Goal: Task Accomplishment & Management: Use online tool/utility

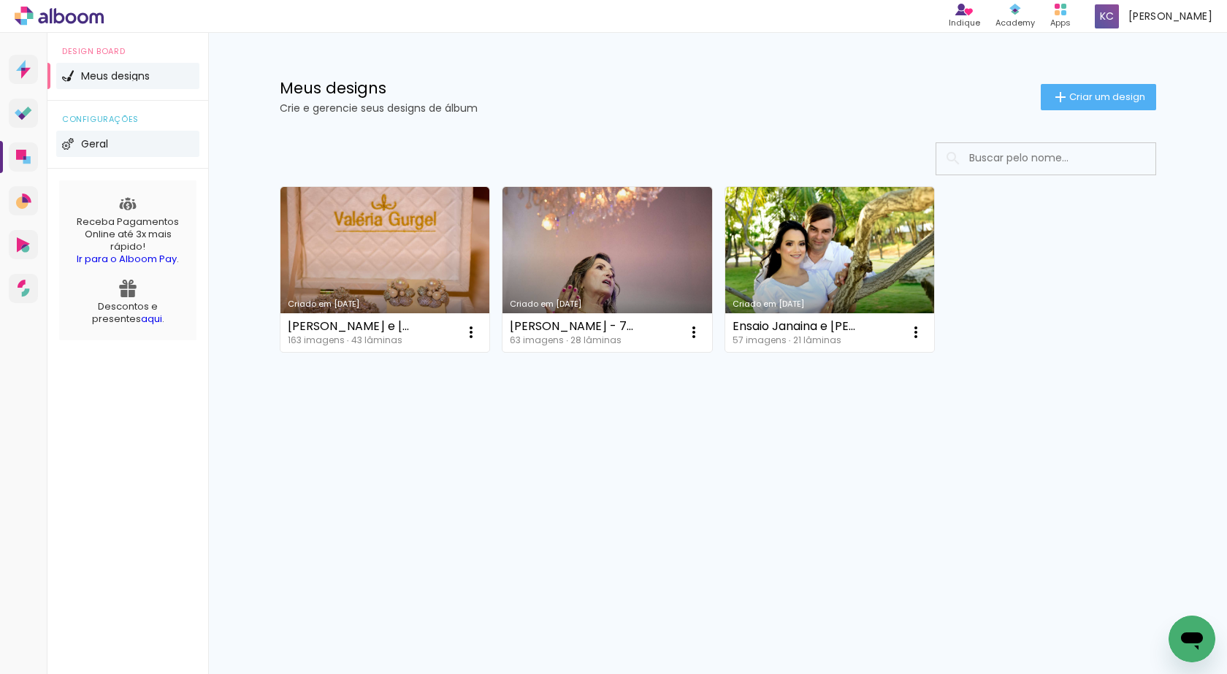
click at [81, 134] on li "Geral" at bounding box center [127, 144] width 143 height 26
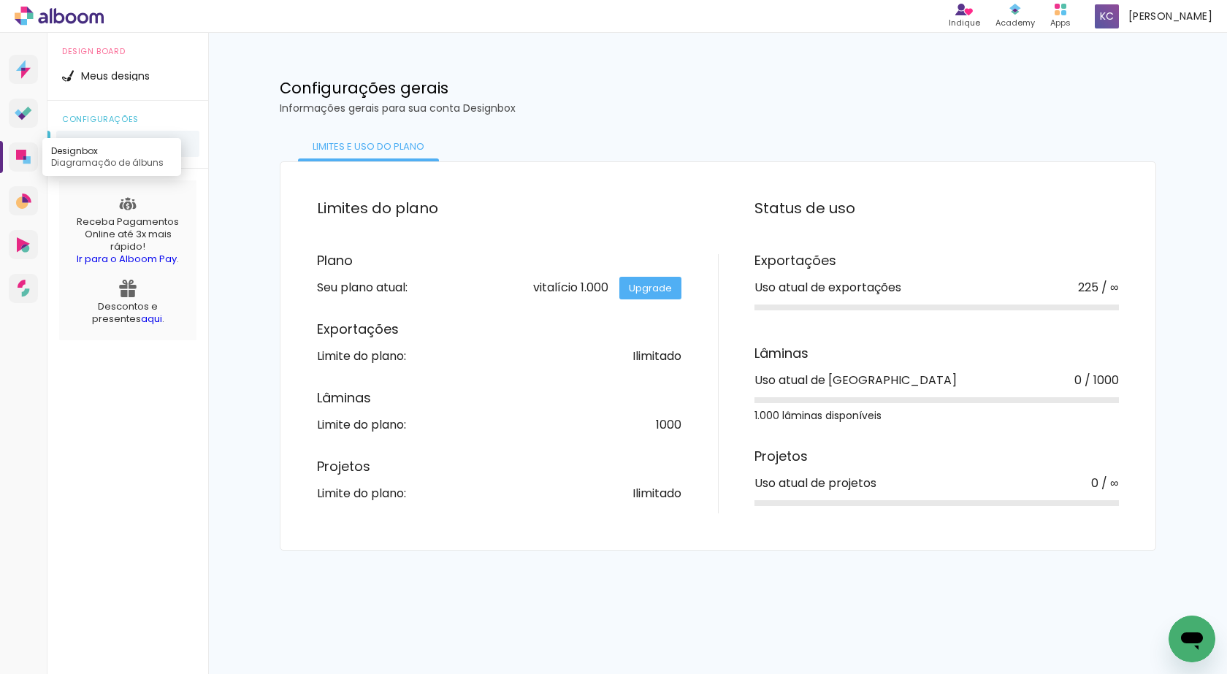
click at [20, 151] on icon at bounding box center [21, 155] width 10 height 10
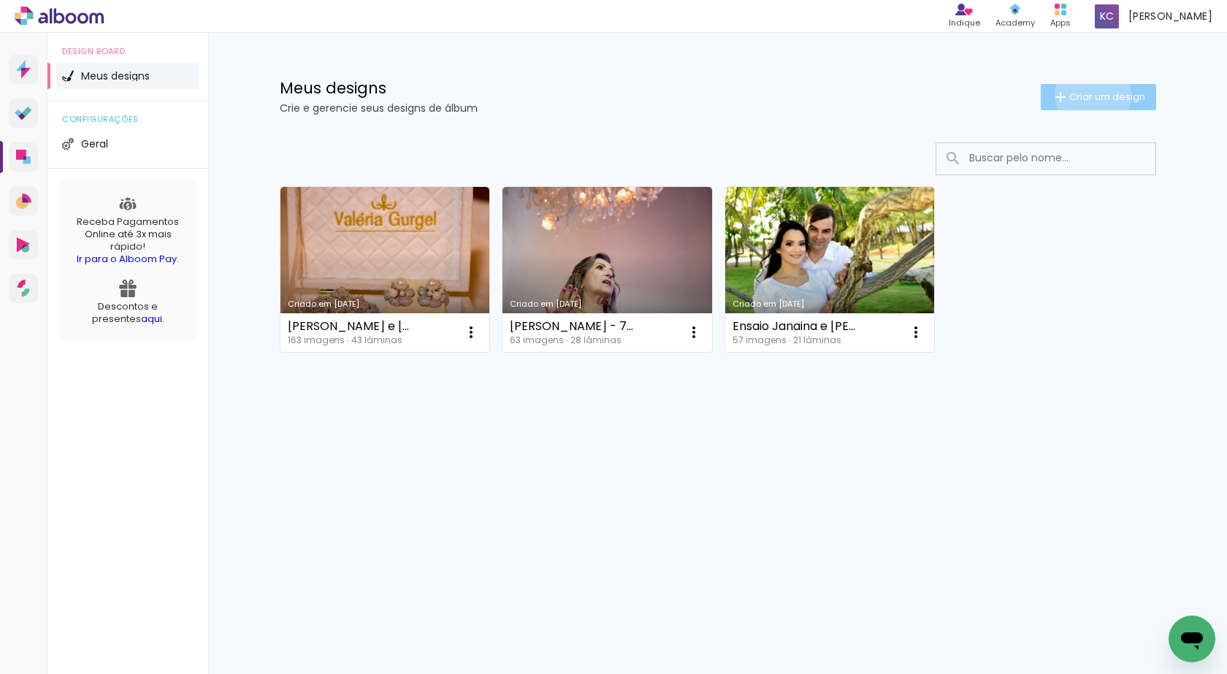
click at [1089, 95] on span "Criar um design" at bounding box center [1107, 96] width 76 height 9
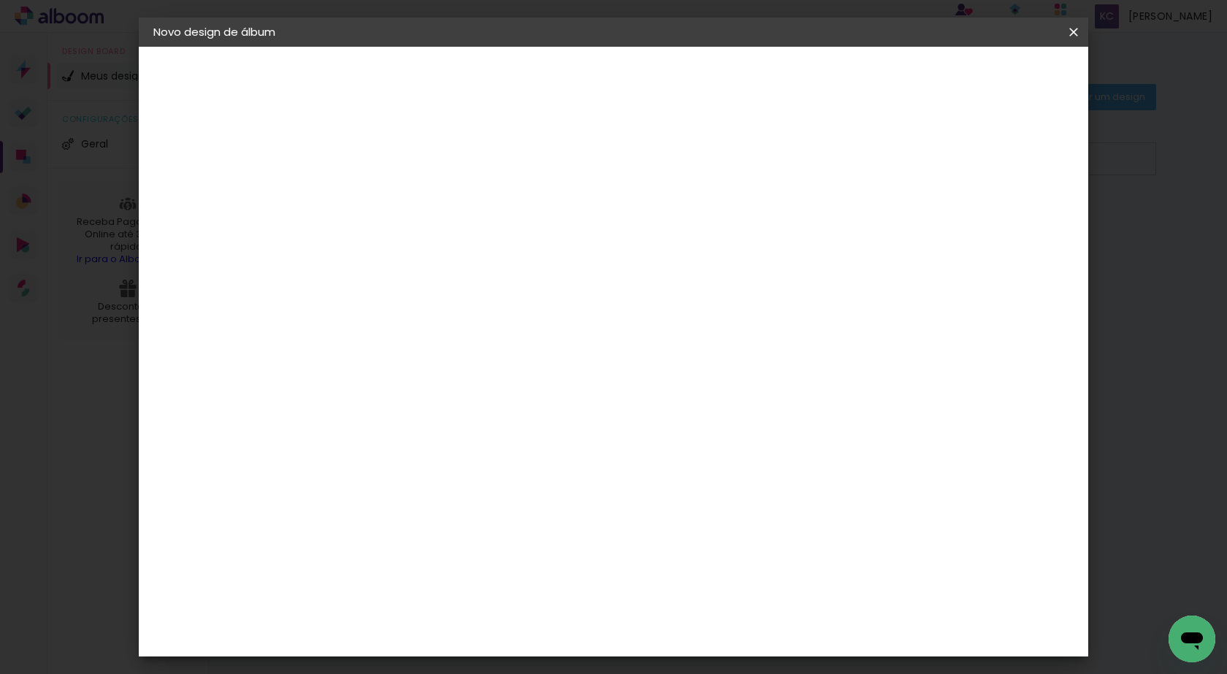
click at [392, 204] on input at bounding box center [392, 196] width 0 height 23
type input "[PERSON_NAME]"
type paper-input "[PERSON_NAME]"
click at [0, 0] on slot "Avançar" at bounding box center [0, 0] width 0 height 0
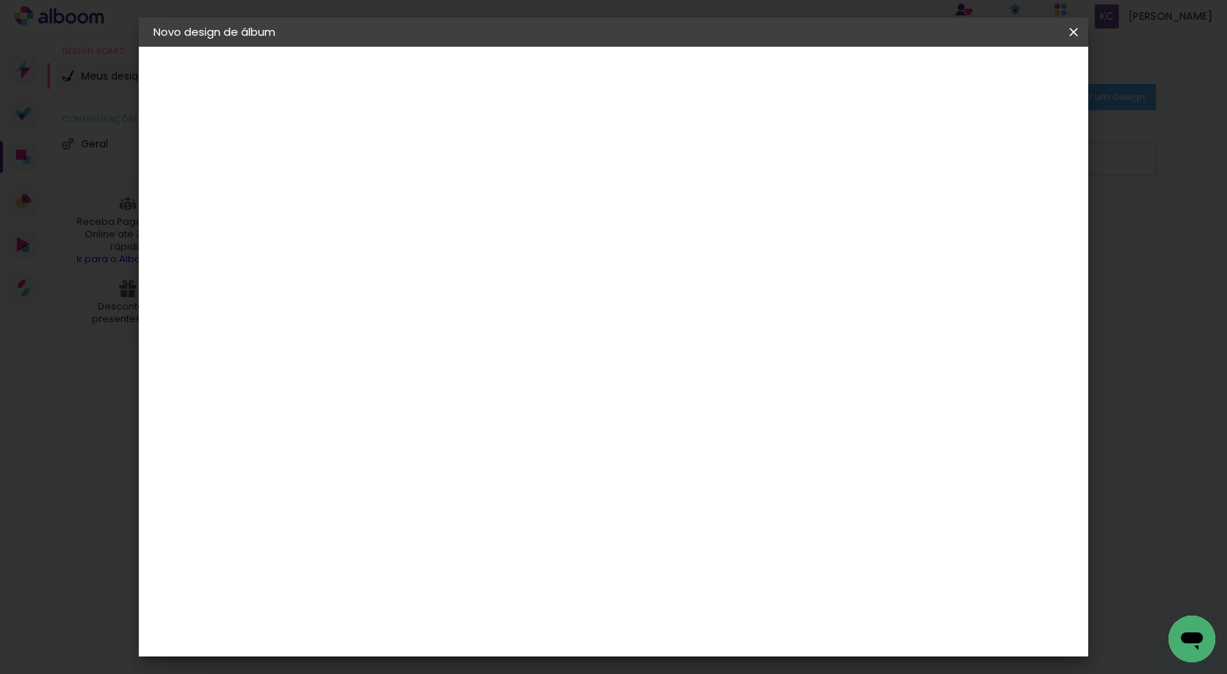
click at [408, 391] on div "Book Imagem" at bounding box center [407, 402] width 48 height 23
click at [687, 60] on header "Fornecedor Escolha um fornecedor ou avance com o tamanho livre. Voltar Avançar" at bounding box center [508, 90] width 358 height 87
click at [0, 0] on slot "Avançar" at bounding box center [0, 0] width 0 height 0
click at [491, 623] on span "25 × 25" at bounding box center [457, 642] width 68 height 39
click at [0, 0] on slot "Avançar" at bounding box center [0, 0] width 0 height 0
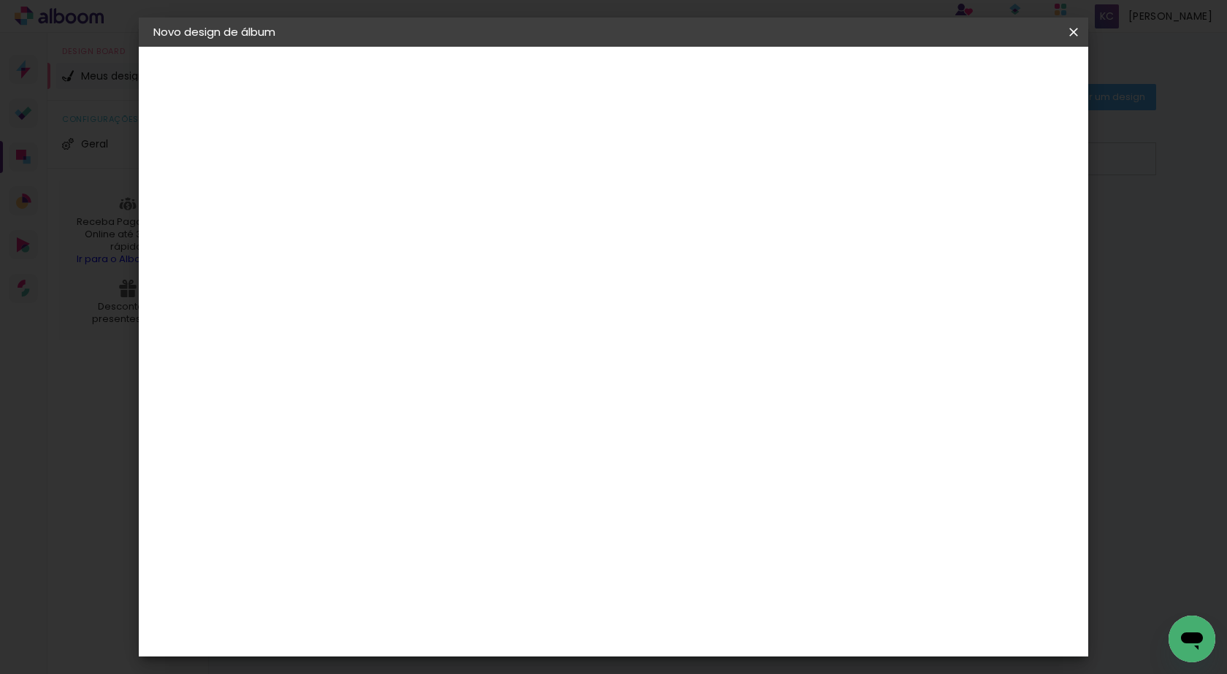
click at [982, 72] on span "Iniciar design" at bounding box center [949, 77] width 66 height 10
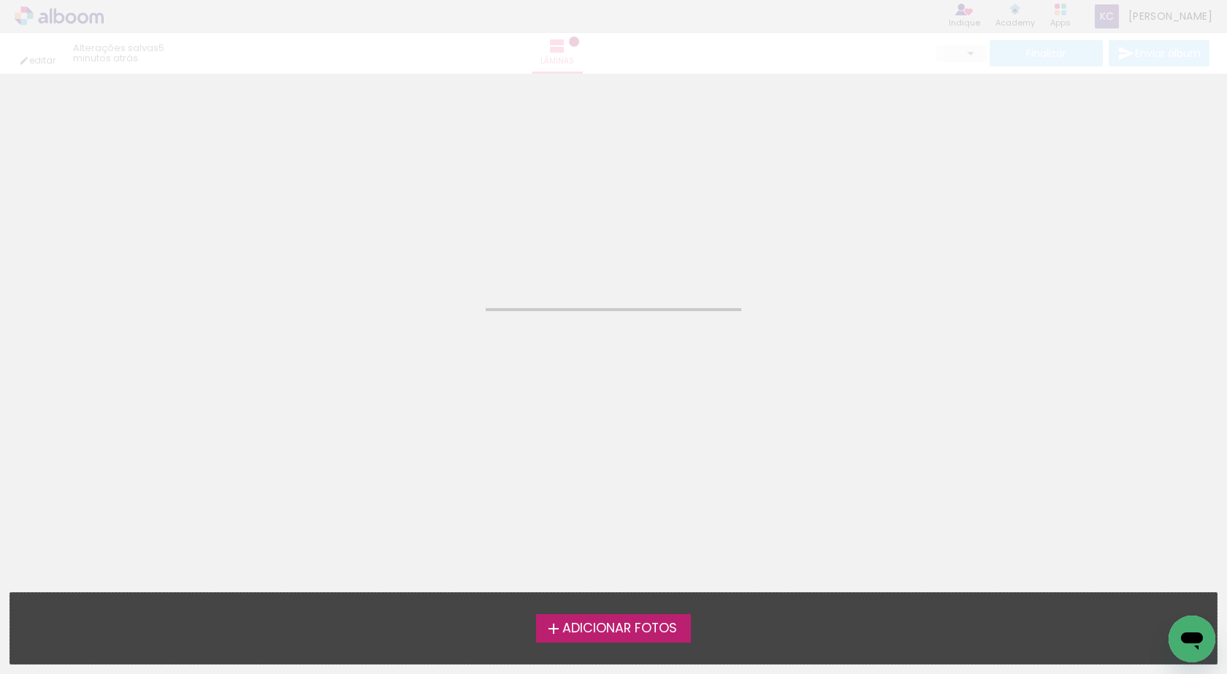
click at [644, 632] on span "Adicionar Fotos" at bounding box center [619, 628] width 115 height 13
click at [0, 0] on input "file" at bounding box center [0, 0] width 0 height 0
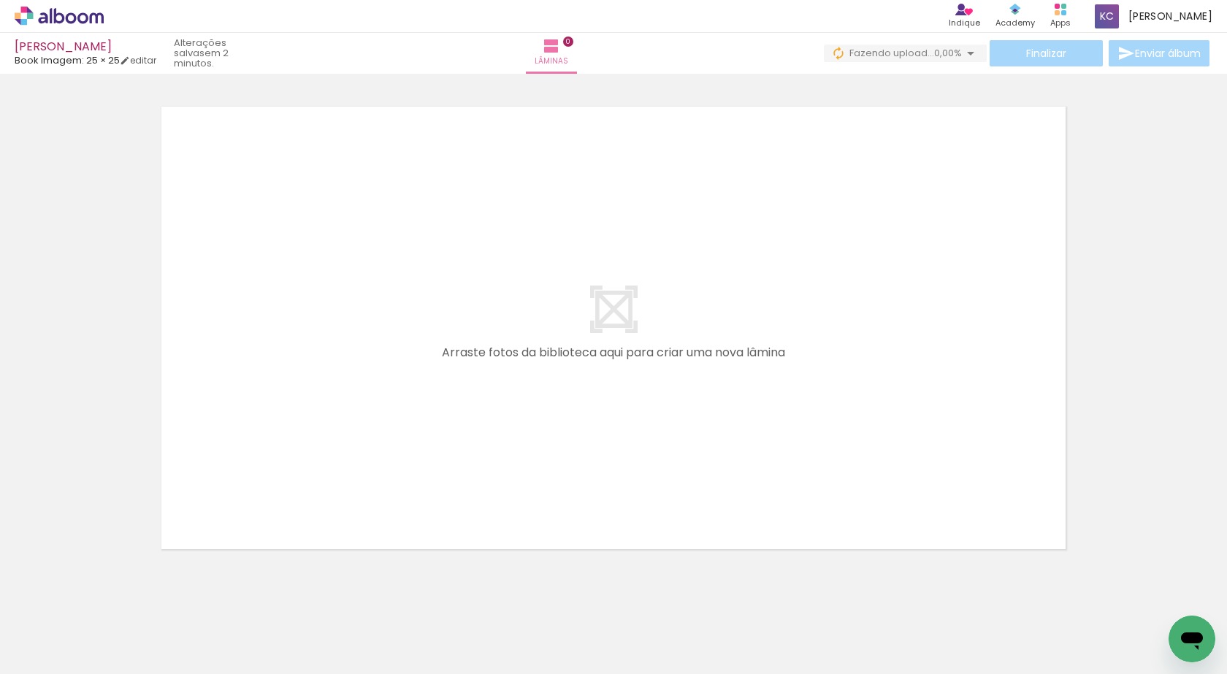
click at [51, 650] on span "Adicionar Fotos" at bounding box center [52, 654] width 44 height 16
click at [0, 0] on input "file" at bounding box center [0, 0] width 0 height 0
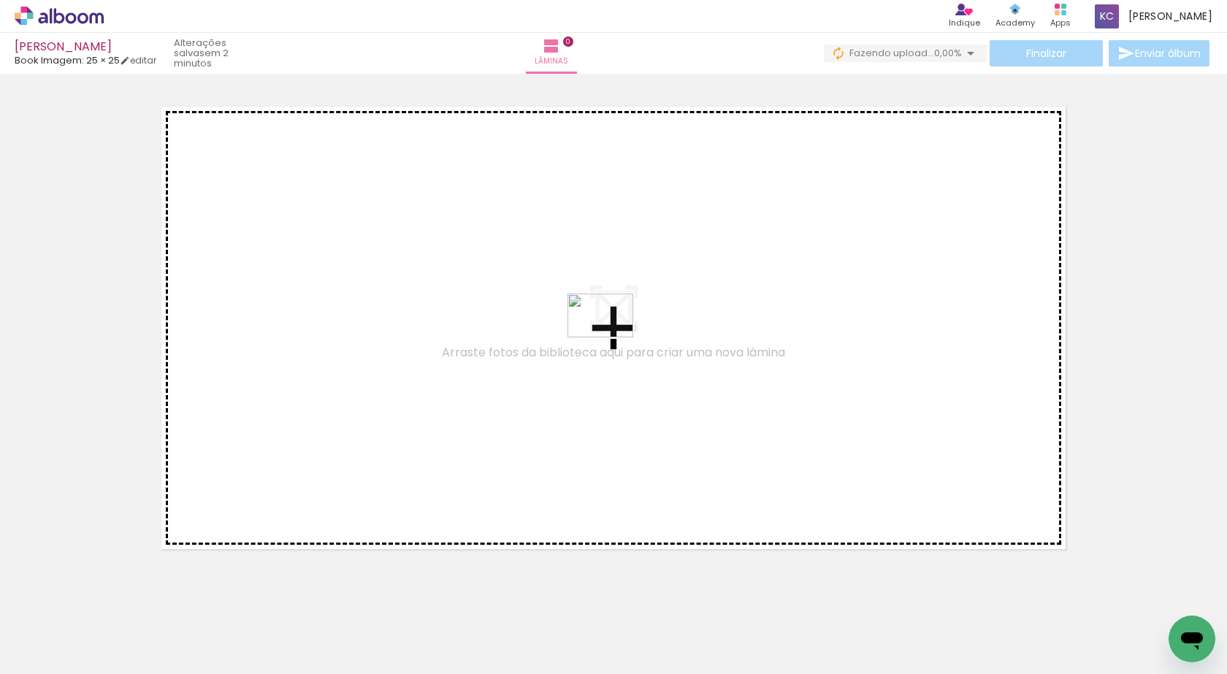
drag, startPoint x: 396, startPoint y: 629, endPoint x: 611, endPoint y: 337, distance: 362.9
click at [611, 337] on quentale-workspace at bounding box center [613, 337] width 1227 height 674
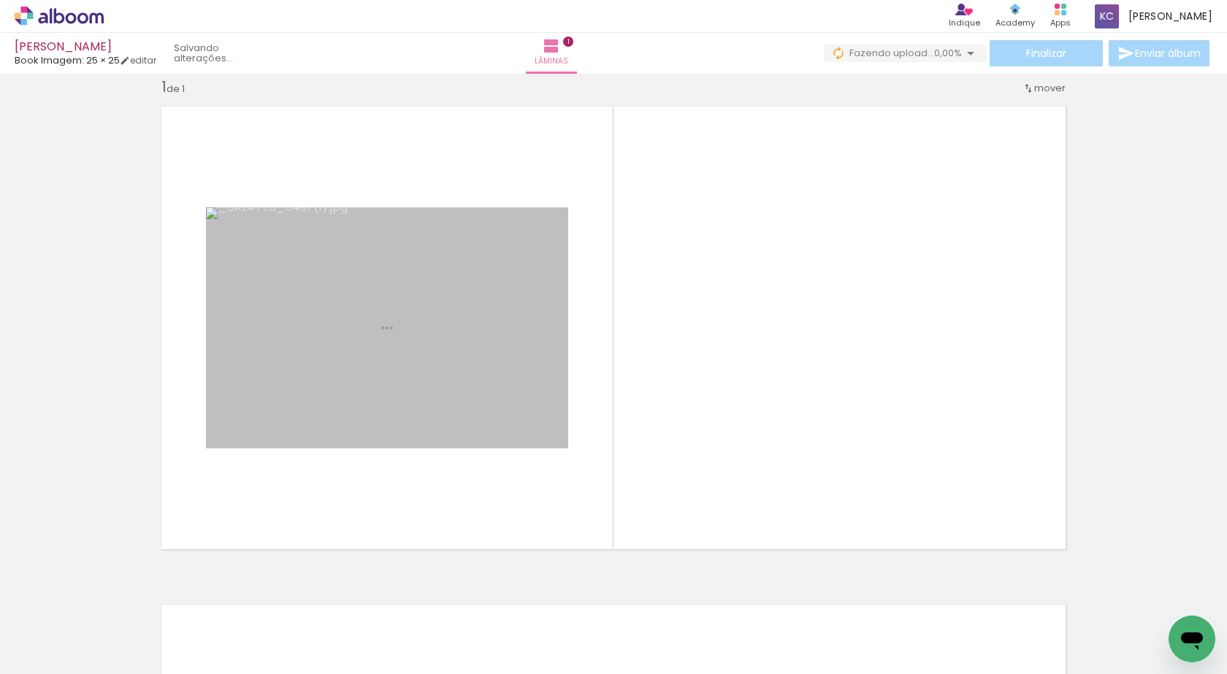
scroll to position [19, 0]
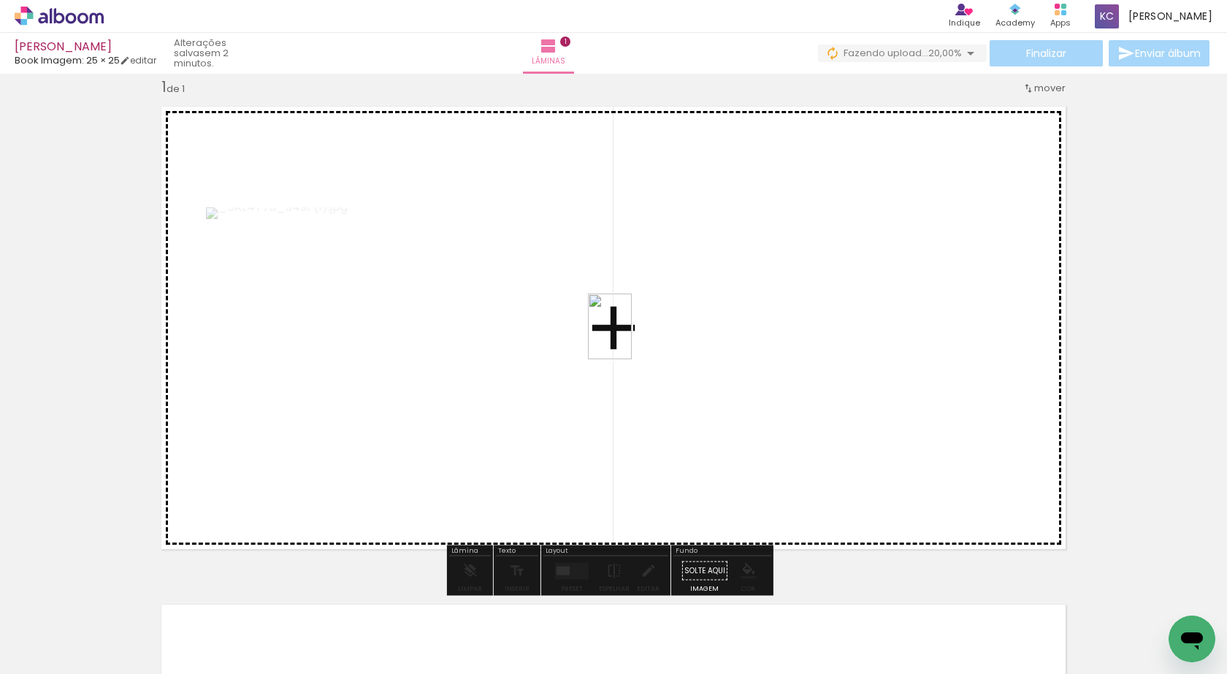
drag, startPoint x: 480, startPoint y: 645, endPoint x: 681, endPoint y: 337, distance: 367.7
click at [630, 337] on quentale-workspace at bounding box center [613, 337] width 1227 height 674
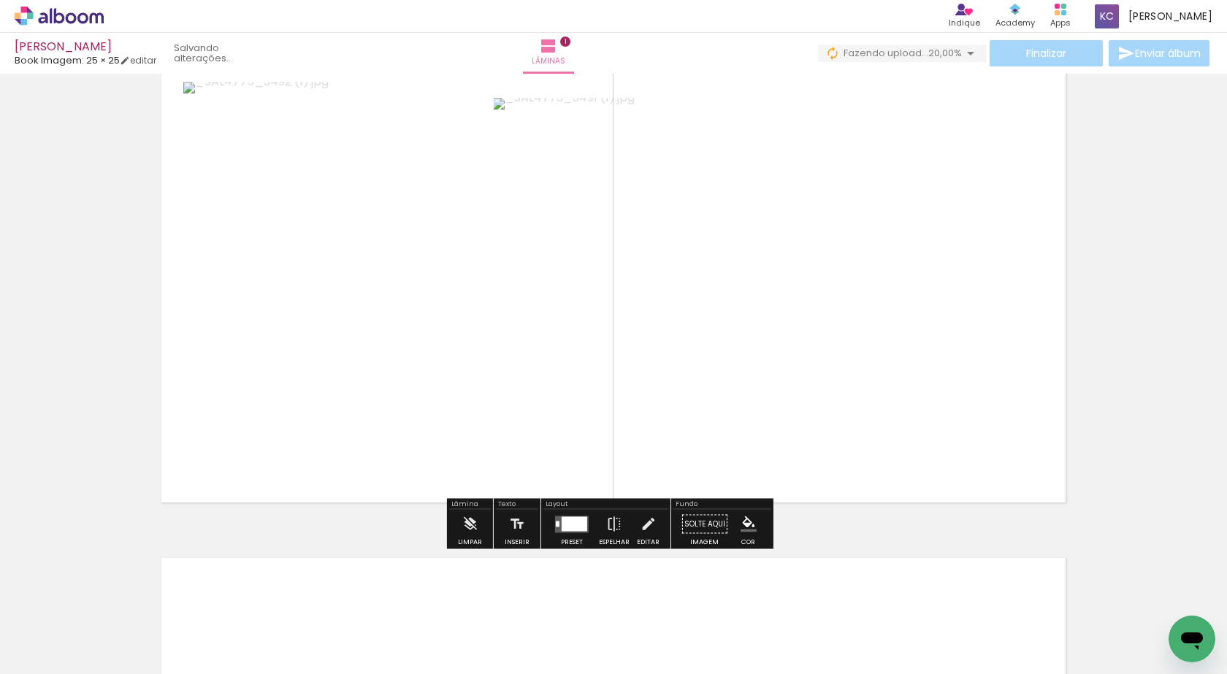
scroll to position [92, 0]
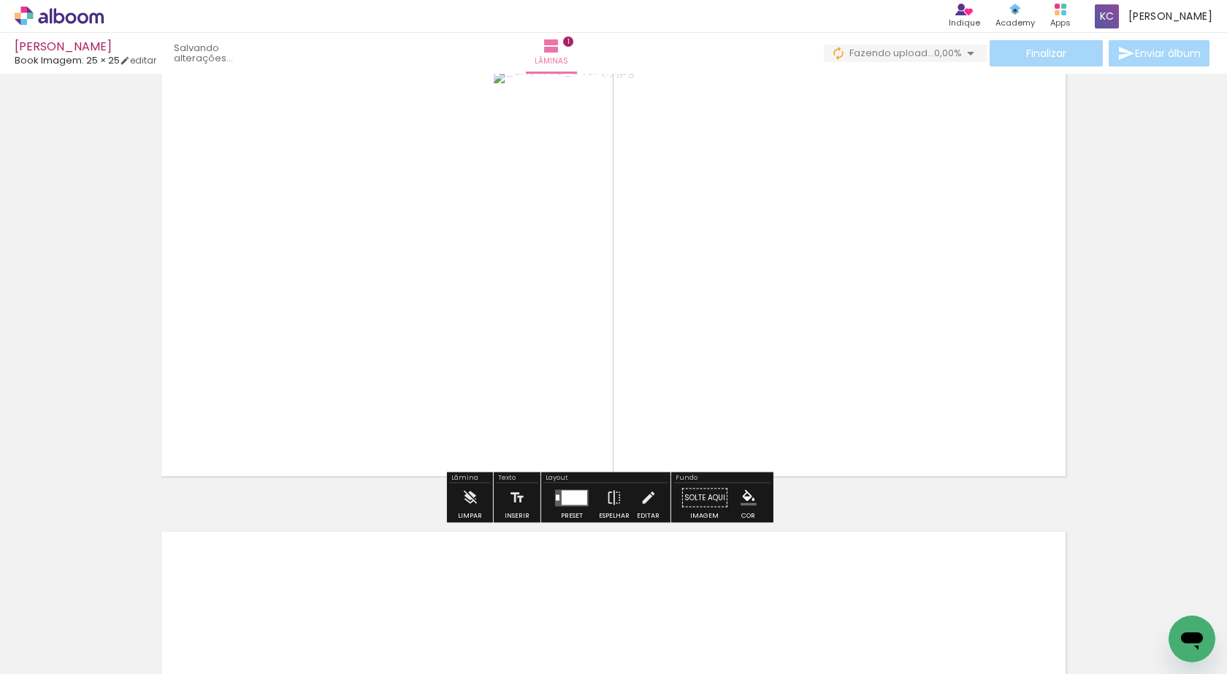
click at [564, 494] on div at bounding box center [574, 497] width 26 height 15
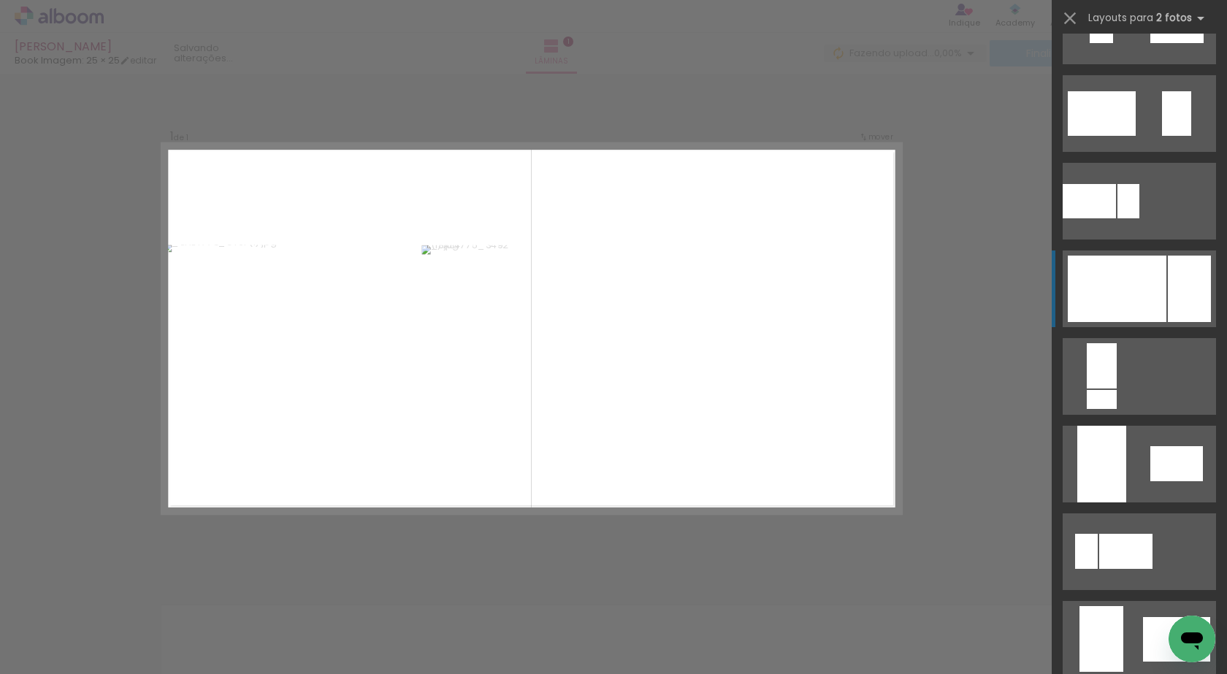
scroll to position [584, 0]
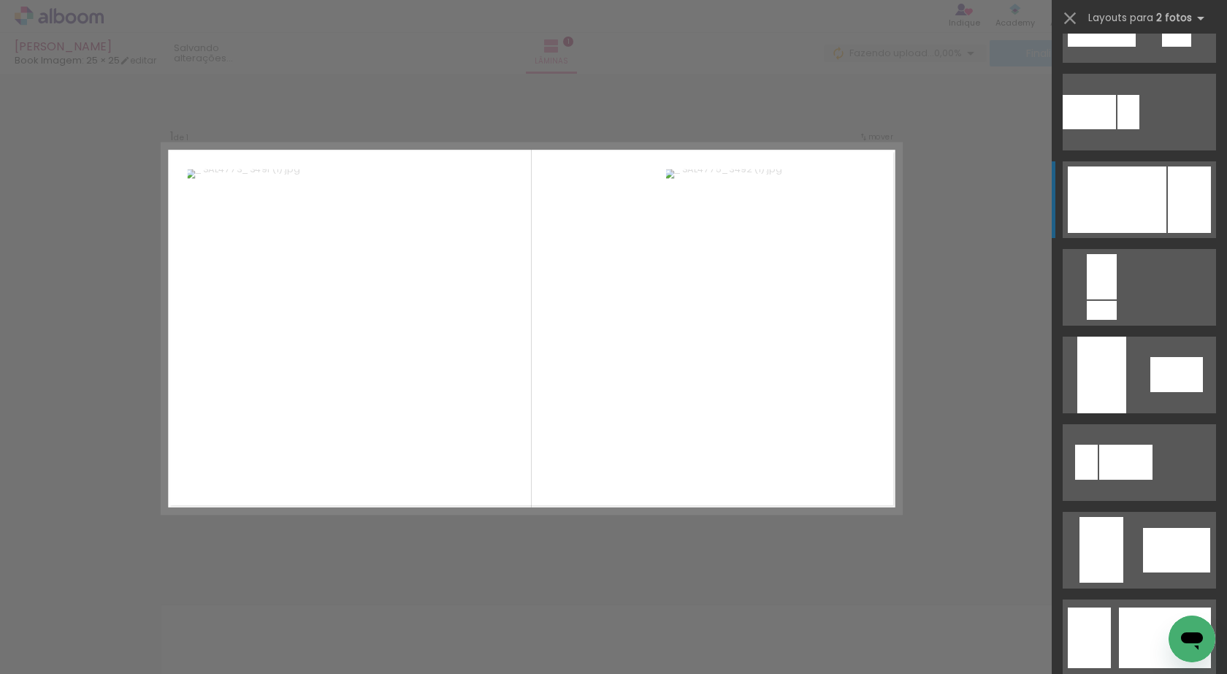
click at [1135, 202] on div at bounding box center [1116, 199] width 99 height 66
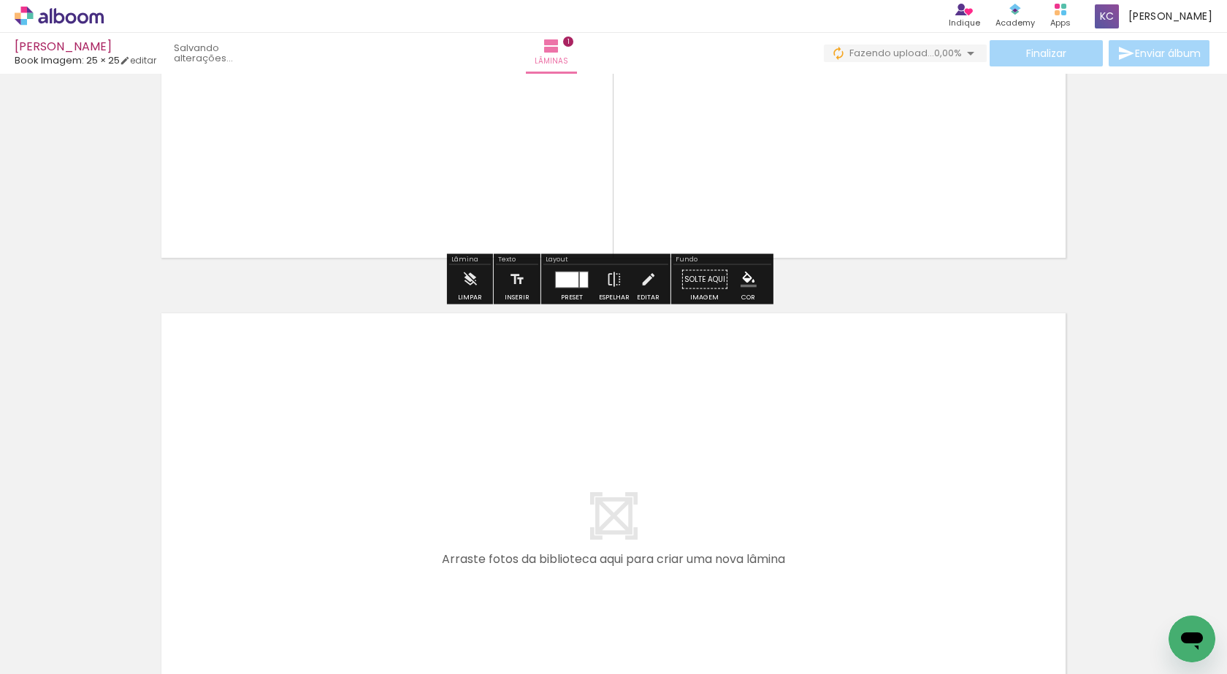
scroll to position [456, 0]
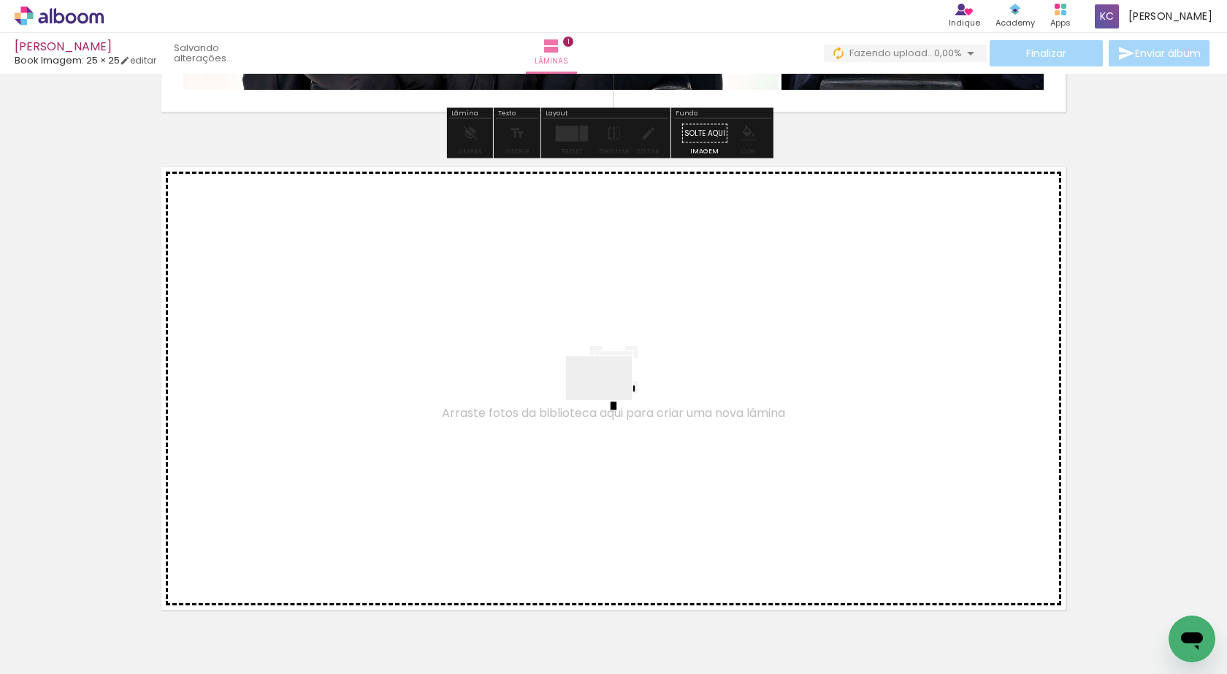
drag, startPoint x: 157, startPoint y: 631, endPoint x: 610, endPoint y: 405, distance: 505.8
click at [610, 405] on quentale-workspace at bounding box center [613, 337] width 1227 height 674
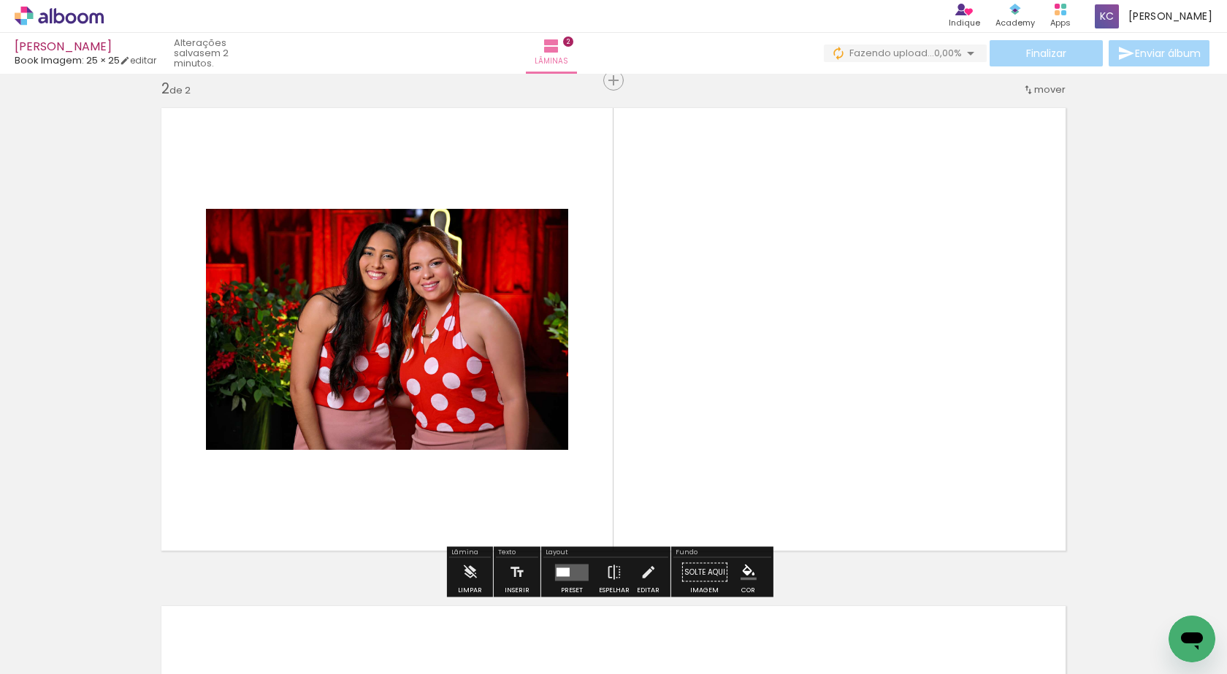
scroll to position [517, 0]
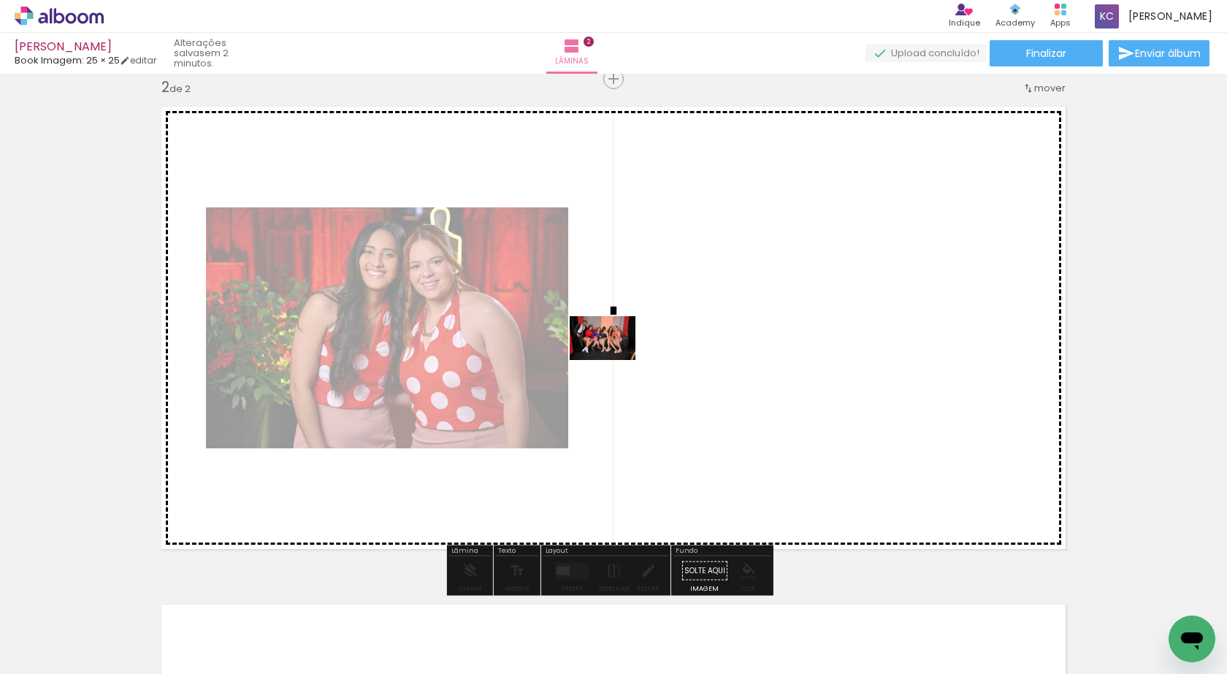
drag, startPoint x: 236, startPoint y: 632, endPoint x: 613, endPoint y: 360, distance: 465.4
click at [613, 360] on quentale-workspace at bounding box center [613, 337] width 1227 height 674
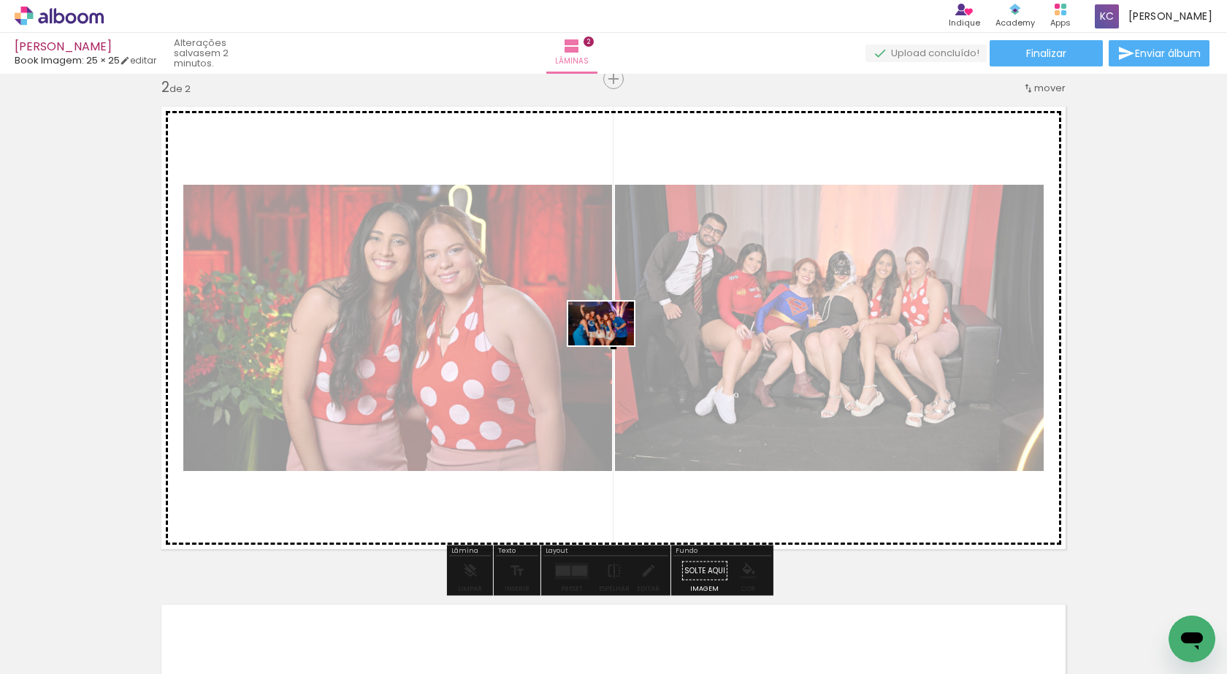
drag, startPoint x: 570, startPoint y: 453, endPoint x: 612, endPoint y: 345, distance: 115.1
click at [612, 345] on quentale-workspace at bounding box center [613, 337] width 1227 height 674
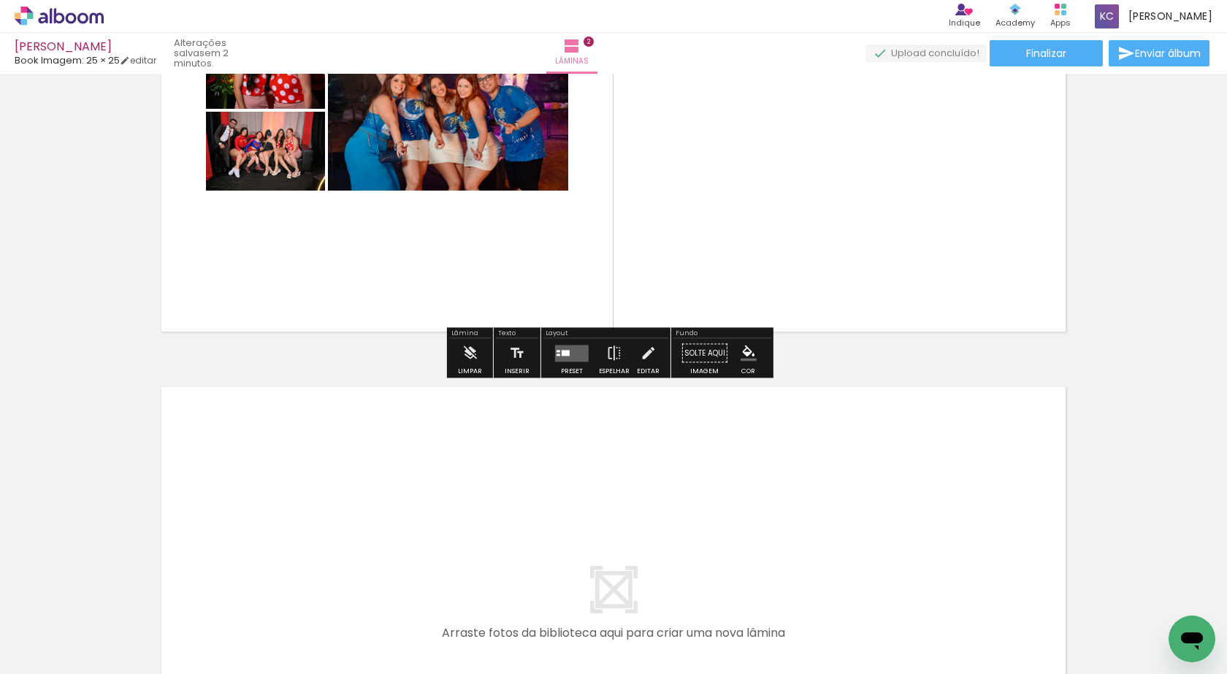
scroll to position [736, 0]
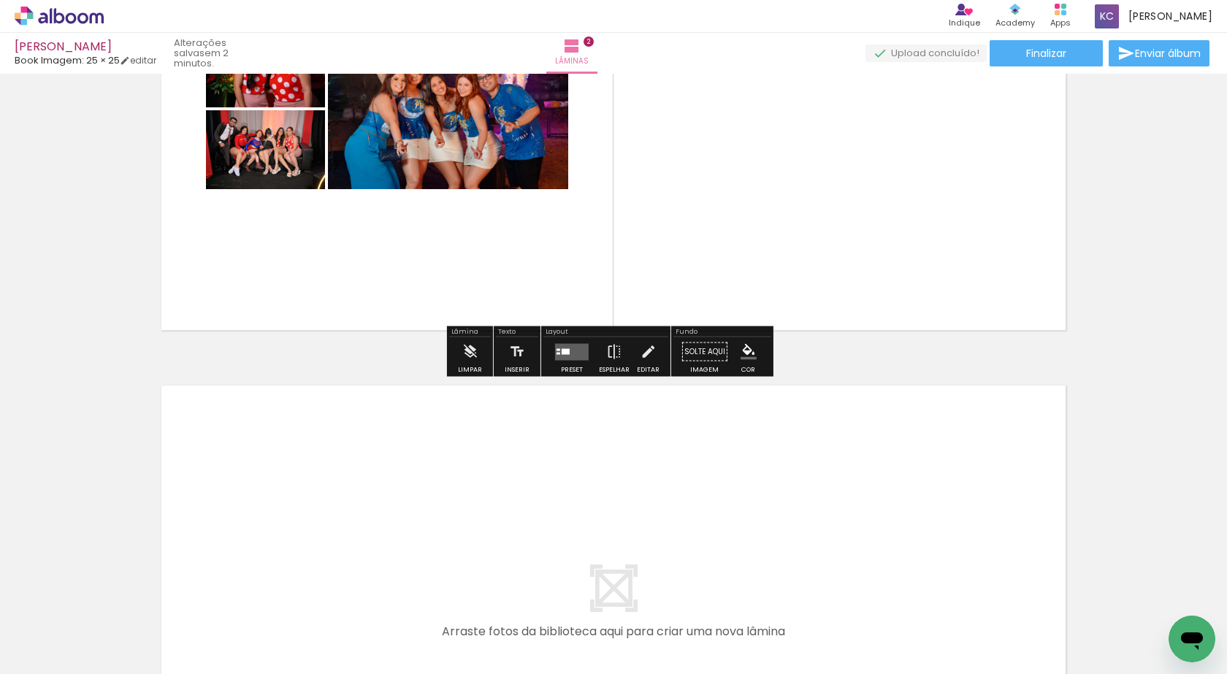
click at [564, 354] on quentale-layouter at bounding box center [572, 351] width 34 height 17
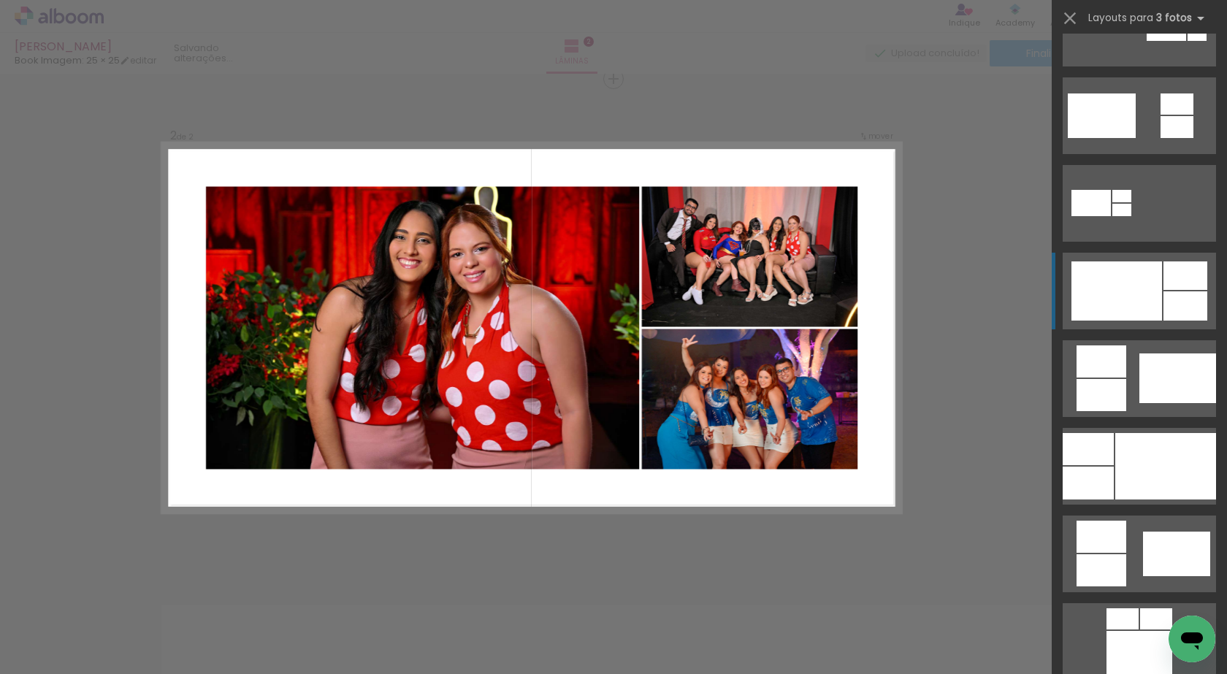
scroll to position [584, 0]
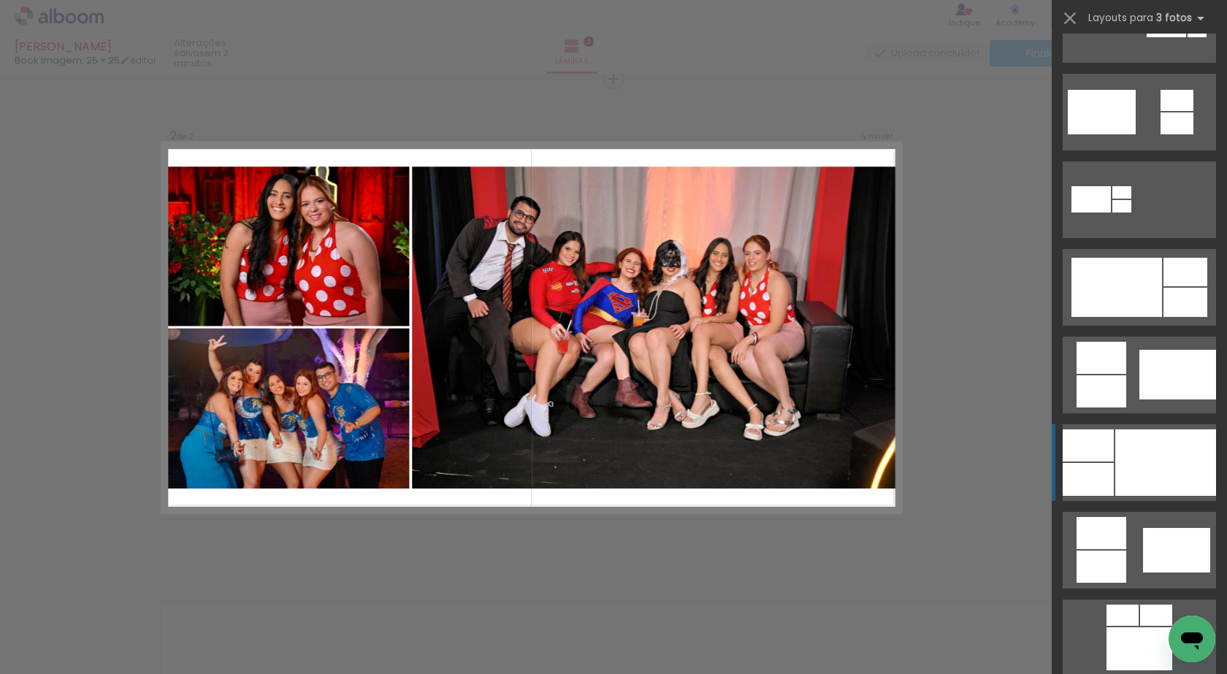
click at [1148, 448] on div at bounding box center [1165, 462] width 101 height 66
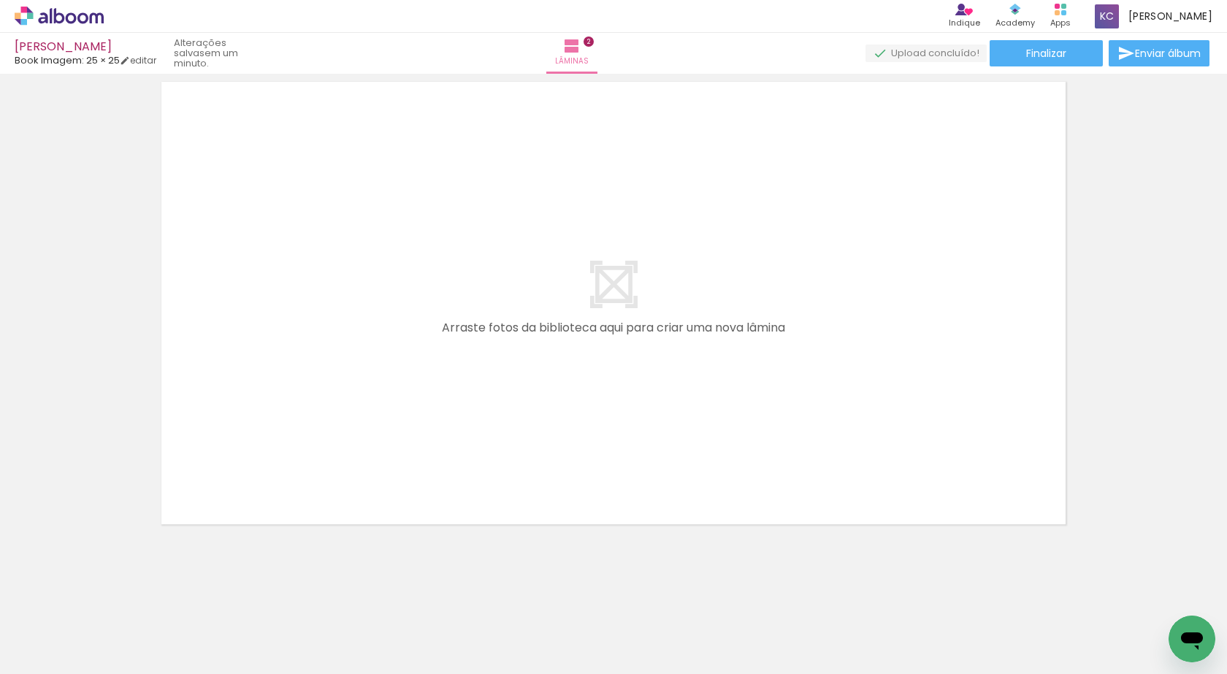
scroll to position [1042, 0]
click at [42, 657] on span "Adicionar Fotos" at bounding box center [52, 654] width 44 height 16
click at [0, 0] on input "file" at bounding box center [0, 0] width 0 height 0
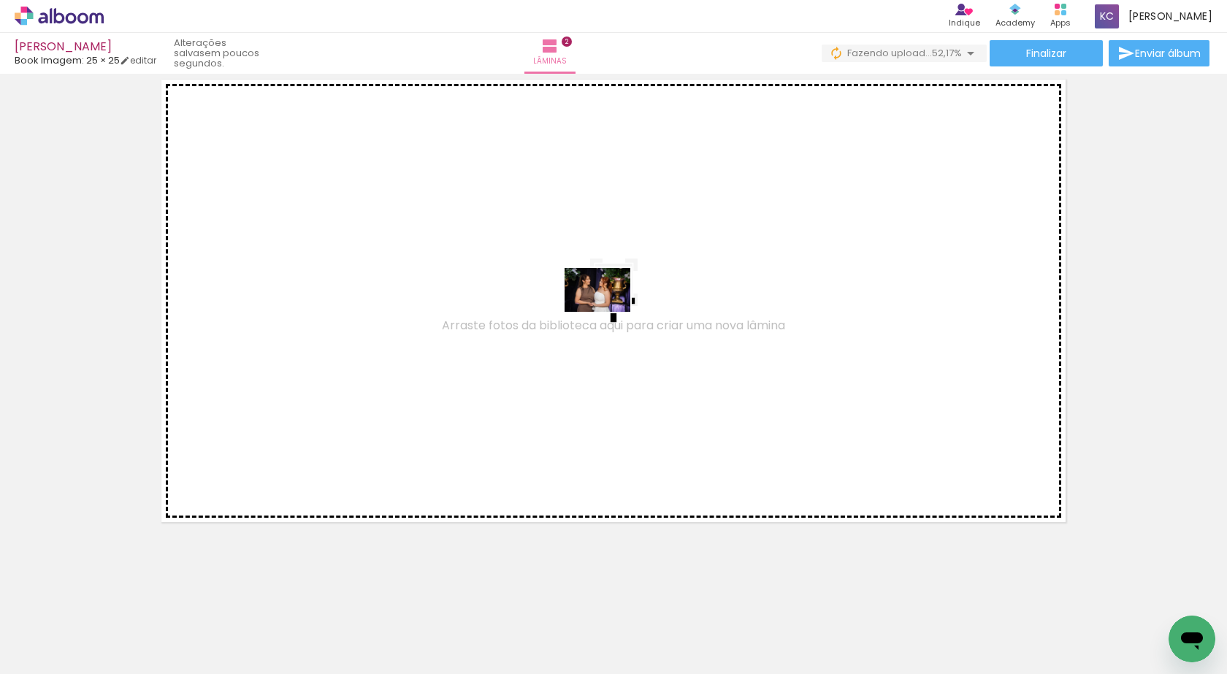
drag, startPoint x: 896, startPoint y: 633, endPoint x: 608, endPoint y: 312, distance: 431.2
click at [608, 312] on quentale-workspace at bounding box center [613, 337] width 1227 height 674
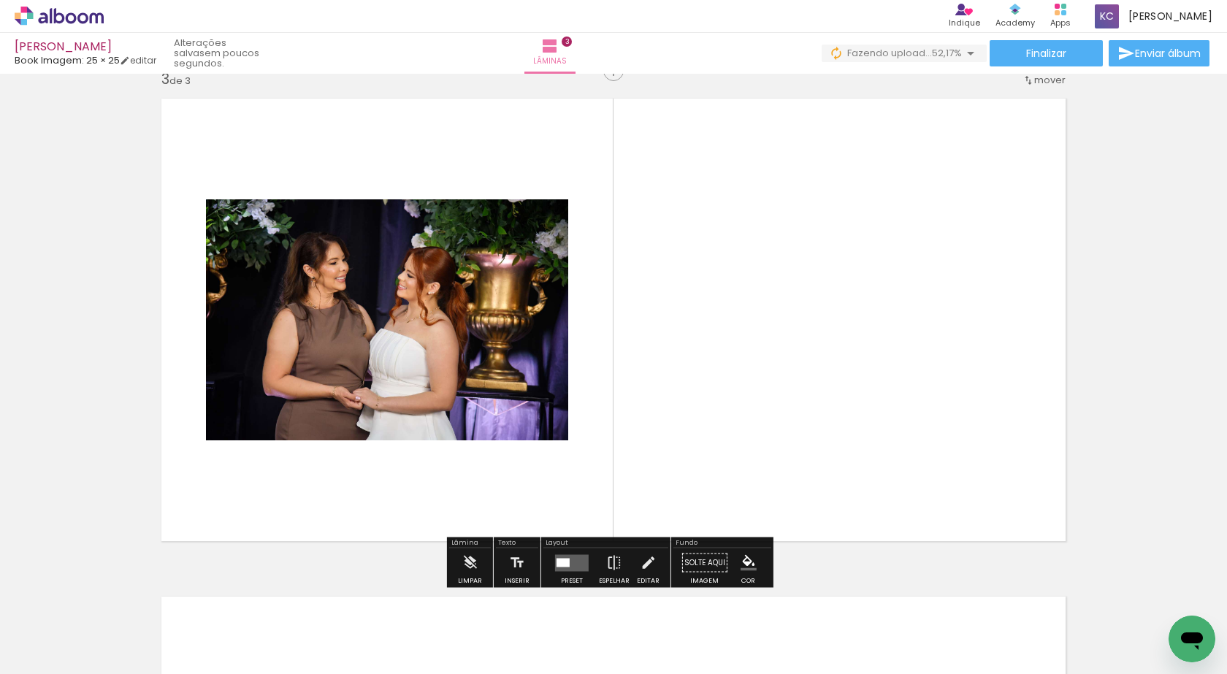
scroll to position [1015, 0]
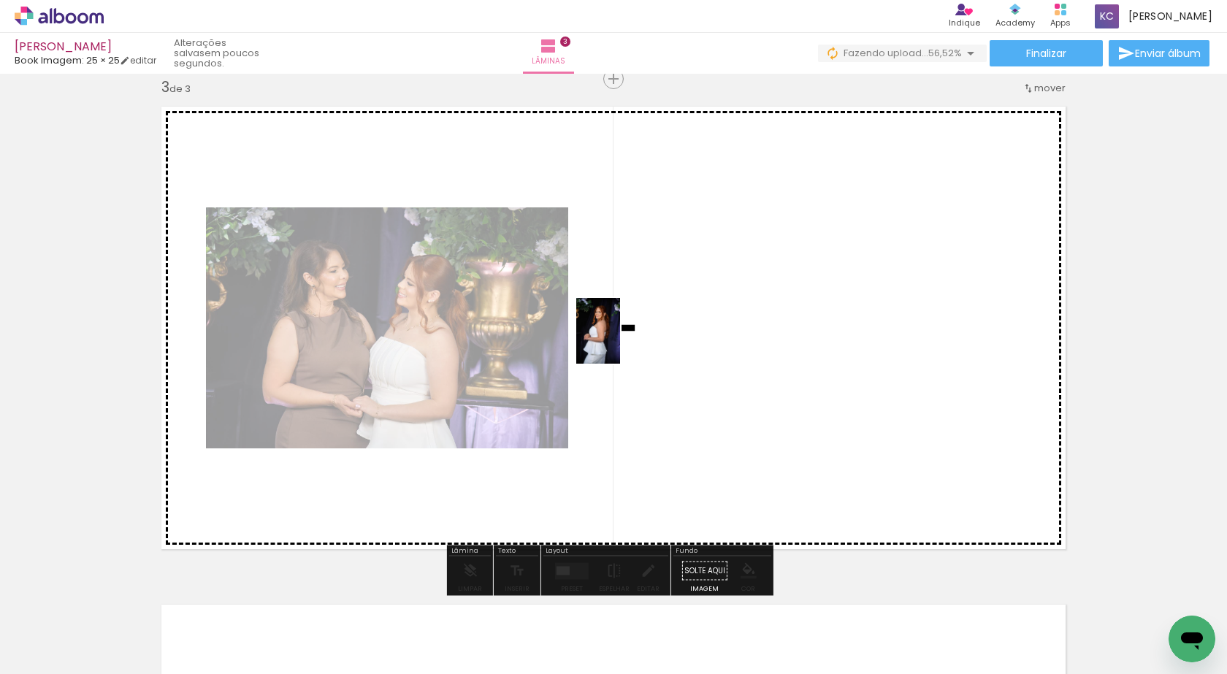
drag, startPoint x: 567, startPoint y: 627, endPoint x: 620, endPoint y: 342, distance: 290.3
click at [620, 342] on quentale-workspace at bounding box center [613, 337] width 1227 height 674
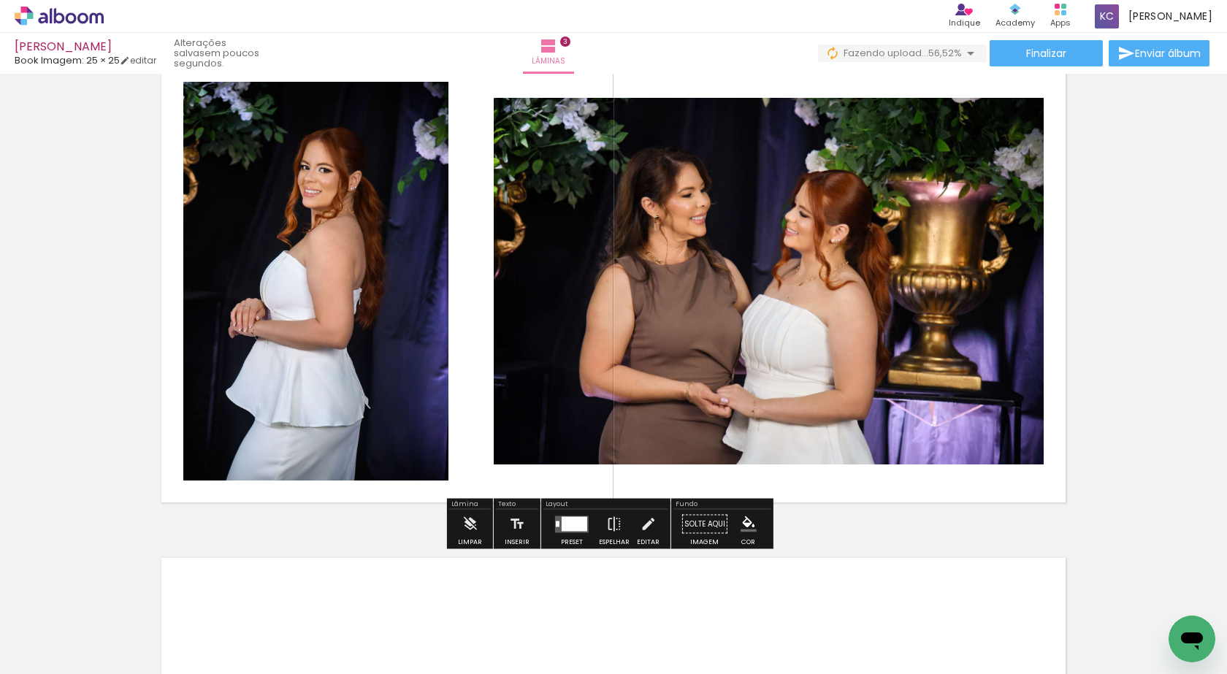
scroll to position [1088, 0]
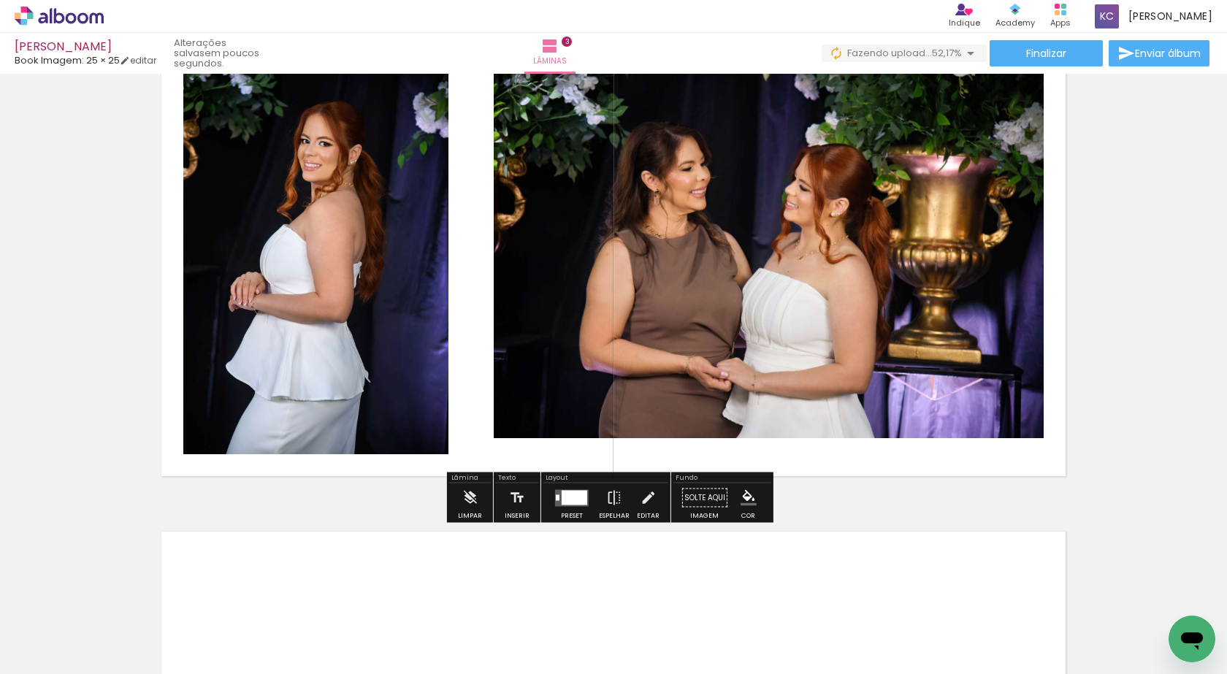
click at [580, 496] on div at bounding box center [574, 497] width 26 height 15
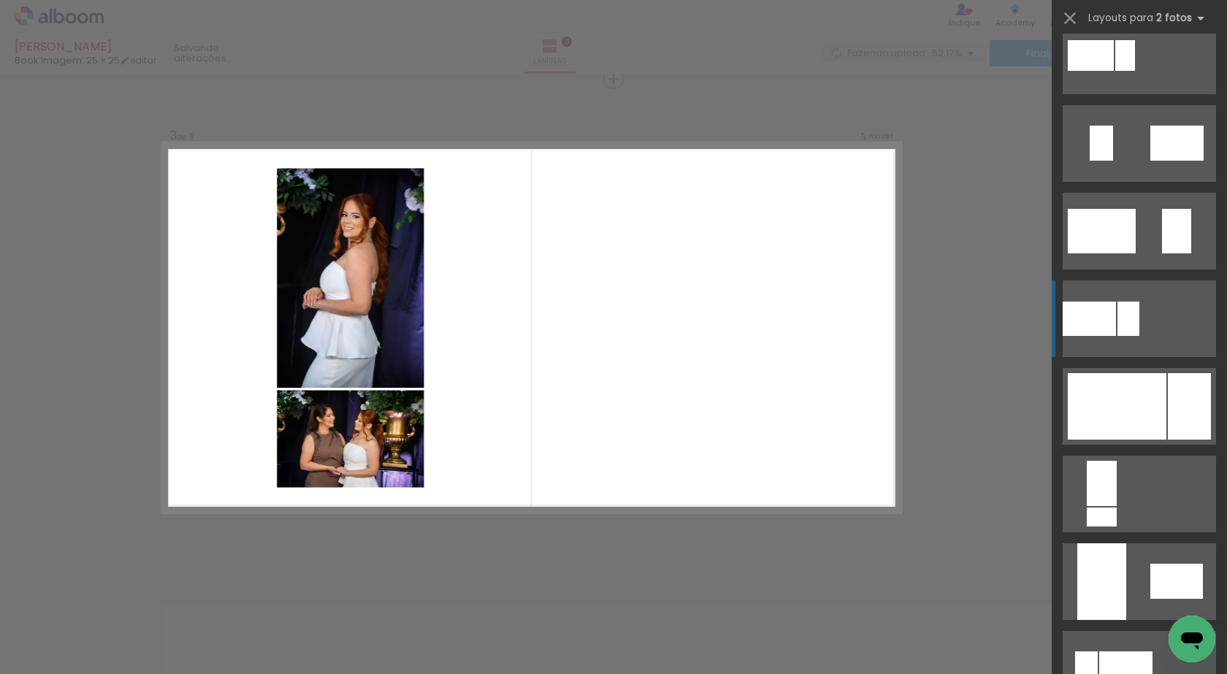
scroll to position [438, 0]
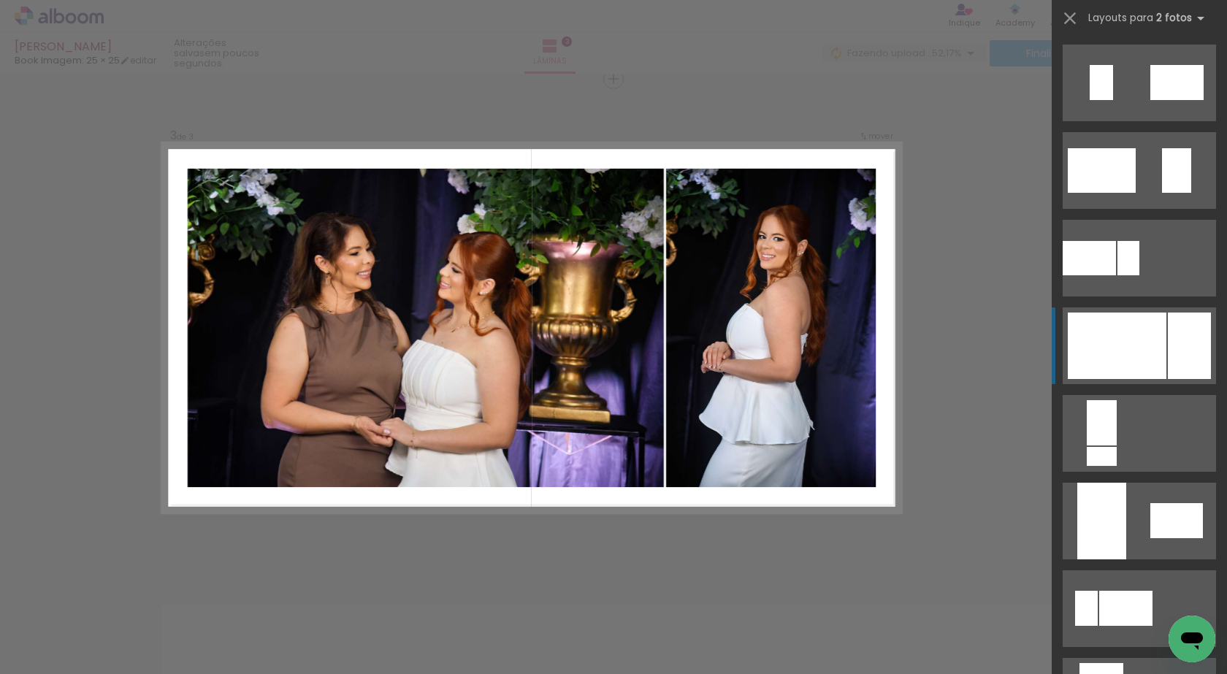
click at [1127, 356] on div at bounding box center [1116, 345] width 99 height 66
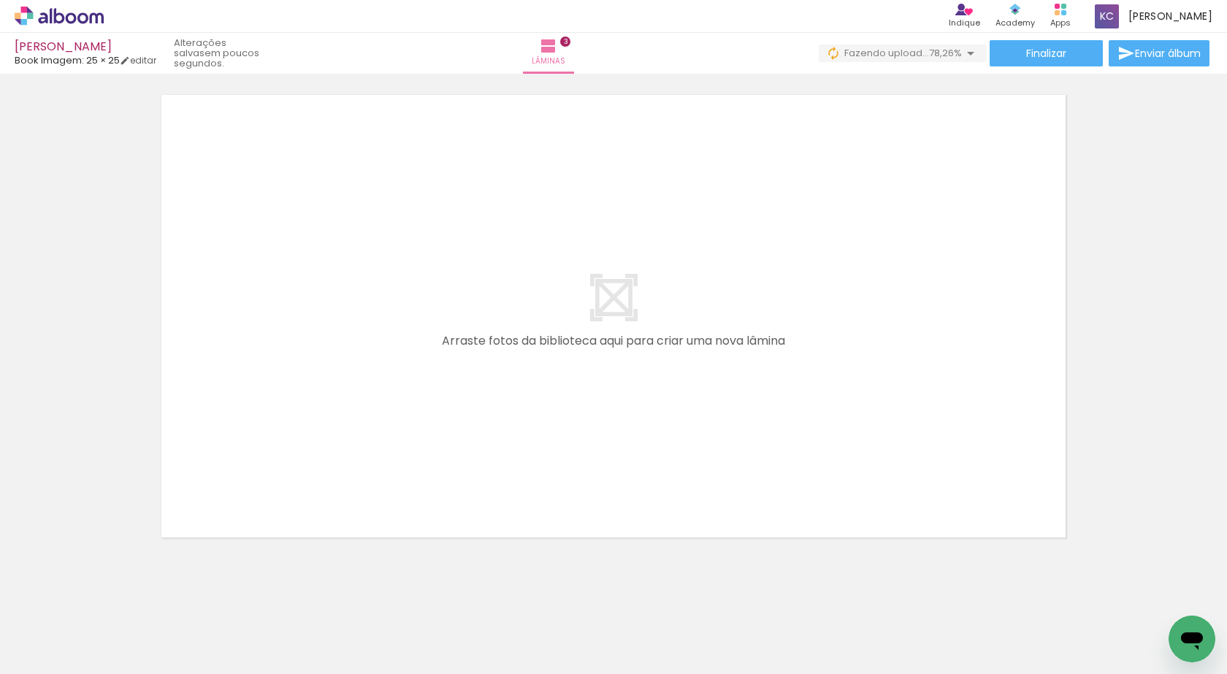
scroll to position [1526, 0]
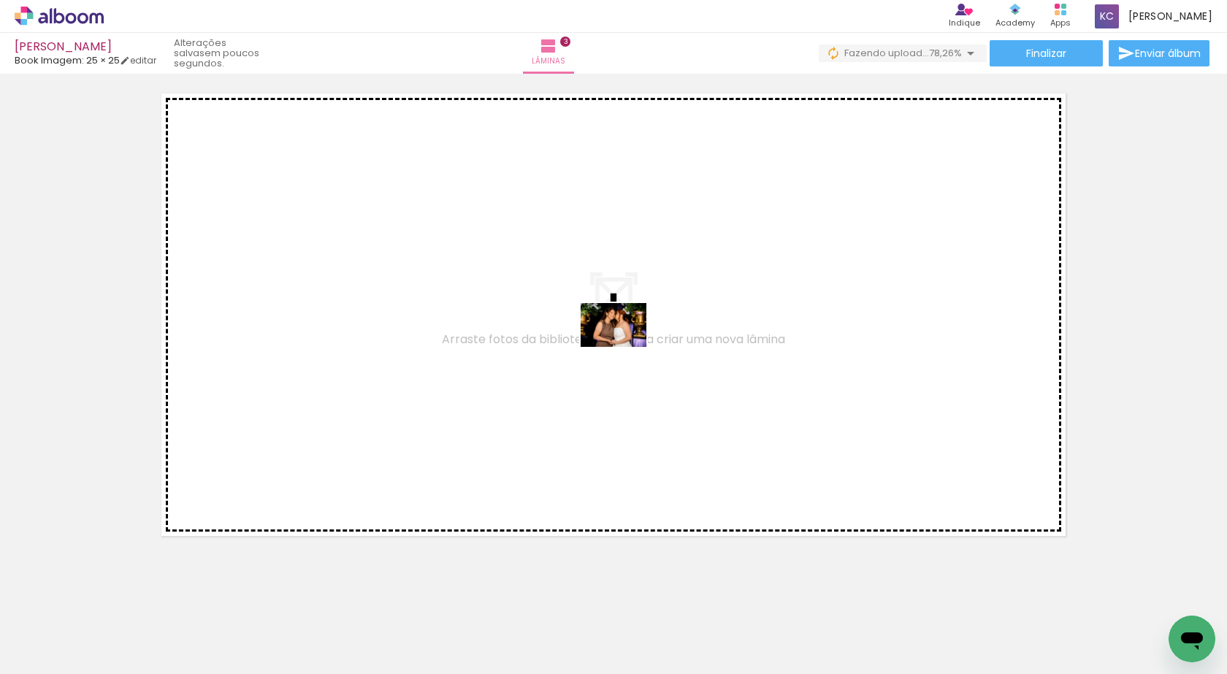
drag, startPoint x: 808, startPoint y: 529, endPoint x: 624, endPoint y: 347, distance: 259.2
click at [624, 347] on quentale-workspace at bounding box center [613, 337] width 1227 height 674
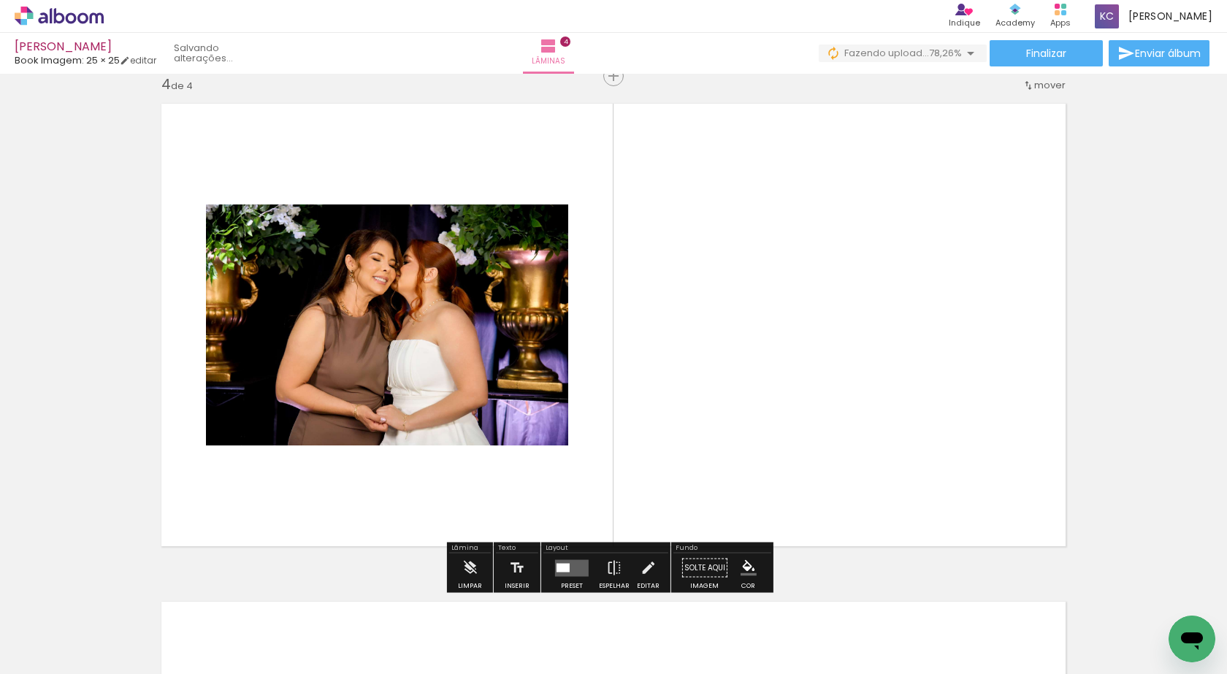
scroll to position [1513, 0]
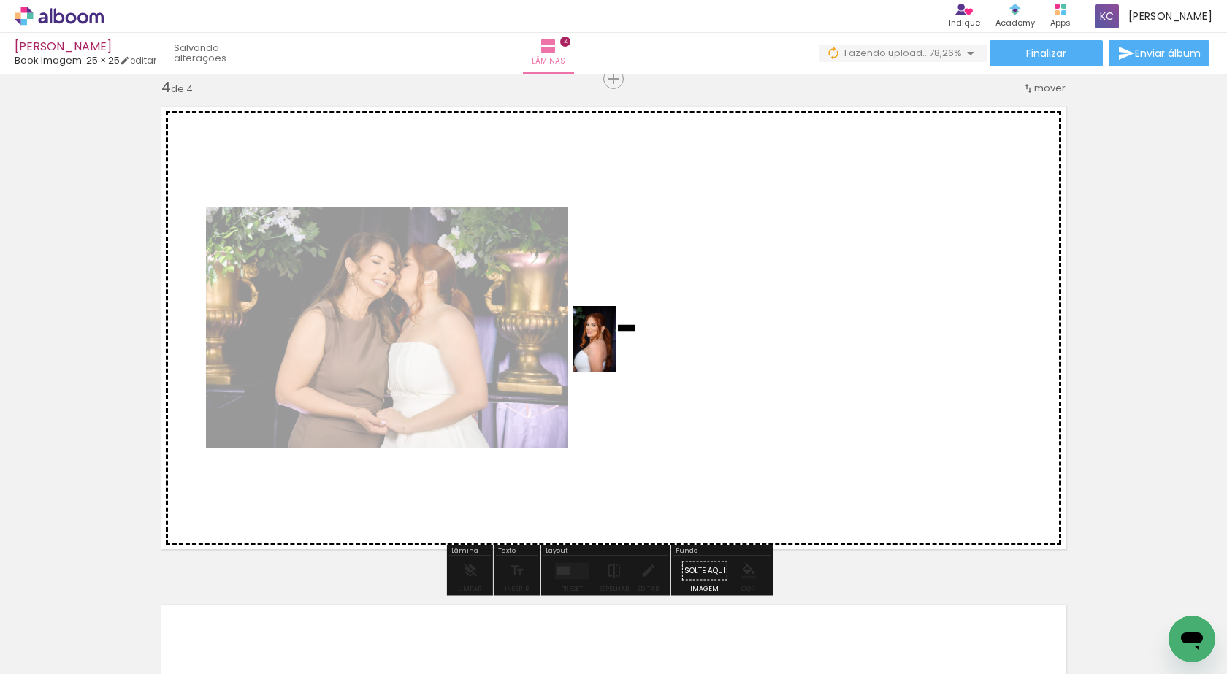
drag, startPoint x: 633, startPoint y: 433, endPoint x: 618, endPoint y: 347, distance: 87.5
click at [618, 347] on quentale-workspace at bounding box center [613, 337] width 1227 height 674
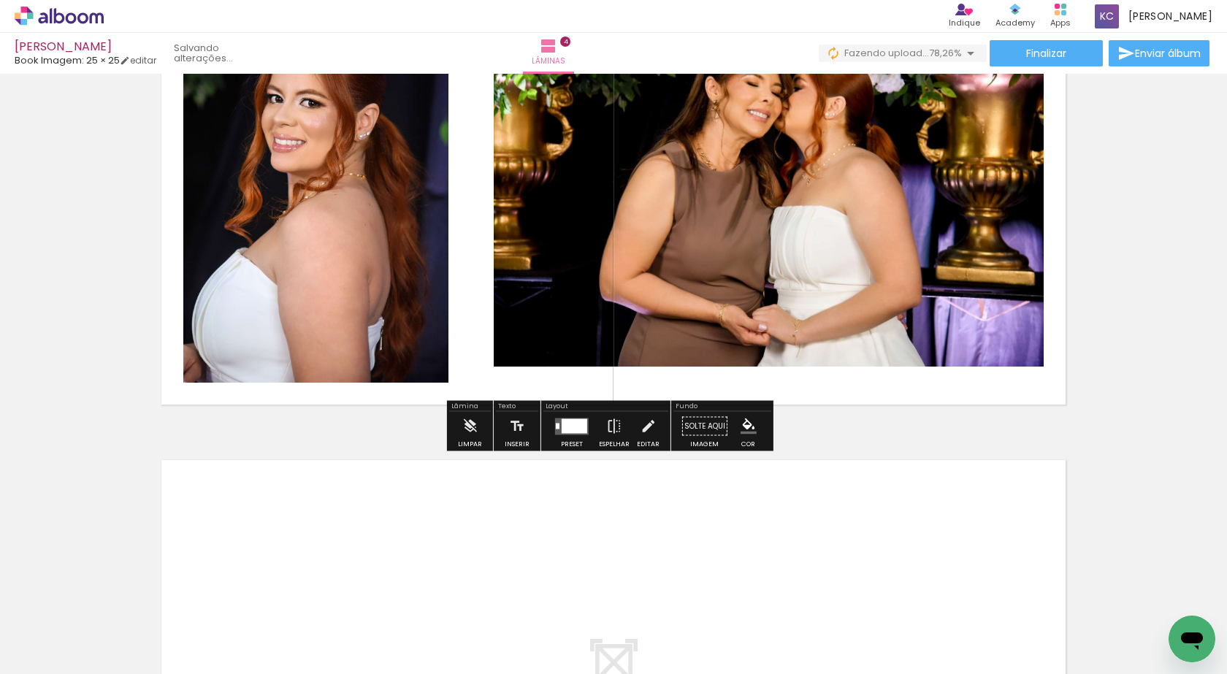
scroll to position [1659, 0]
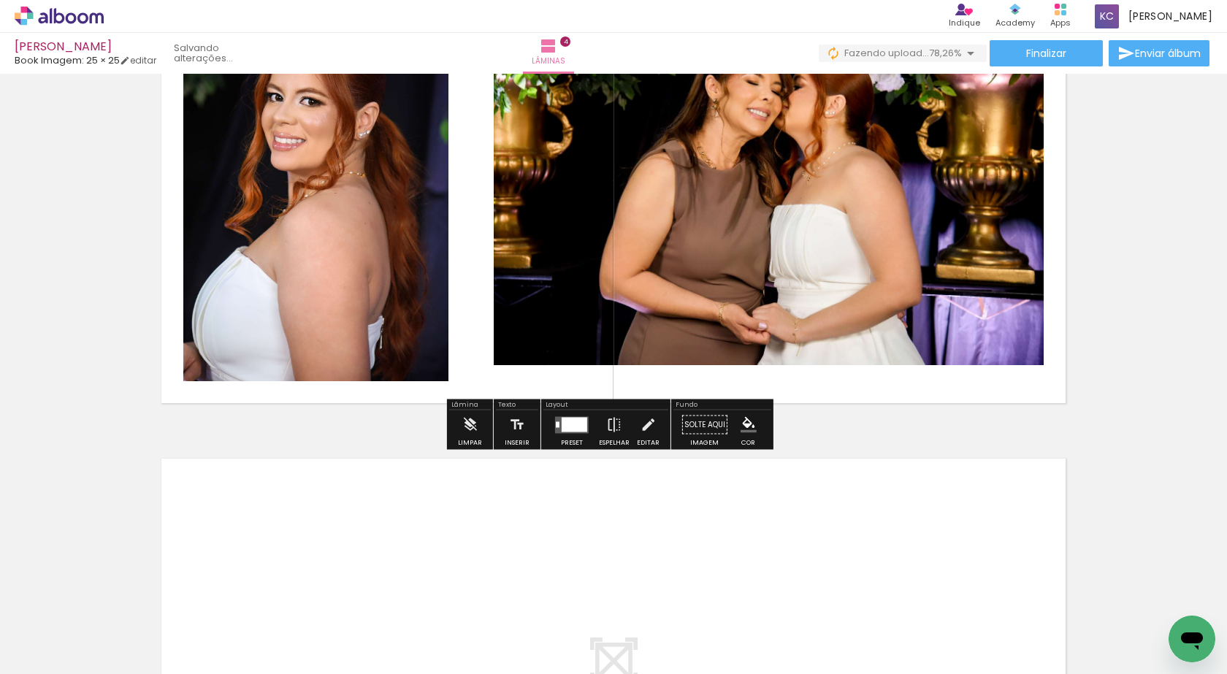
click at [572, 427] on div at bounding box center [574, 424] width 26 height 15
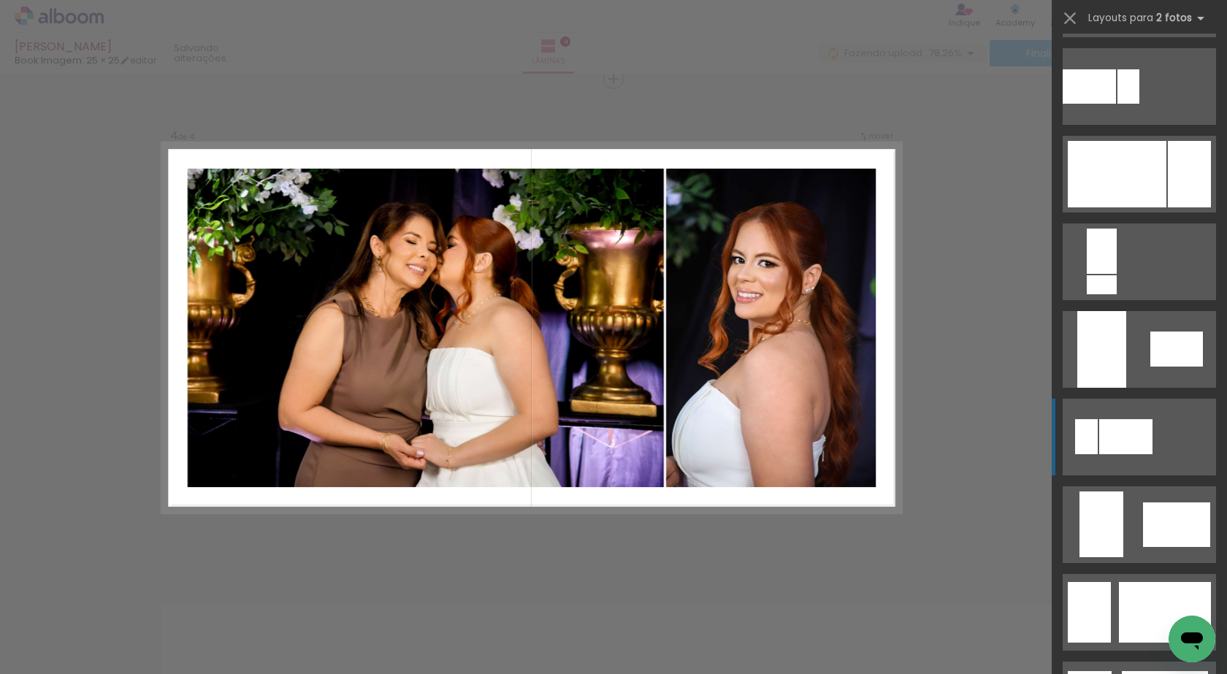
scroll to position [438, 0]
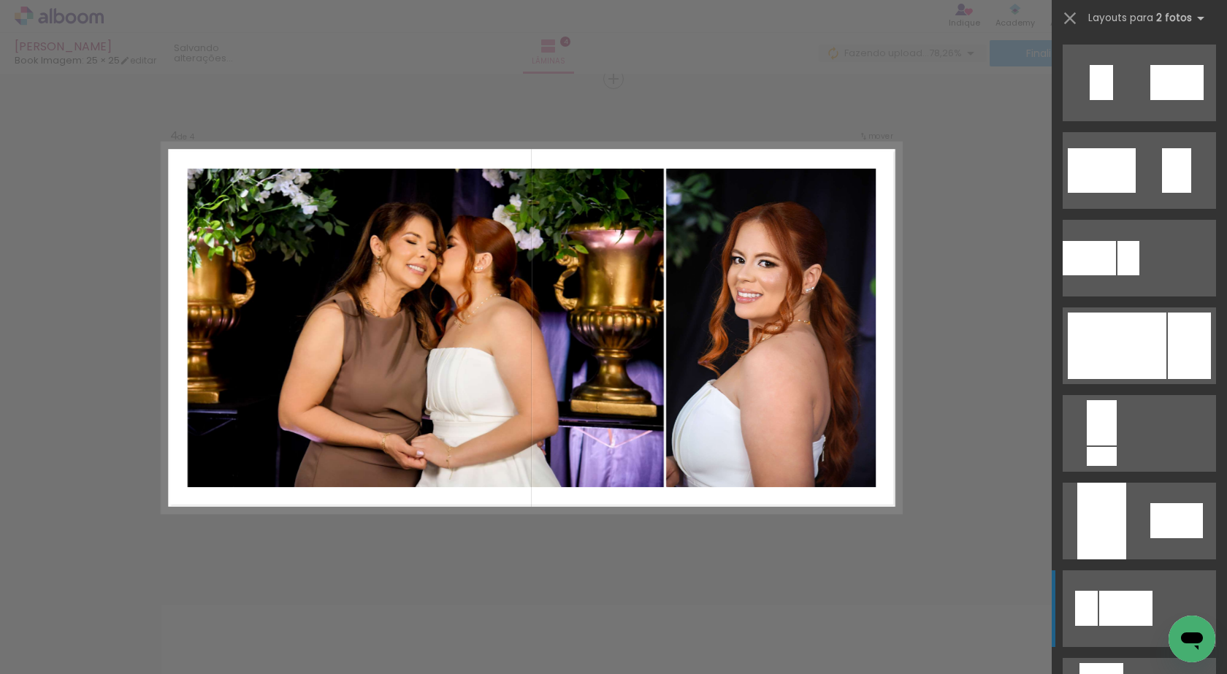
click at [1137, 337] on div at bounding box center [1116, 345] width 99 height 66
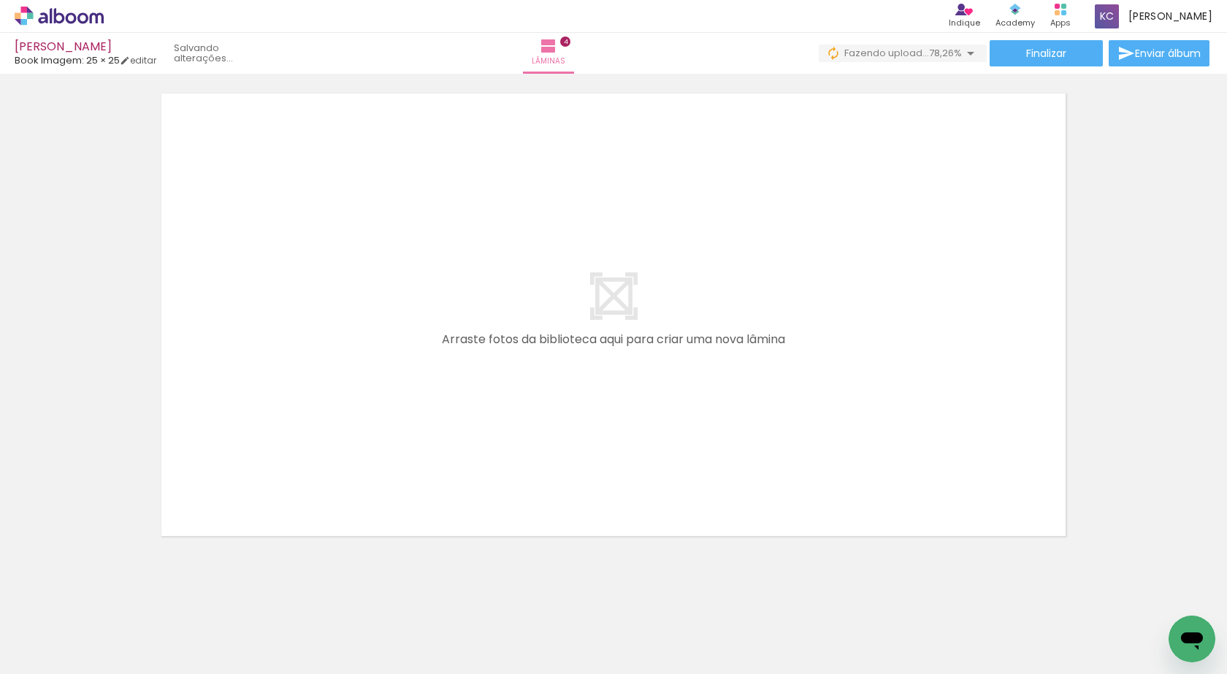
scroll to position [0, 540]
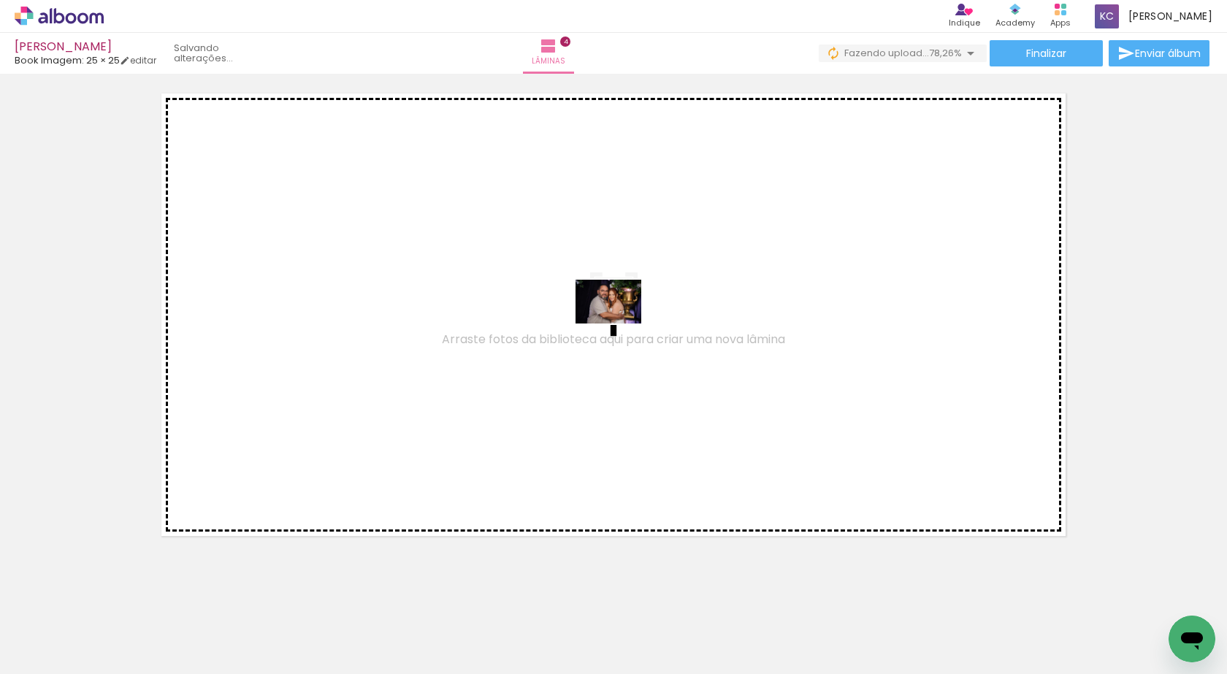
drag, startPoint x: 510, startPoint y: 632, endPoint x: 619, endPoint y: 323, distance: 327.0
click at [619, 323] on quentale-workspace at bounding box center [613, 337] width 1227 height 674
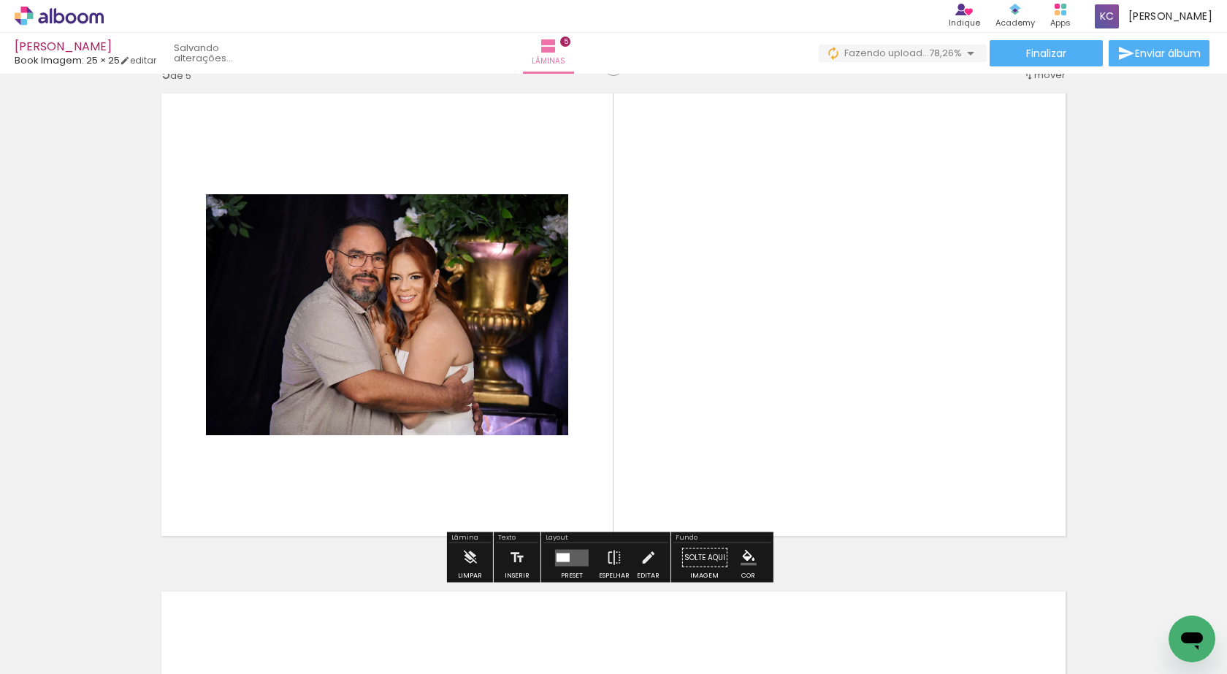
scroll to position [2011, 0]
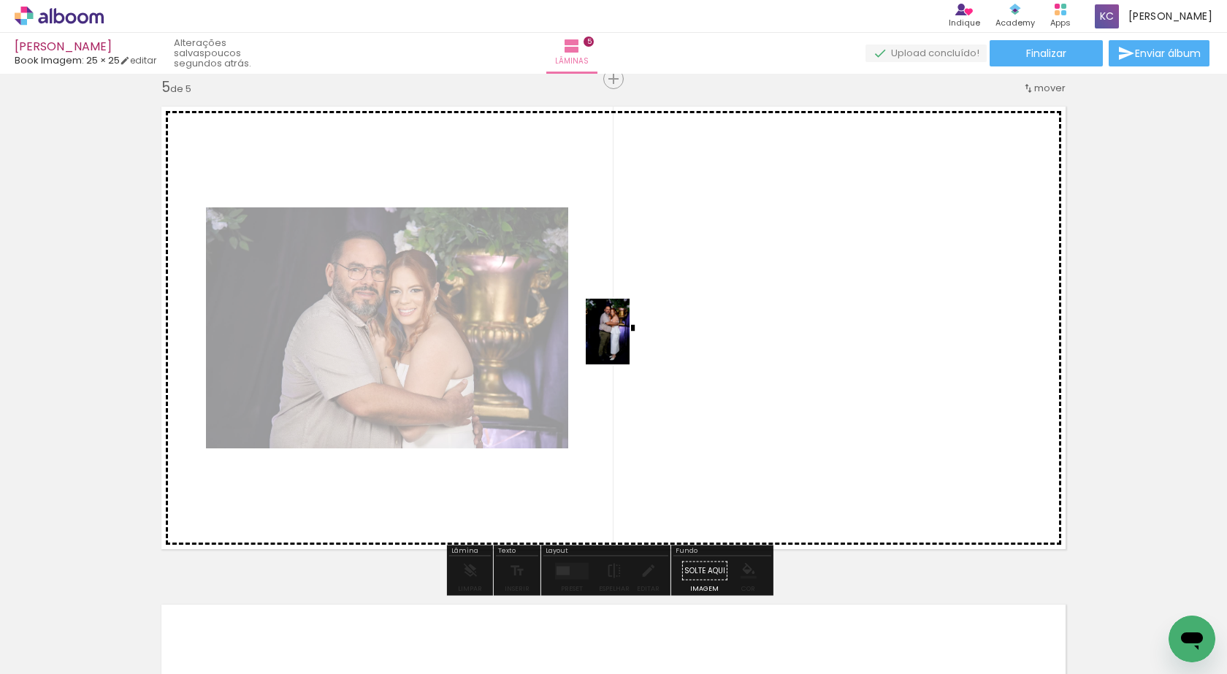
drag, startPoint x: 591, startPoint y: 628, endPoint x: 629, endPoint y: 342, distance: 288.0
click at [629, 342] on quentale-workspace at bounding box center [613, 337] width 1227 height 674
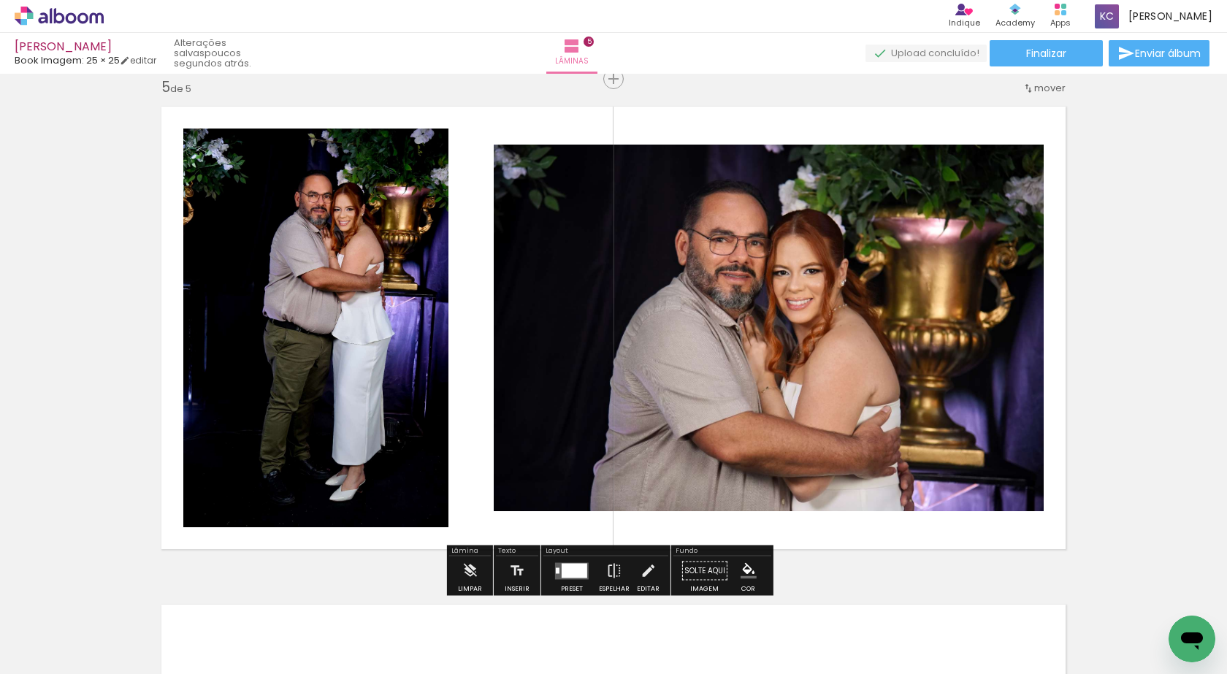
scroll to position [2084, 0]
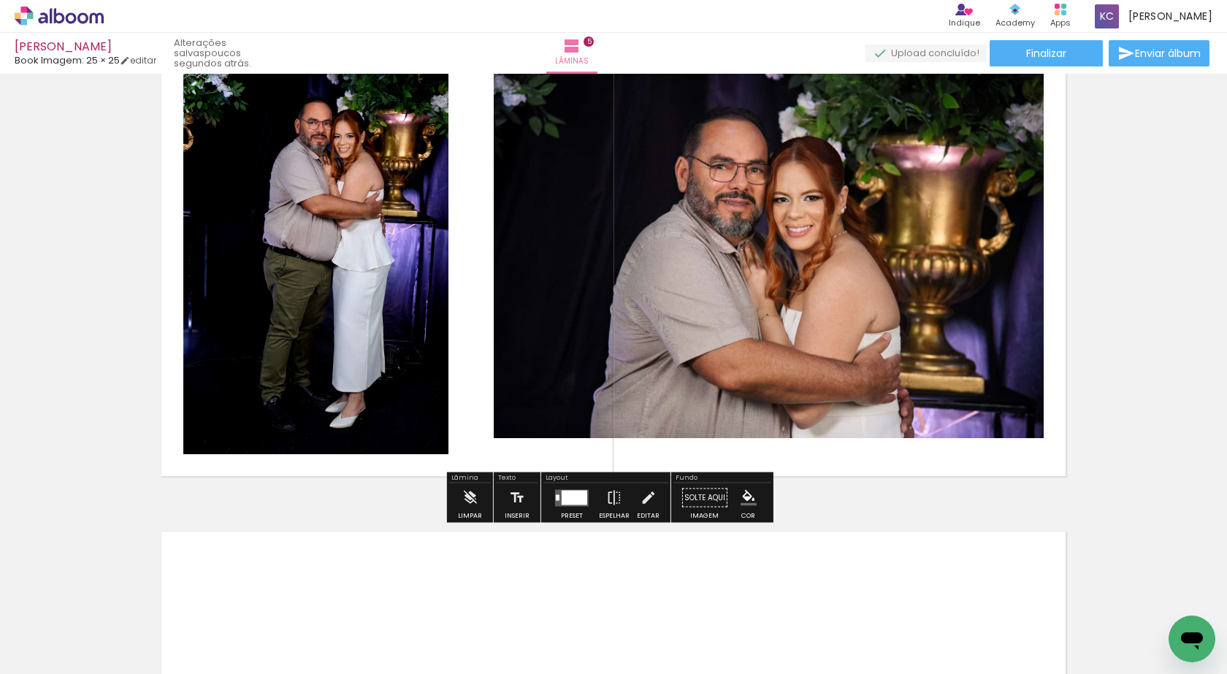
click at [572, 502] on div at bounding box center [574, 497] width 26 height 15
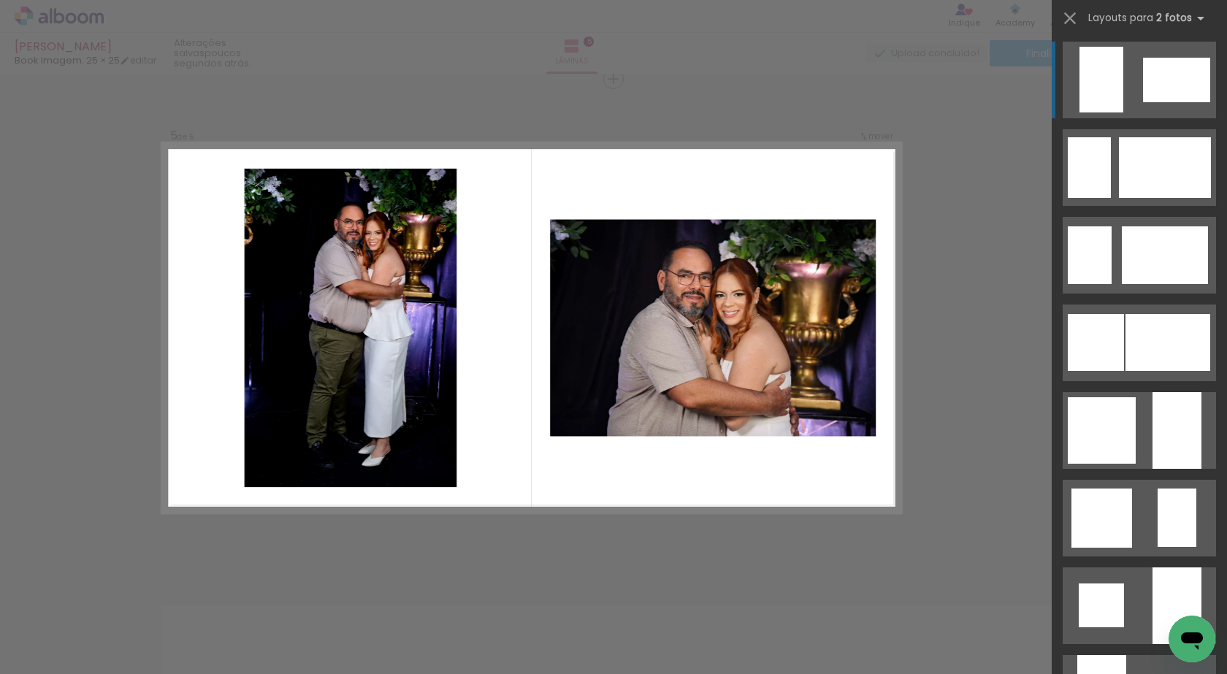
scroll to position [1095, 0]
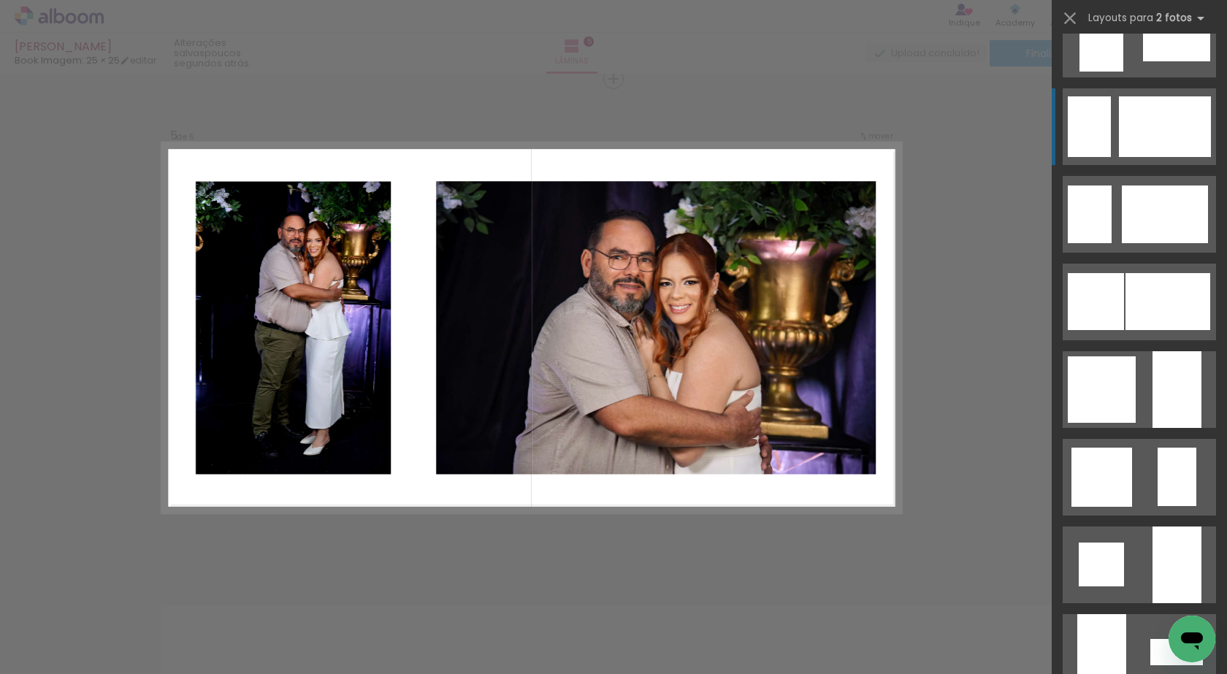
click at [1176, 126] on div at bounding box center [1164, 126] width 92 height 61
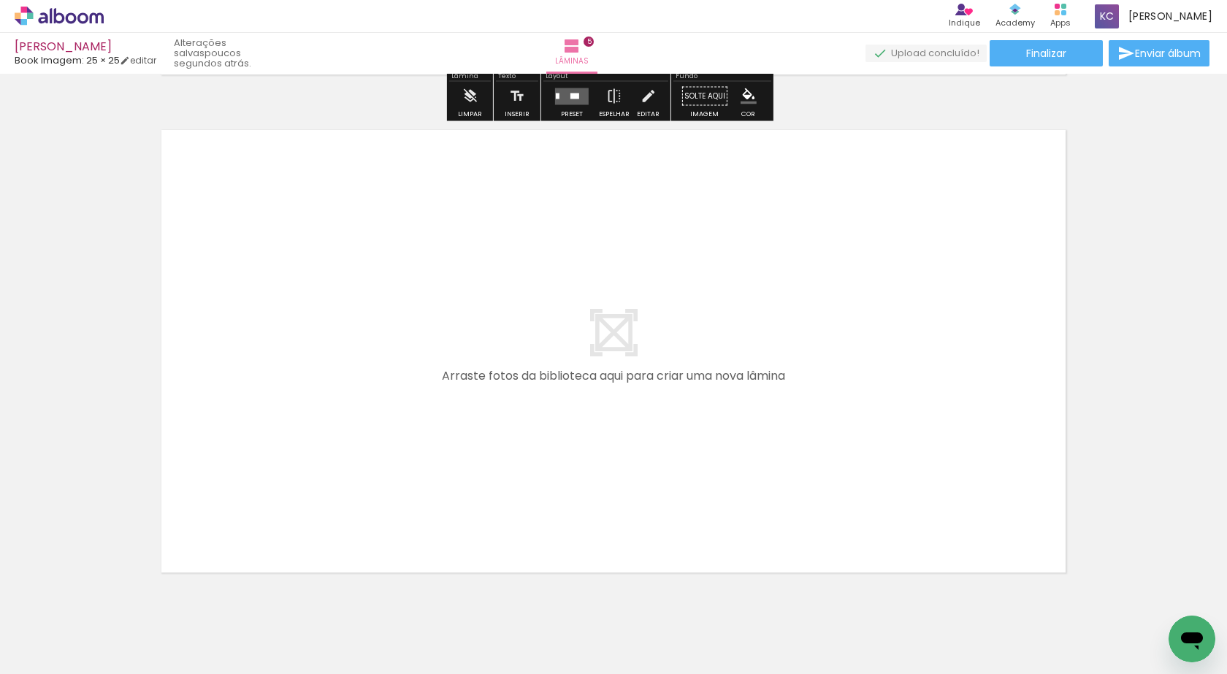
scroll to position [2522, 0]
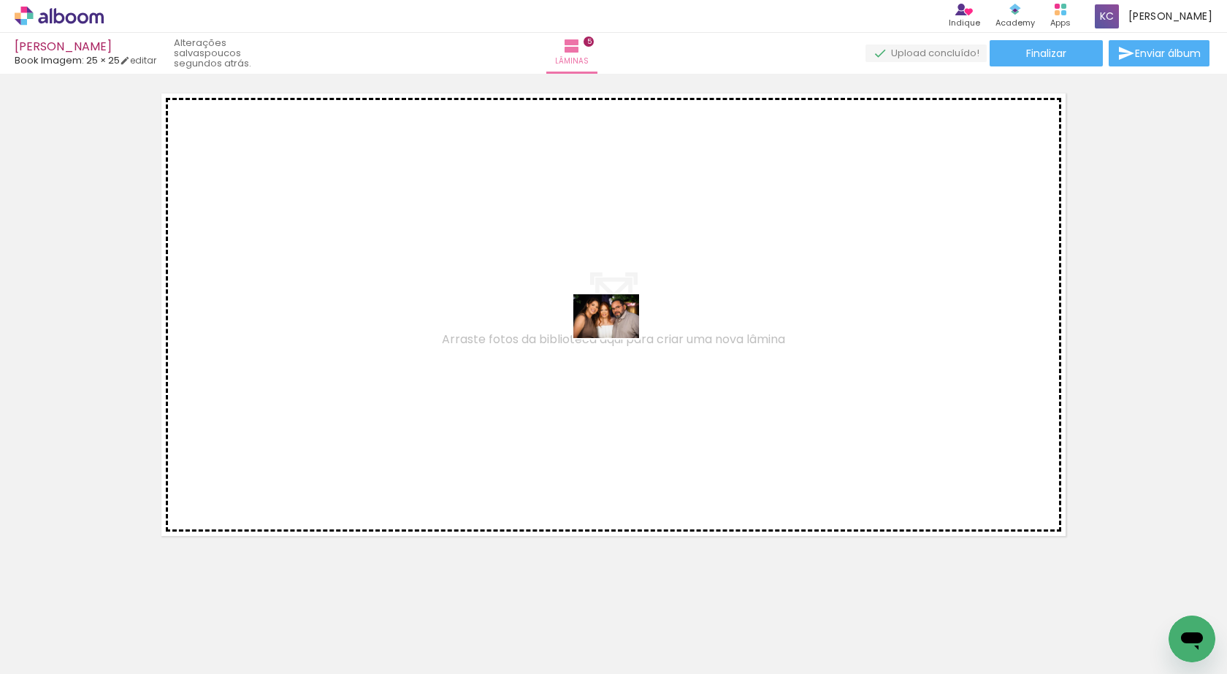
drag, startPoint x: 263, startPoint y: 630, endPoint x: 619, endPoint y: 337, distance: 461.6
click at [619, 337] on quentale-workspace at bounding box center [613, 337] width 1227 height 674
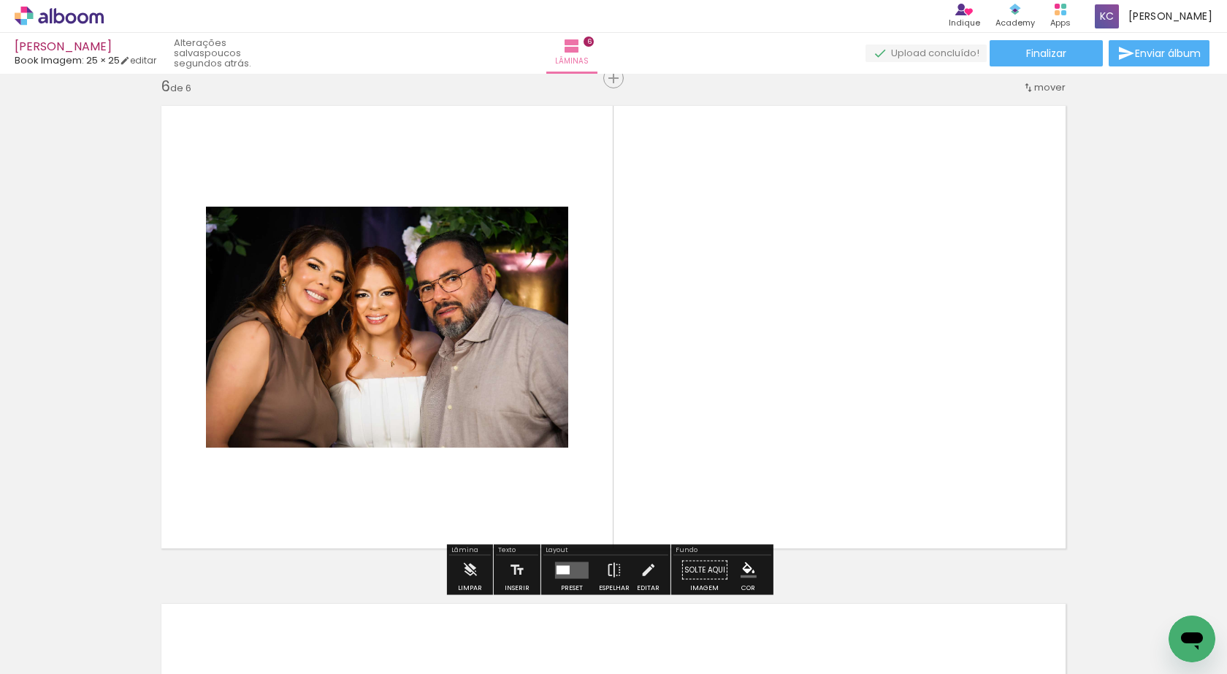
scroll to position [2509, 0]
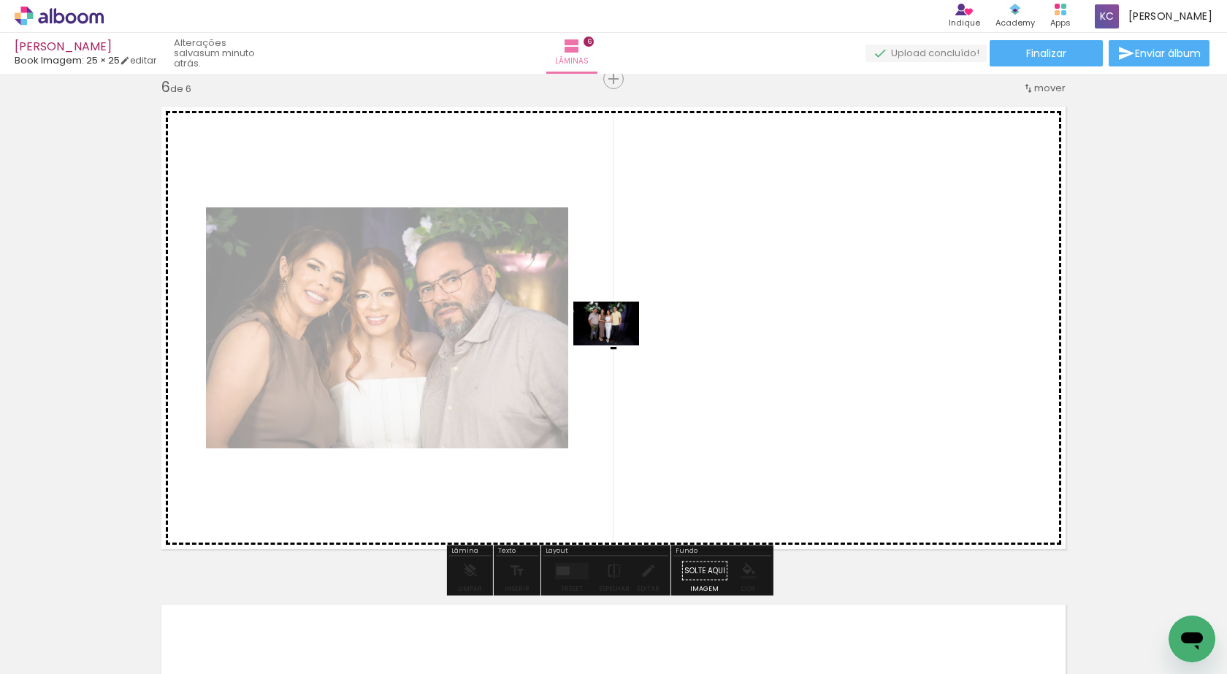
drag, startPoint x: 183, startPoint y: 632, endPoint x: 618, endPoint y: 347, distance: 519.4
click at [618, 347] on quentale-workspace at bounding box center [613, 337] width 1227 height 674
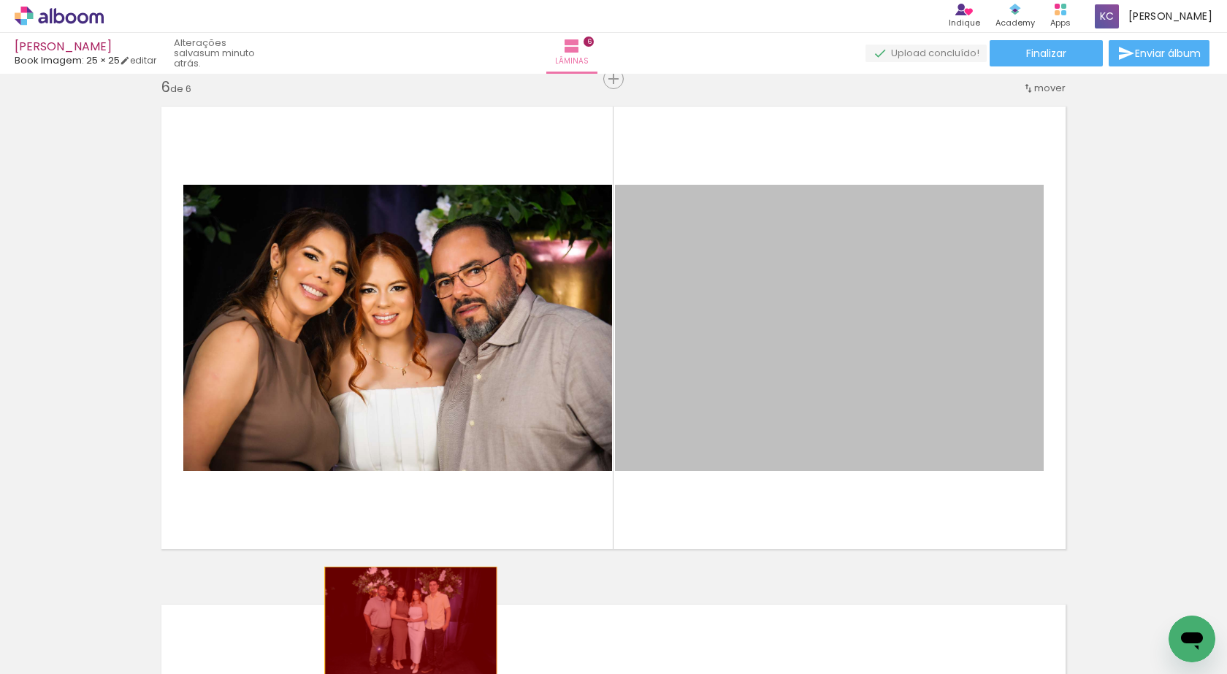
drag, startPoint x: 843, startPoint y: 337, endPoint x: 405, endPoint y: 624, distance: 524.0
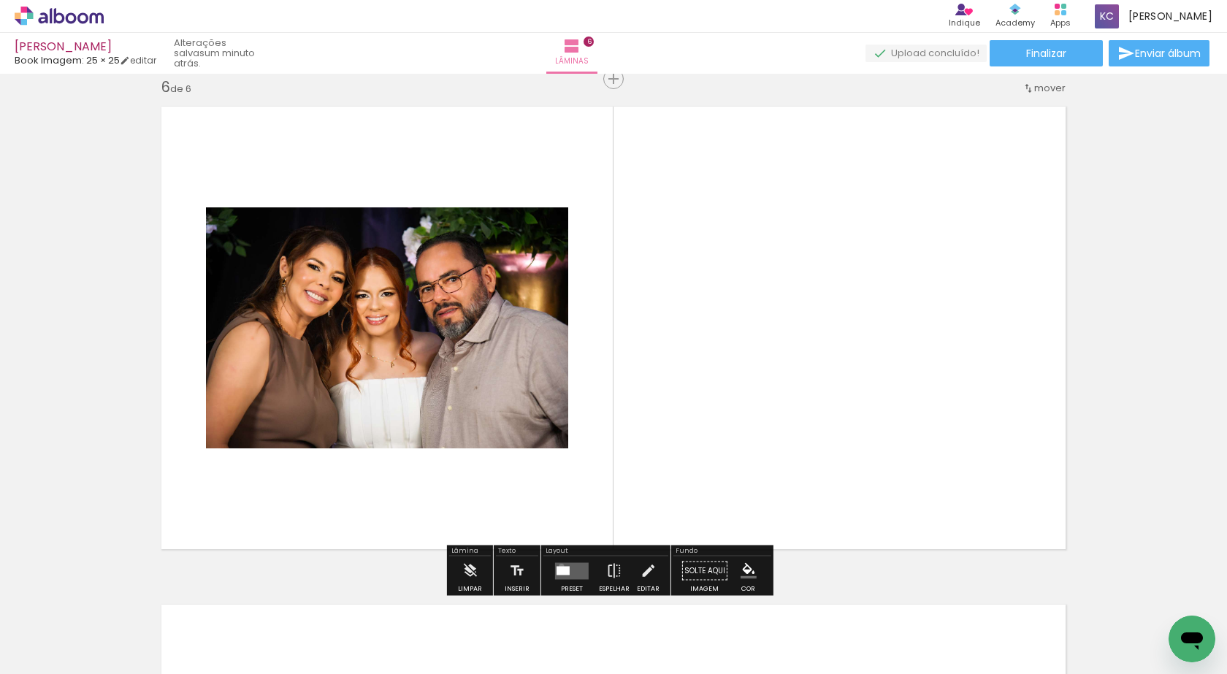
drag, startPoint x: 558, startPoint y: 566, endPoint x: 792, endPoint y: 452, distance: 260.6
click at [558, 565] on quentale-layouter at bounding box center [572, 570] width 34 height 17
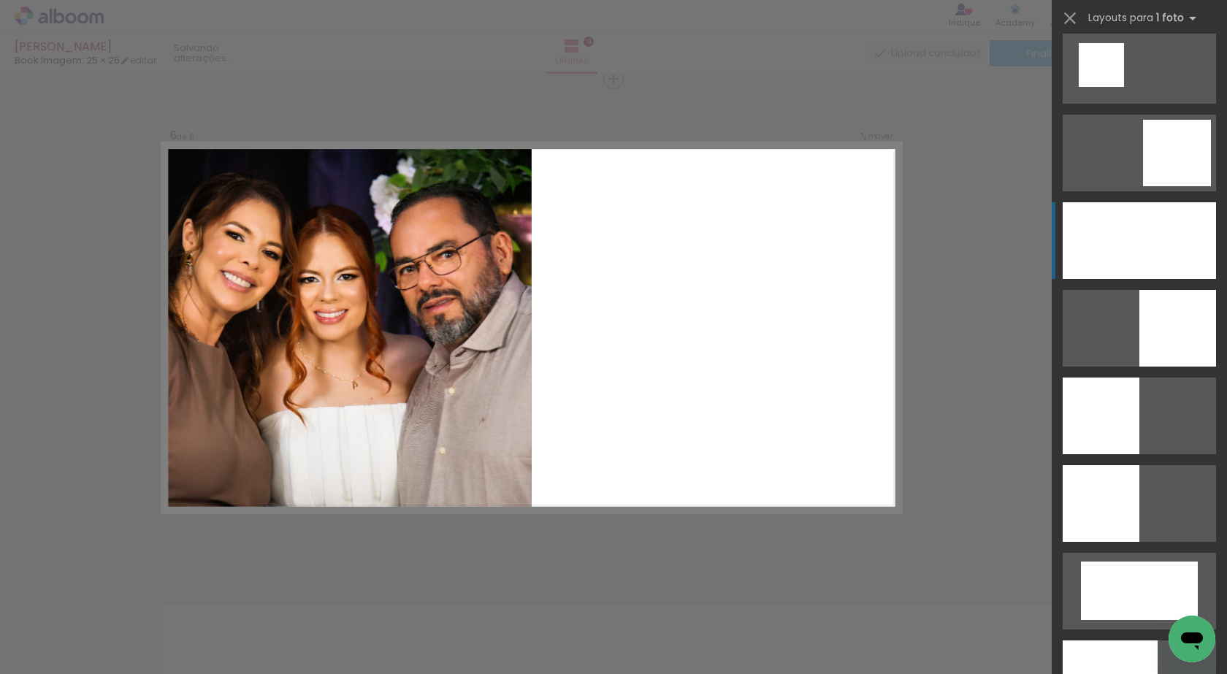
scroll to position [1971, 0]
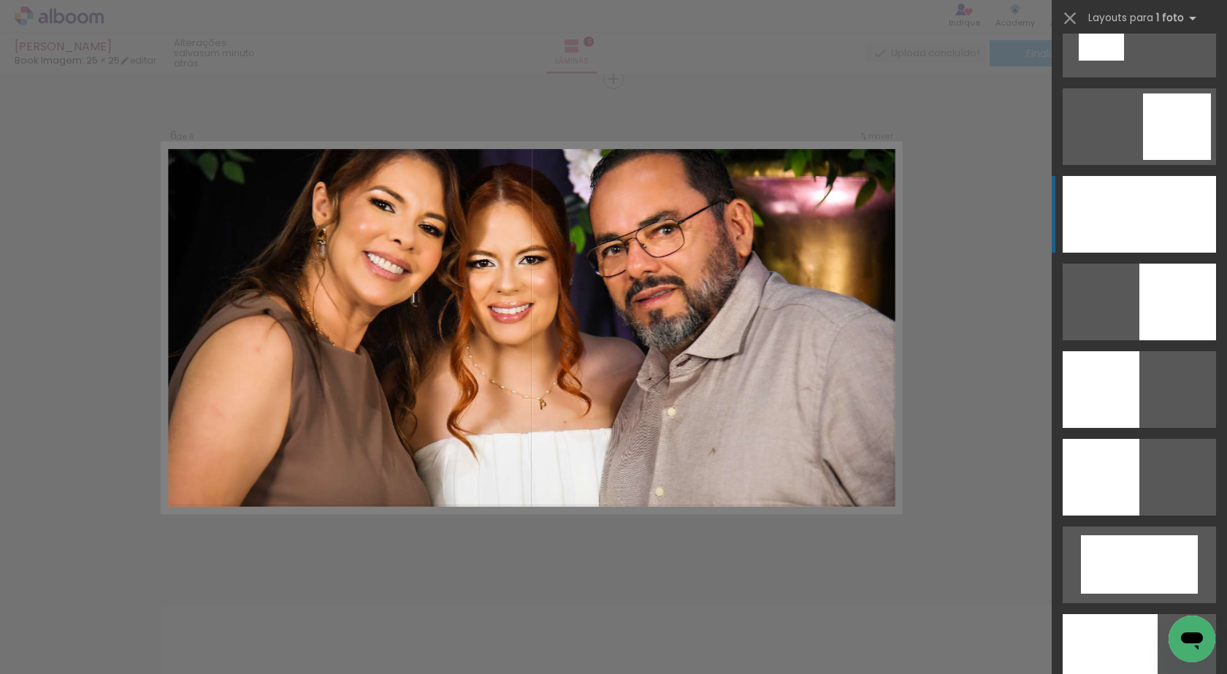
click at [1163, 191] on div at bounding box center [1138, 214] width 153 height 77
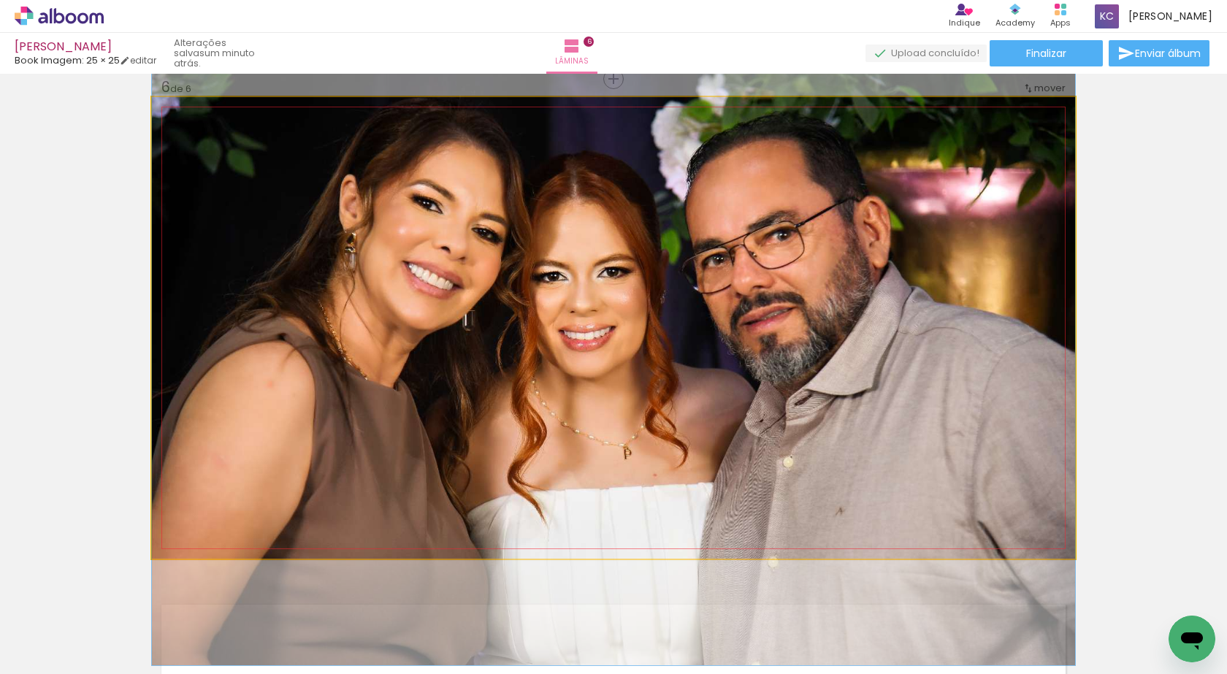
drag, startPoint x: 675, startPoint y: 268, endPoint x: 759, endPoint y: 298, distance: 88.4
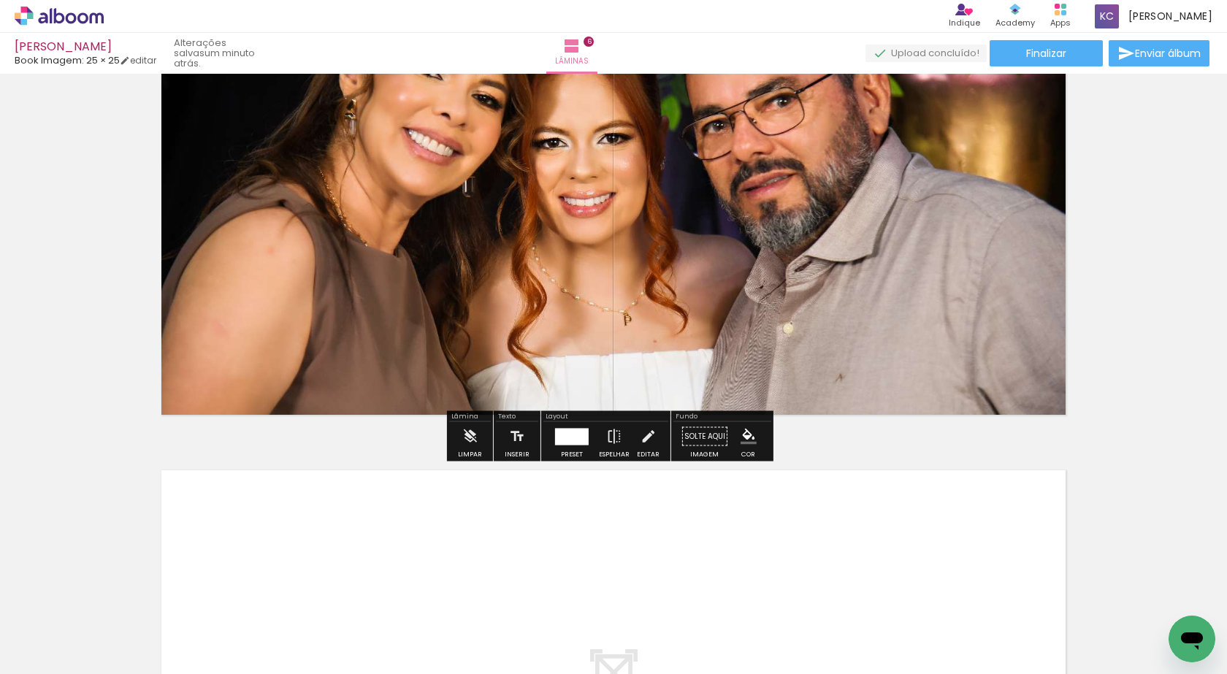
scroll to position [2655, 0]
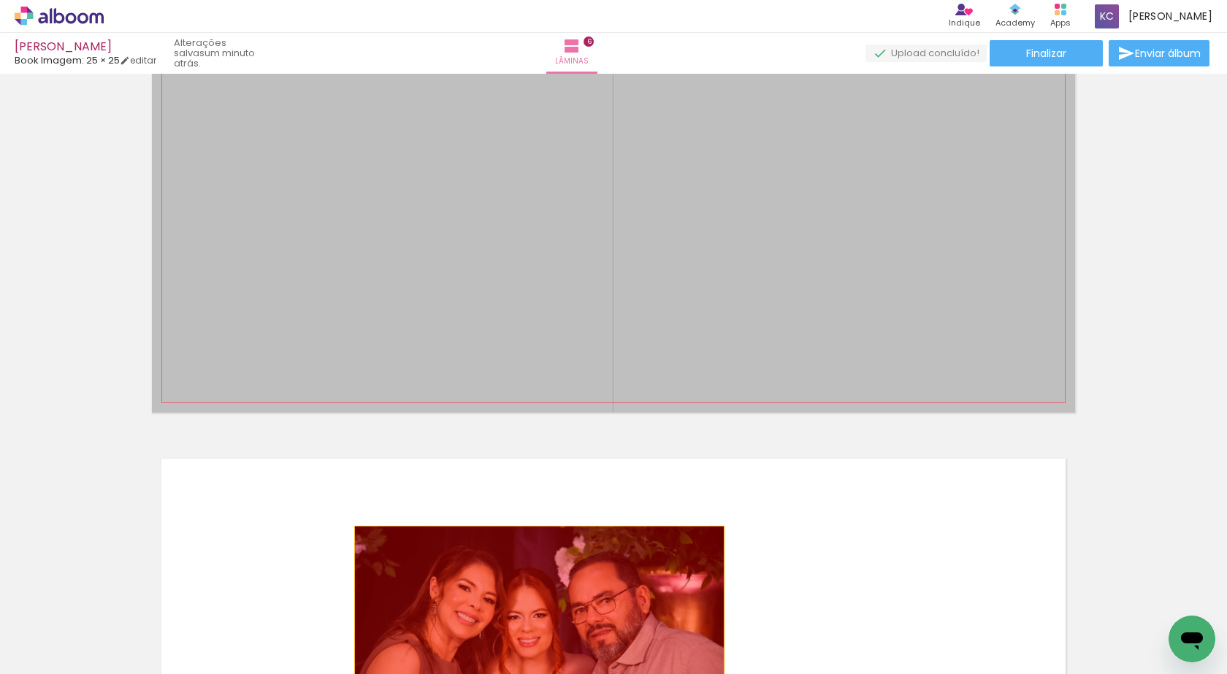
drag, startPoint x: 736, startPoint y: 219, endPoint x: 533, endPoint y: 547, distance: 385.6
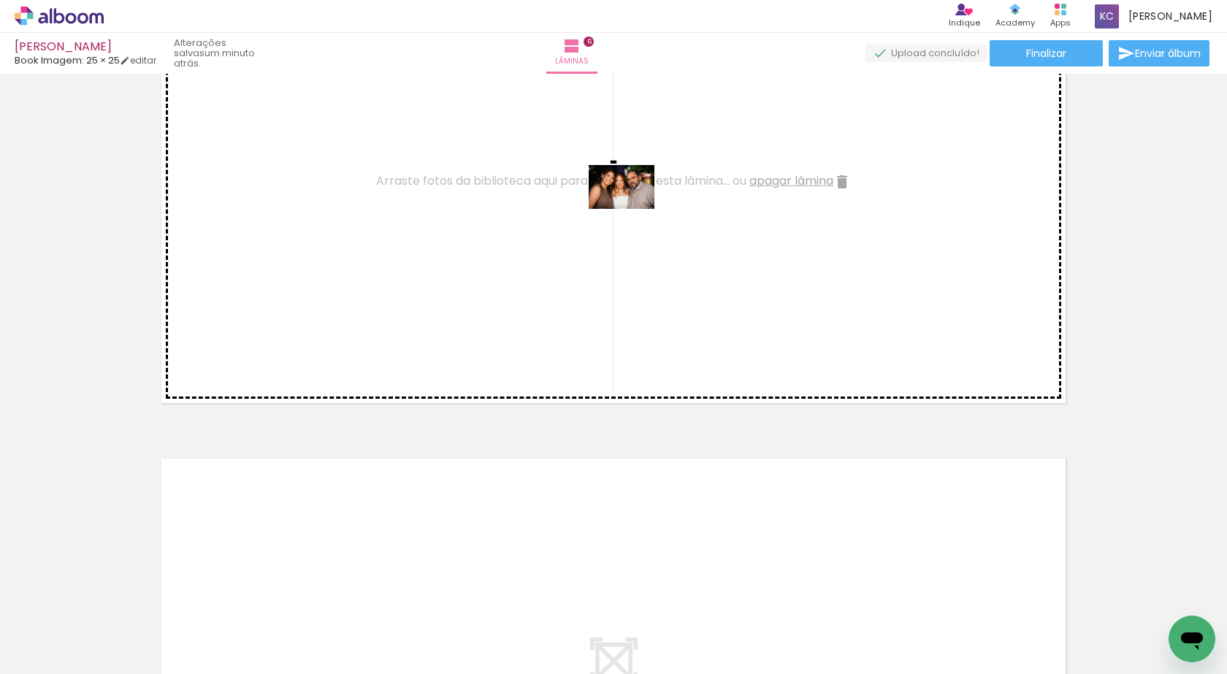
drag, startPoint x: 347, startPoint y: 487, endPoint x: 629, endPoint y: 327, distance: 324.0
click at [632, 202] on quentale-workspace at bounding box center [613, 337] width 1227 height 674
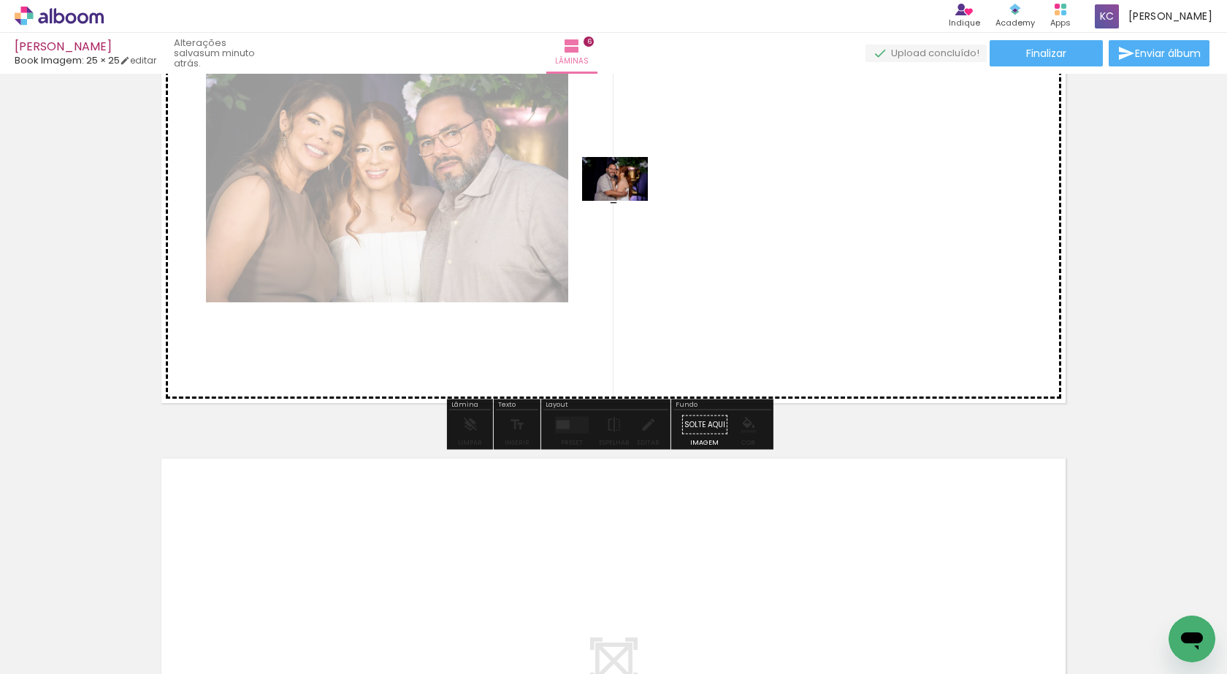
drag, startPoint x: 686, startPoint y: 604, endPoint x: 626, endPoint y: 201, distance: 407.4
click at [626, 201] on quentale-workspace at bounding box center [613, 337] width 1227 height 674
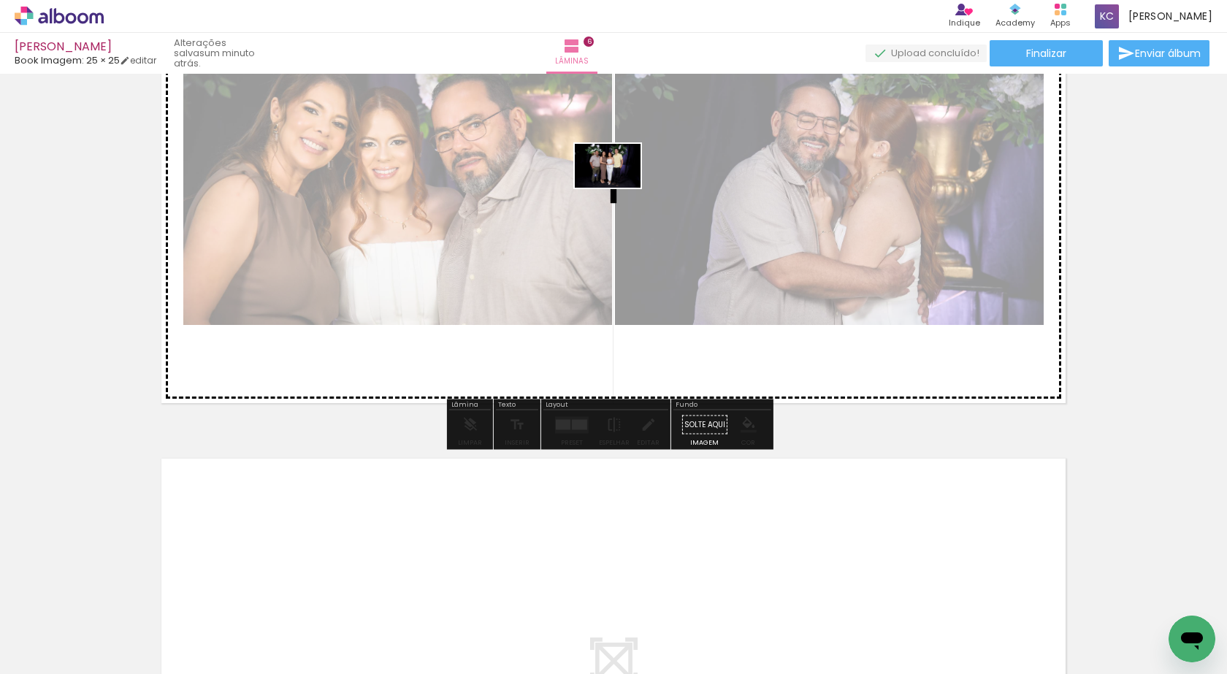
drag, startPoint x: 182, startPoint y: 630, endPoint x: 618, endPoint y: 191, distance: 619.0
click at [618, 191] on quentale-workspace at bounding box center [613, 337] width 1227 height 674
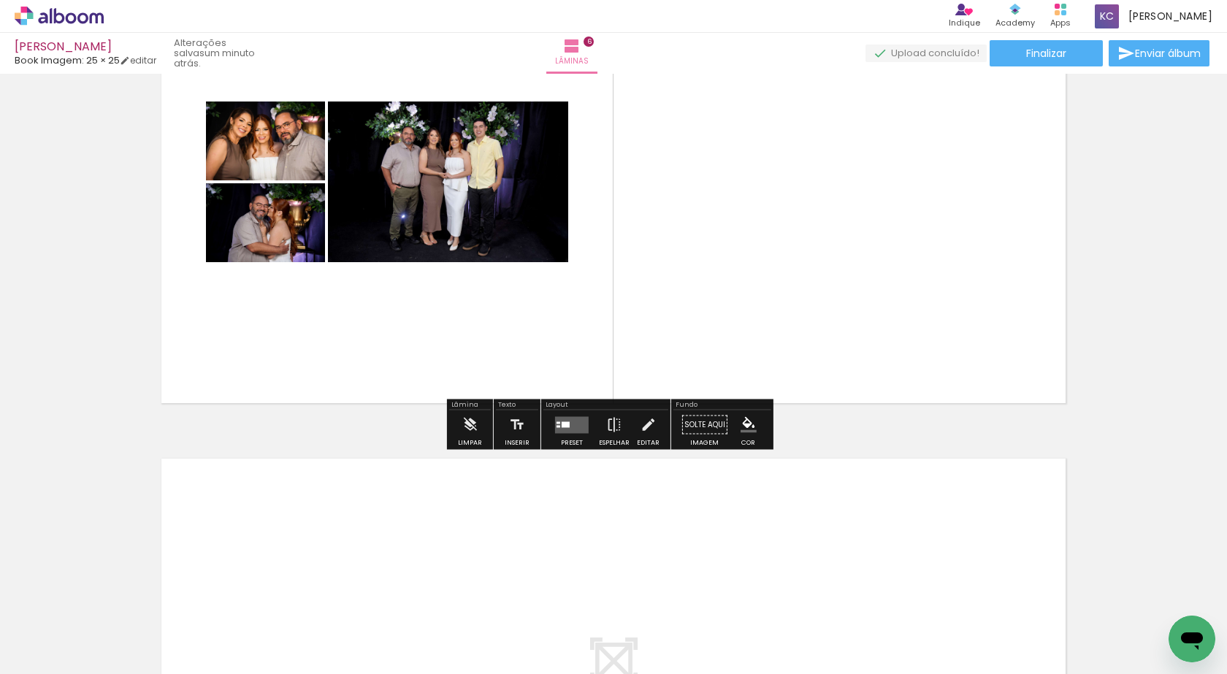
click at [556, 424] on quentale-layouter at bounding box center [572, 424] width 34 height 17
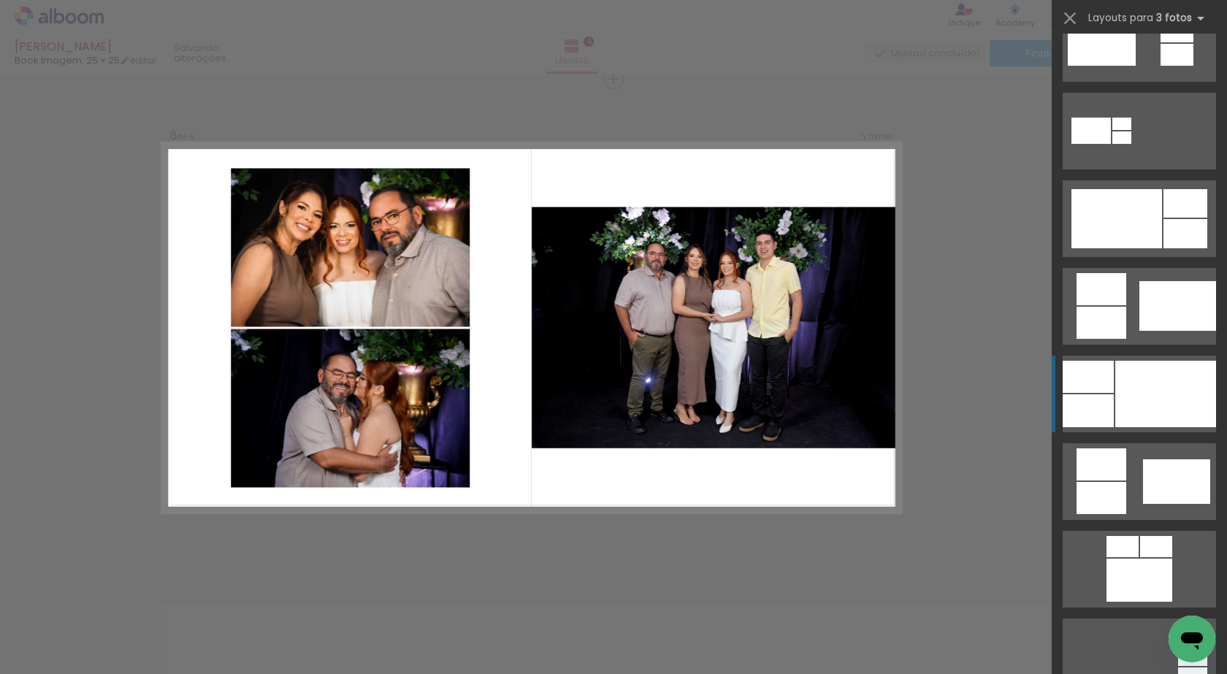
scroll to position [657, 0]
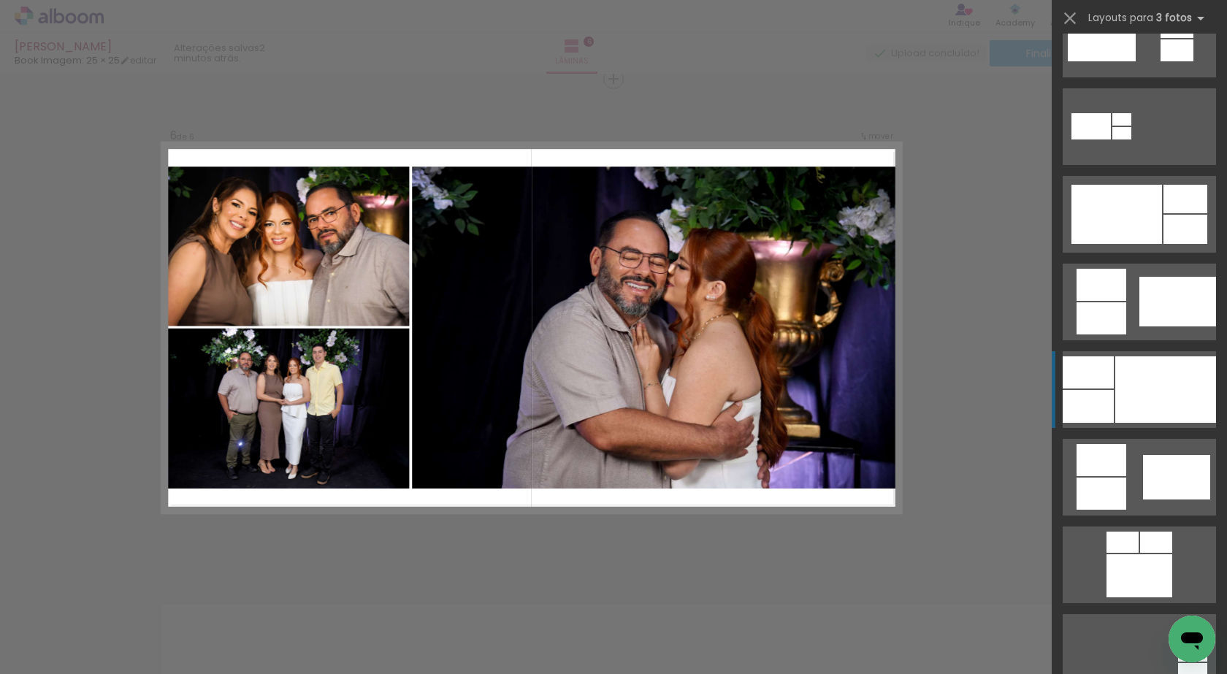
click at [1155, 379] on div at bounding box center [1165, 389] width 101 height 66
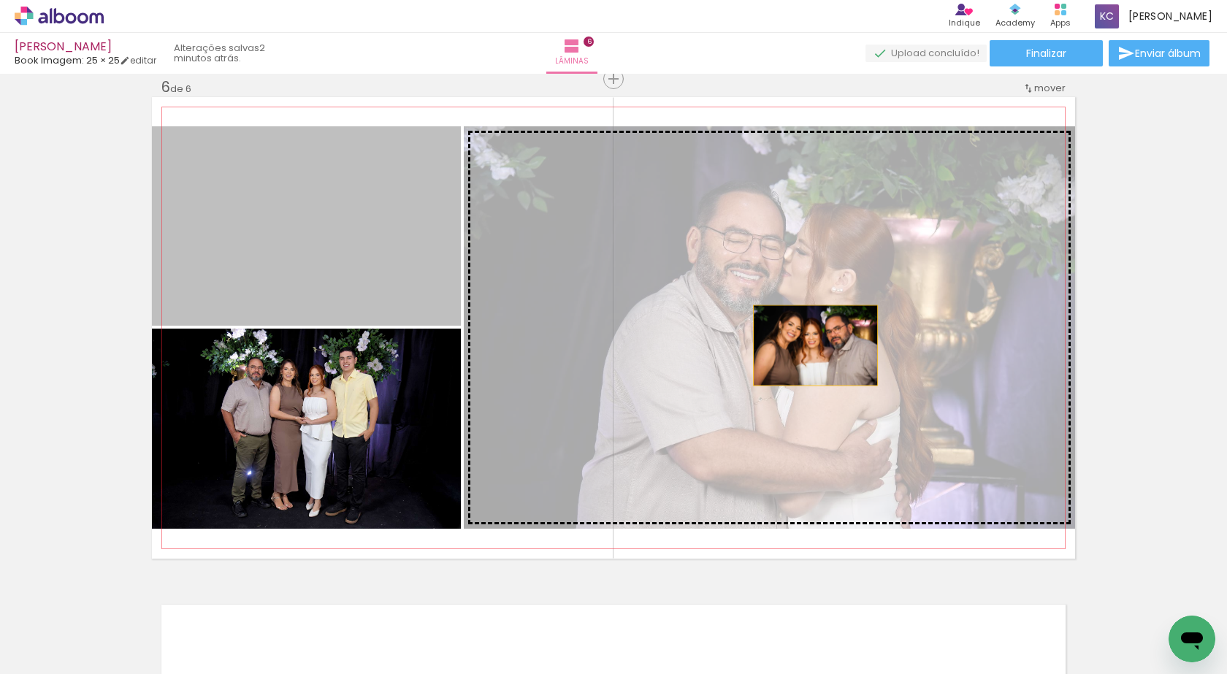
drag, startPoint x: 323, startPoint y: 245, endPoint x: 810, endPoint y: 345, distance: 497.3
click at [0, 0] on slot at bounding box center [0, 0] width 0 height 0
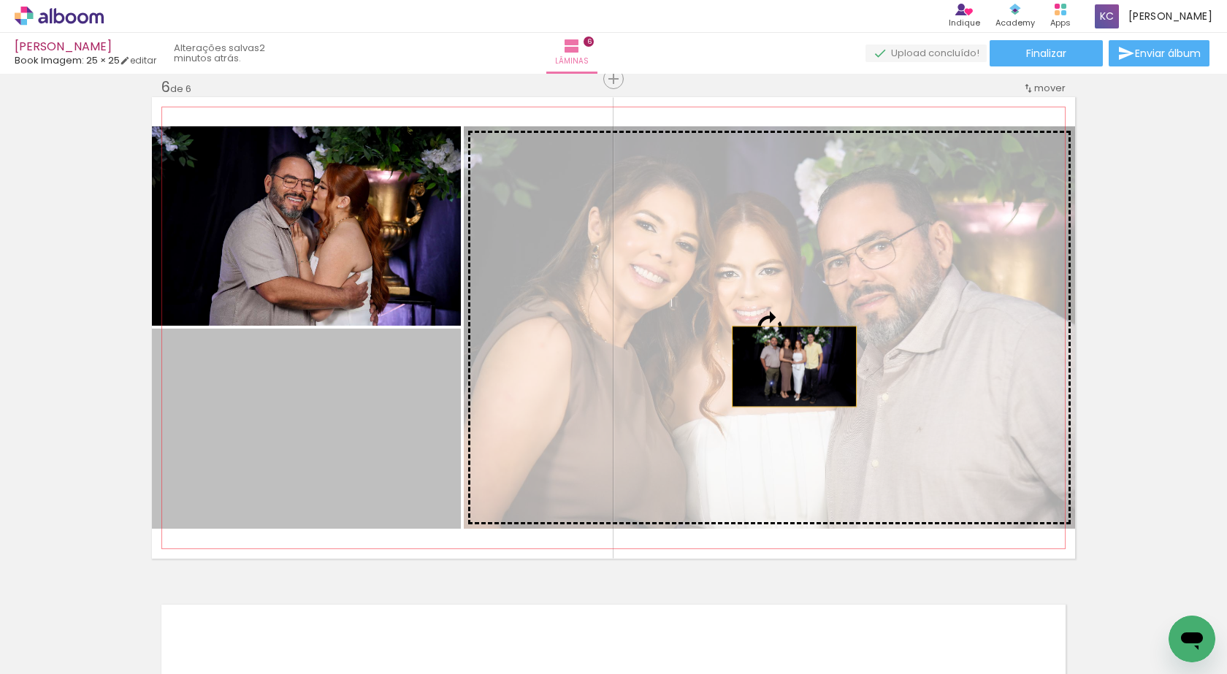
drag, startPoint x: 326, startPoint y: 445, endPoint x: 791, endPoint y: 361, distance: 472.4
click at [0, 0] on slot at bounding box center [0, 0] width 0 height 0
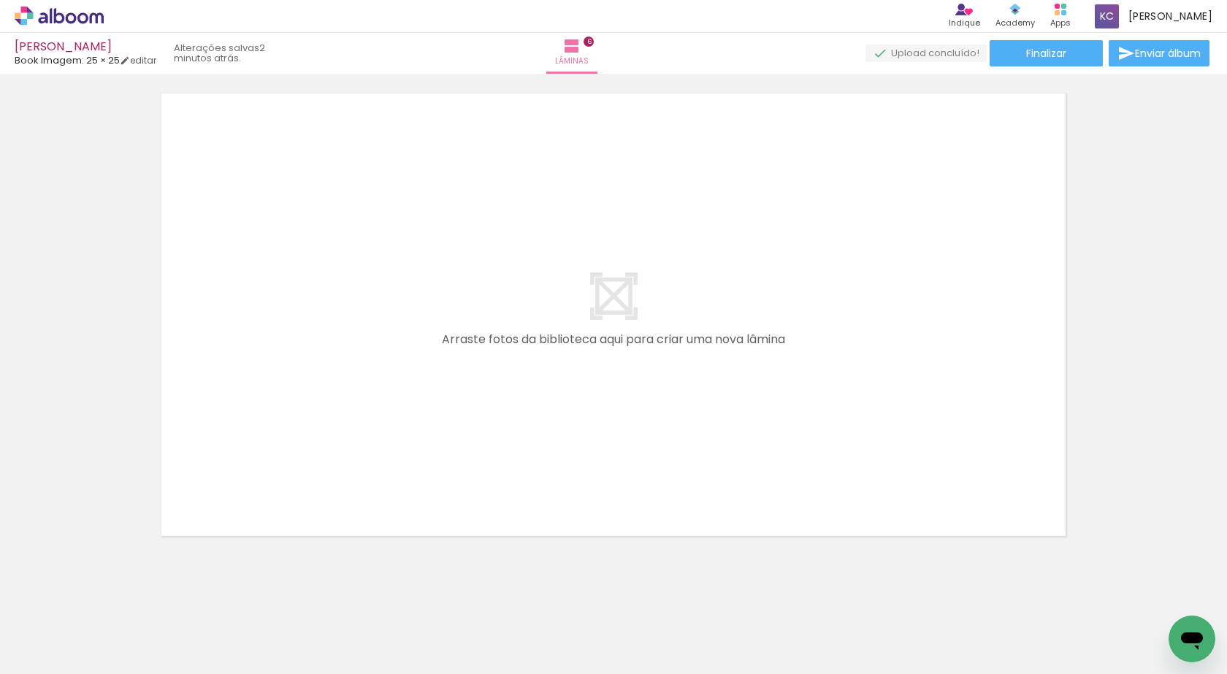
scroll to position [0, 778]
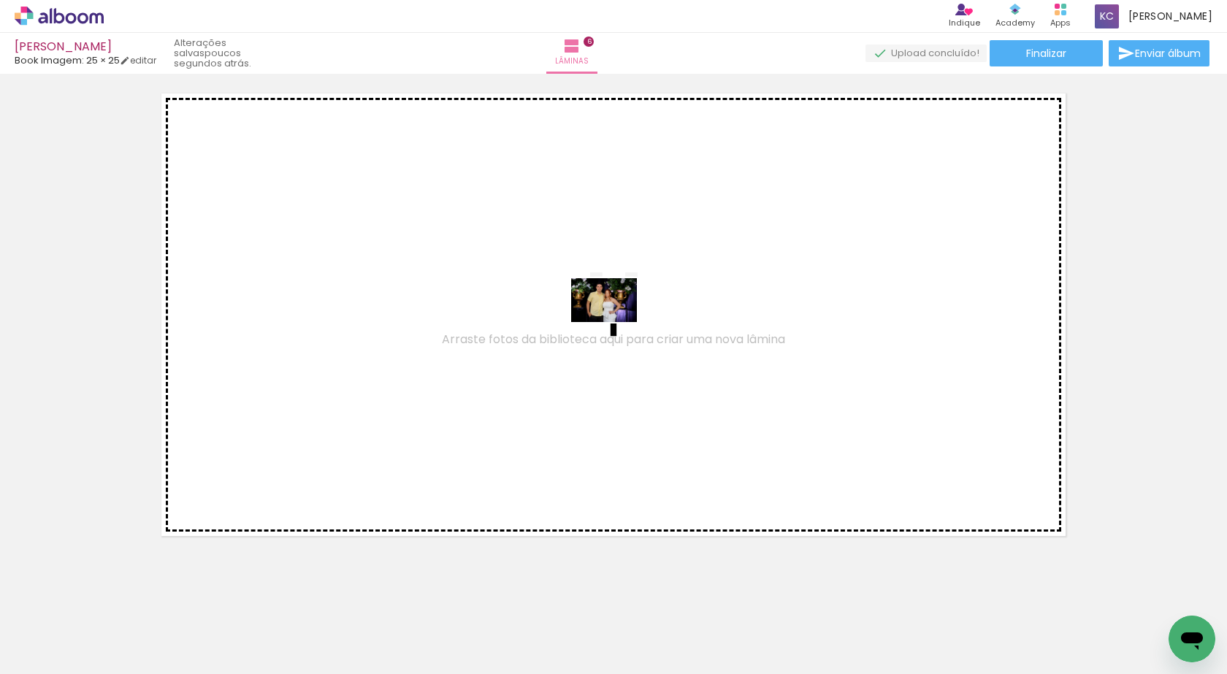
drag, startPoint x: 523, startPoint y: 629, endPoint x: 615, endPoint y: 322, distance: 320.6
click at [615, 322] on quentale-workspace at bounding box center [613, 337] width 1227 height 674
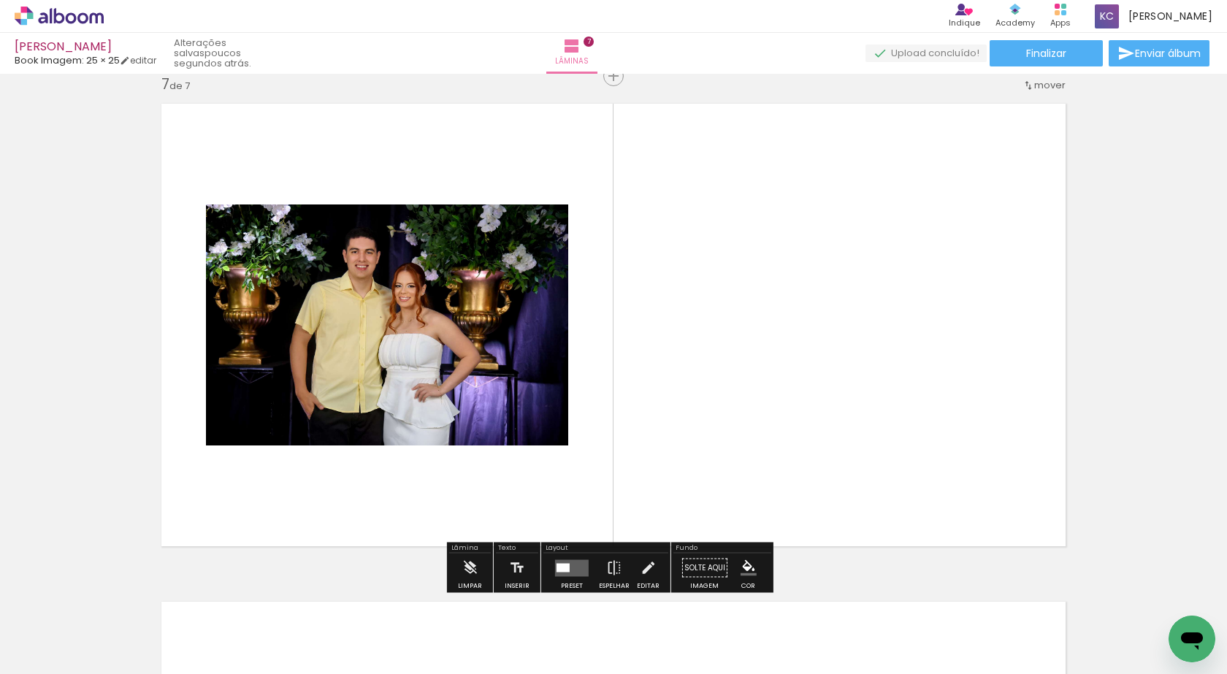
scroll to position [3006, 0]
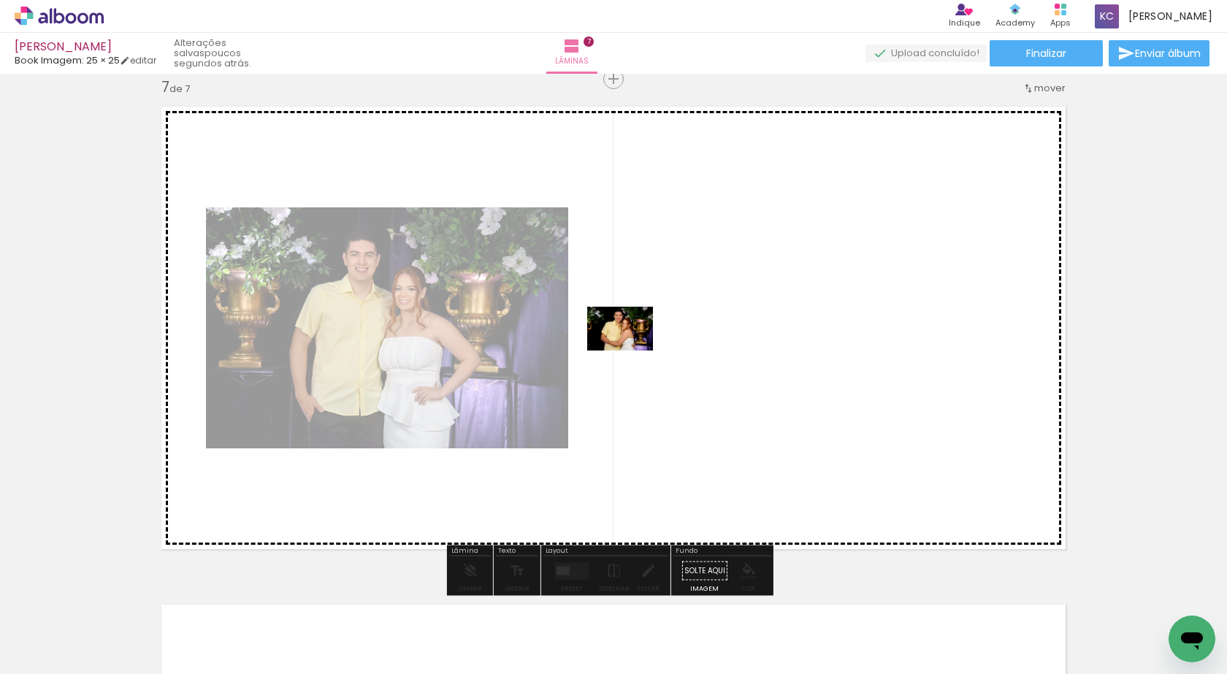
drag, startPoint x: 605, startPoint y: 609, endPoint x: 629, endPoint y: 350, distance: 260.2
click at [629, 350] on quentale-workspace at bounding box center [613, 337] width 1227 height 674
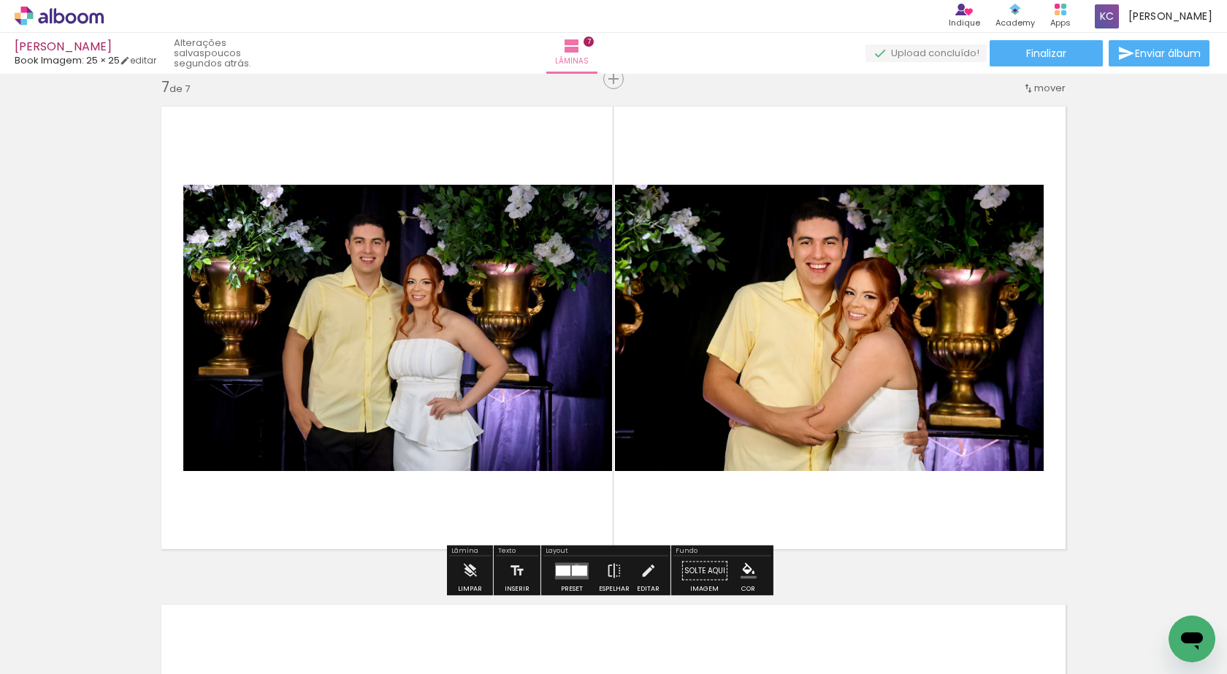
drag, startPoint x: 573, startPoint y: 566, endPoint x: 1097, endPoint y: 364, distance: 560.9
click at [579, 561] on div at bounding box center [571, 570] width 39 height 29
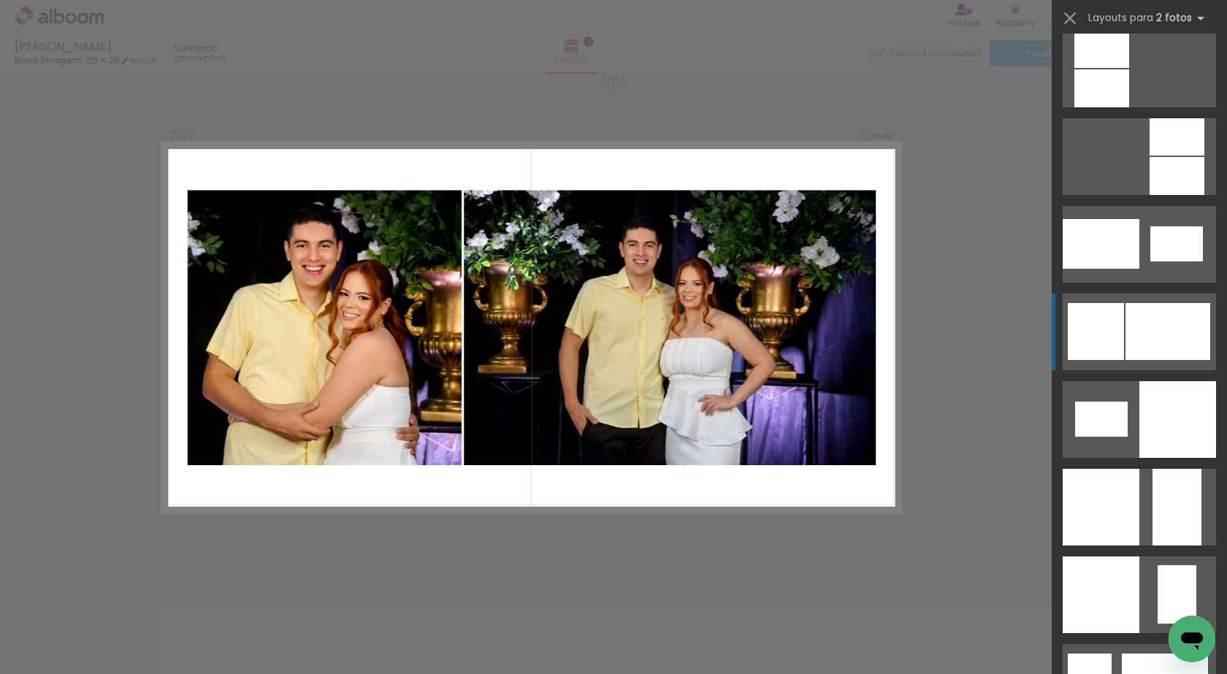
scroll to position [1679, 0]
click at [1152, 335] on div at bounding box center [1167, 330] width 85 height 57
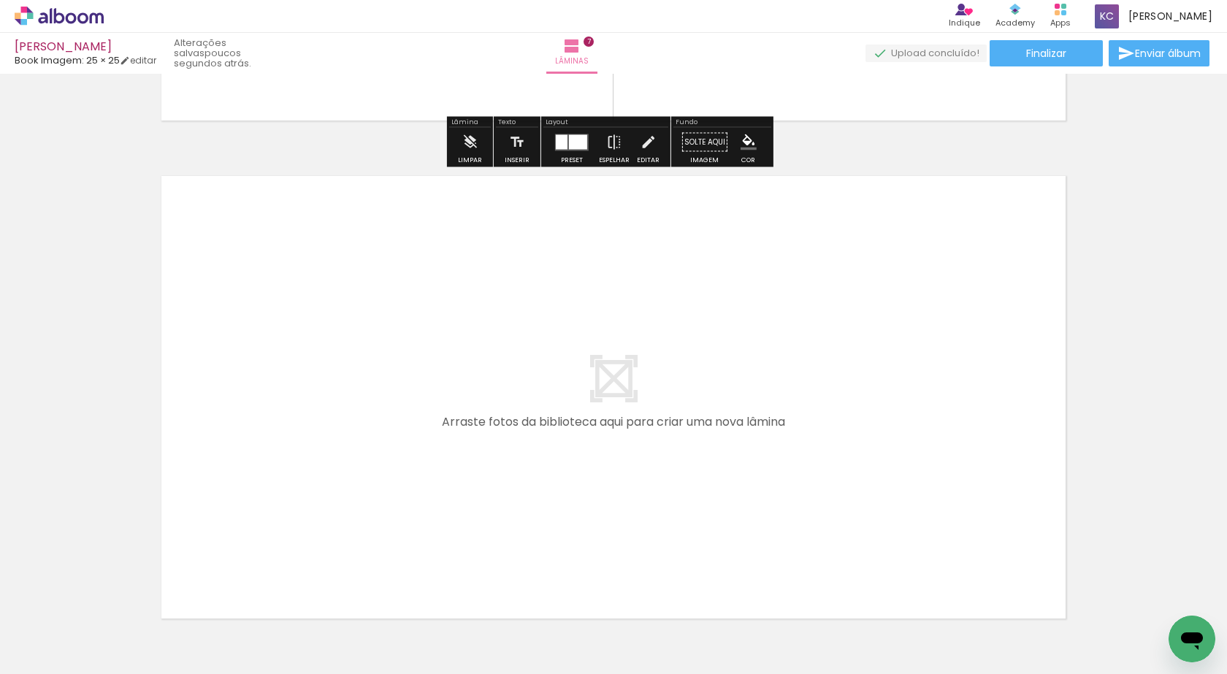
scroll to position [3531, 0]
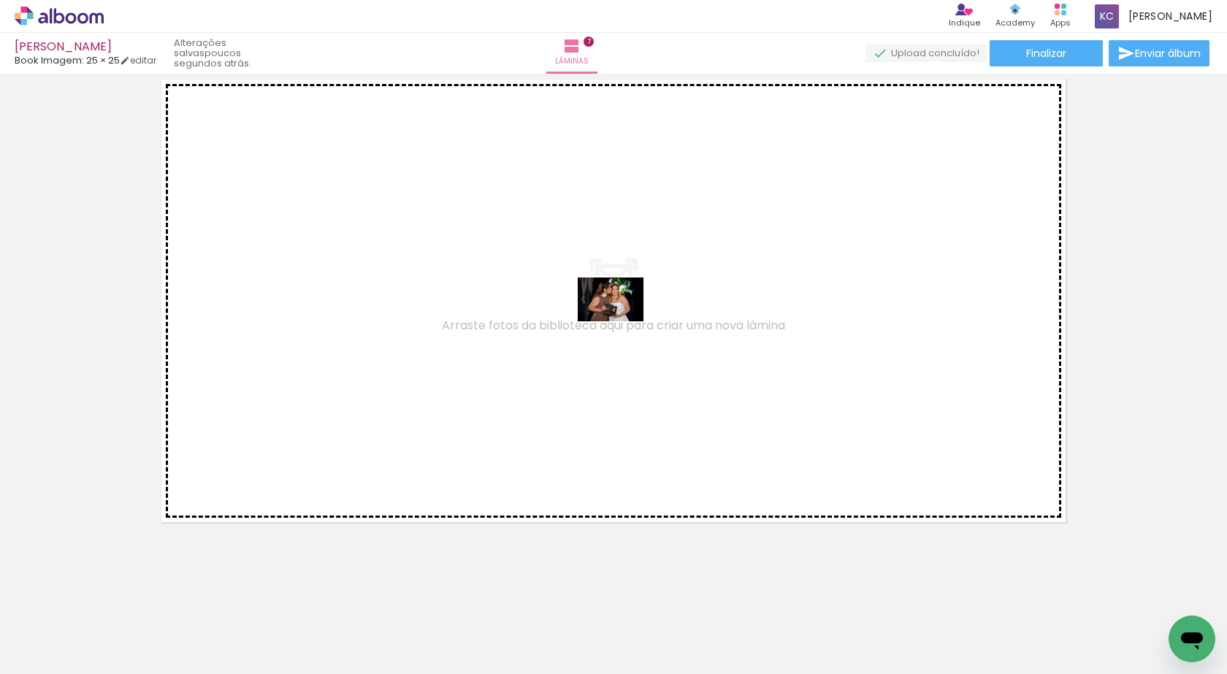
drag, startPoint x: 680, startPoint y: 632, endPoint x: 621, endPoint y: 321, distance: 315.9
click at [621, 321] on quentale-workspace at bounding box center [613, 337] width 1227 height 674
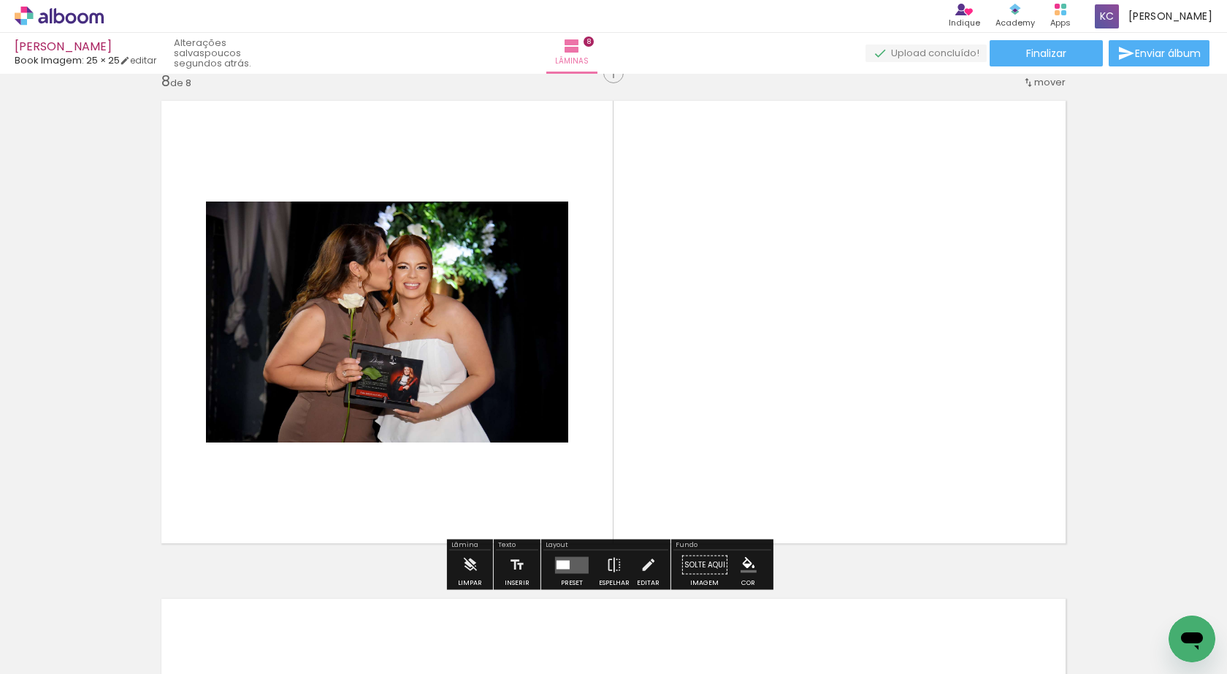
scroll to position [3504, 0]
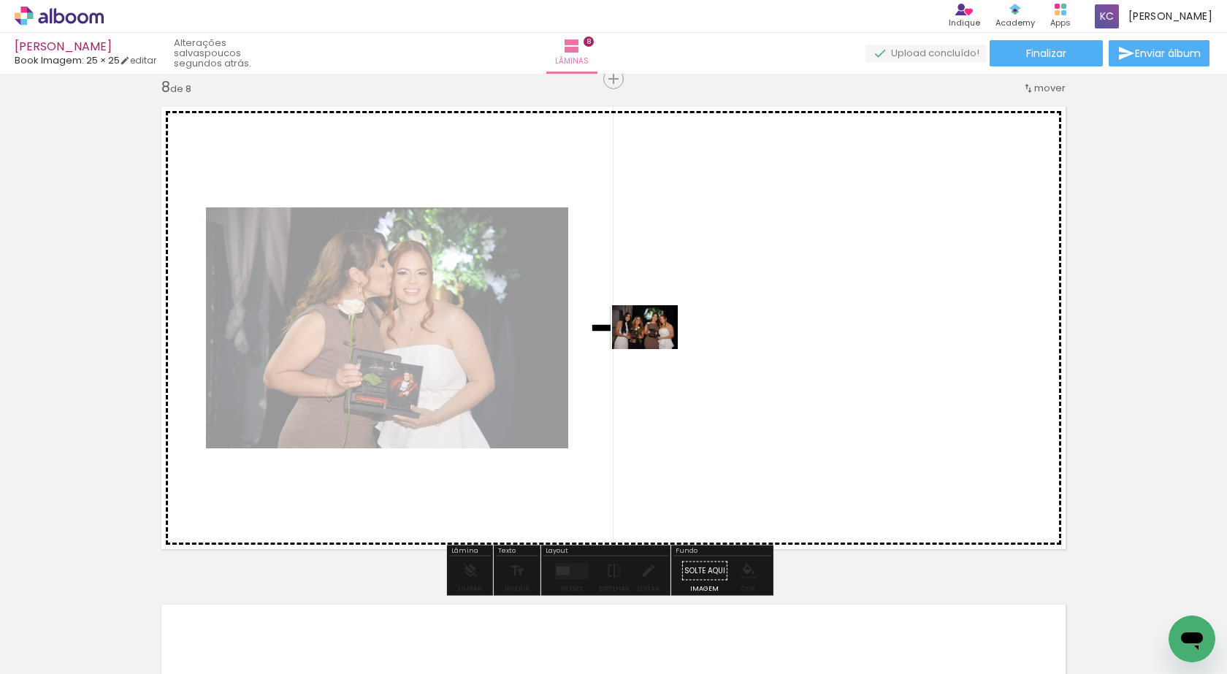
drag, startPoint x: 772, startPoint y: 633, endPoint x: 656, endPoint y: 349, distance: 306.8
click at [656, 349] on quentale-workspace at bounding box center [613, 337] width 1227 height 674
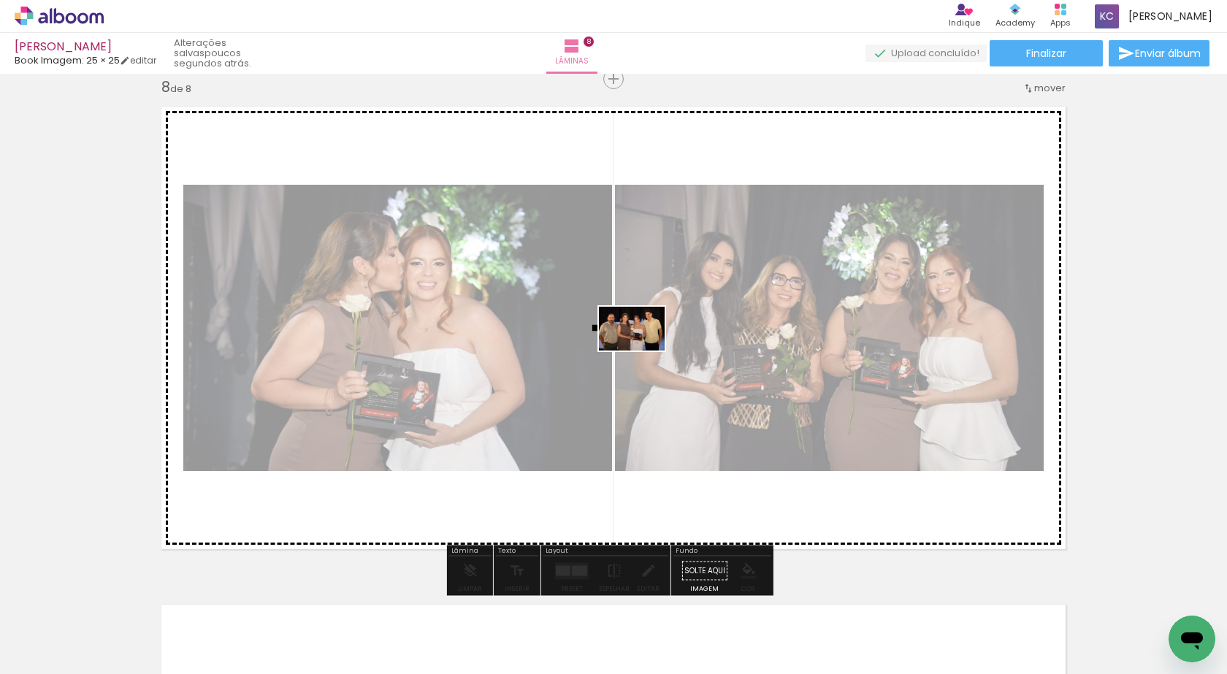
drag, startPoint x: 929, startPoint y: 621, endPoint x: 642, endPoint y: 350, distance: 394.6
click at [642, 350] on quentale-workspace at bounding box center [613, 337] width 1227 height 674
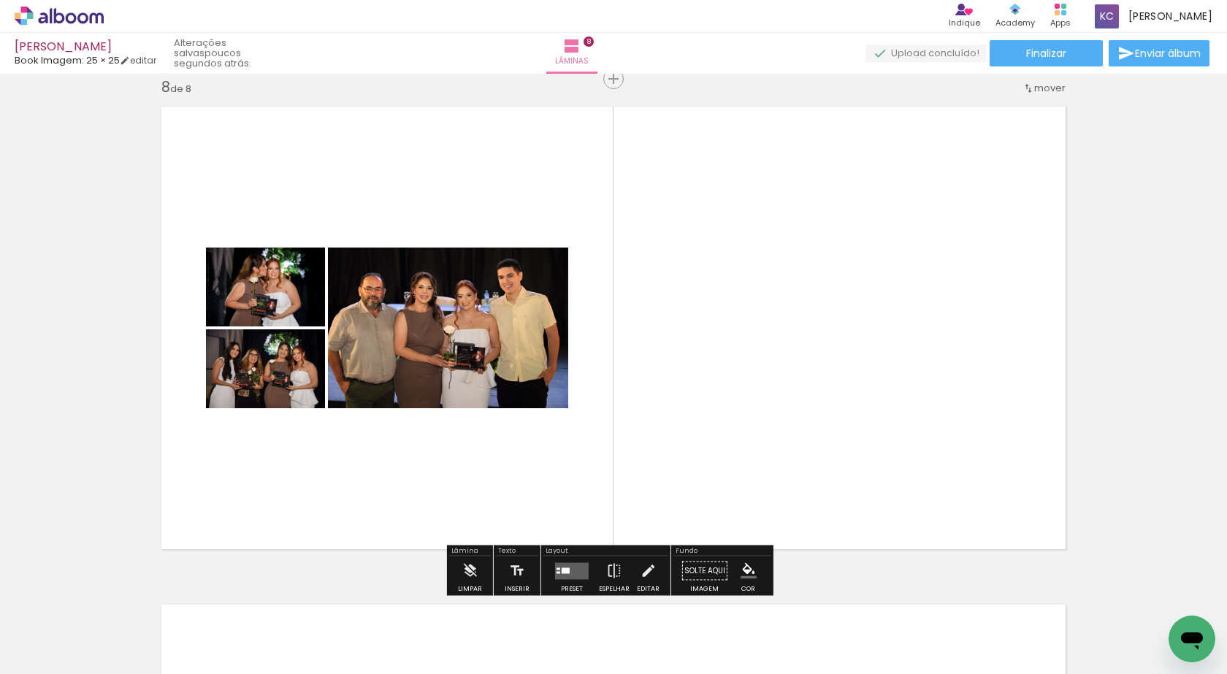
drag, startPoint x: 561, startPoint y: 568, endPoint x: 571, endPoint y: 549, distance: 21.6
click at [561, 569] on div at bounding box center [565, 570] width 8 height 6
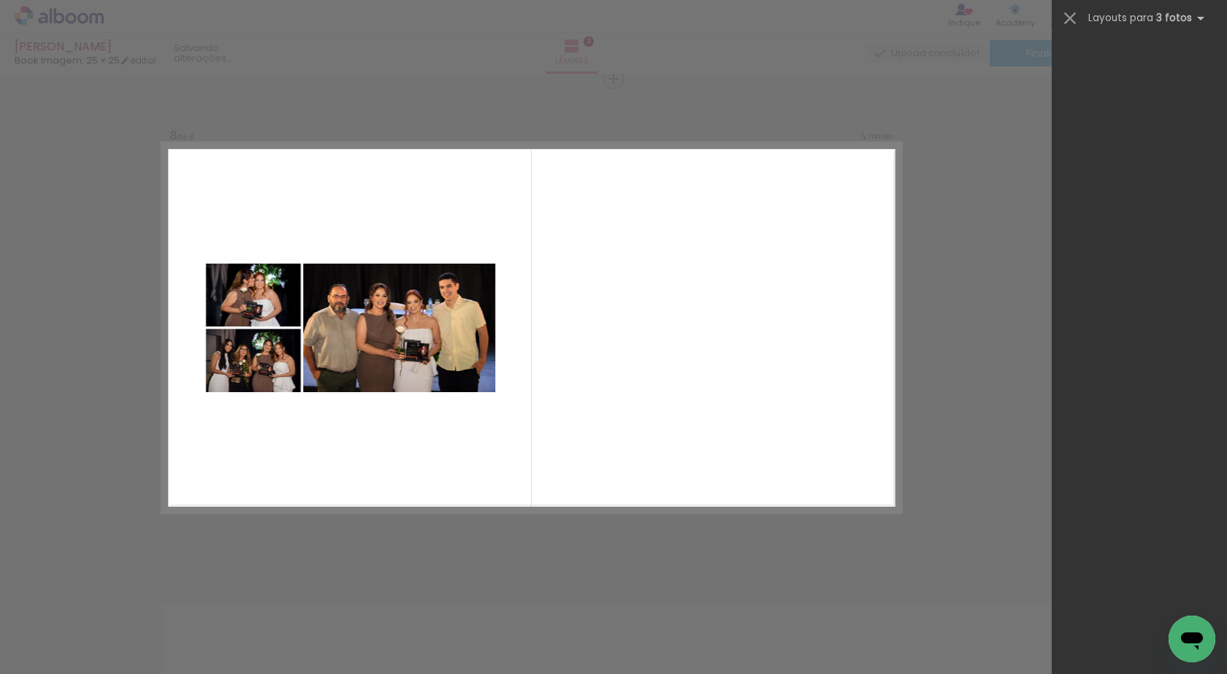
scroll to position [0, 0]
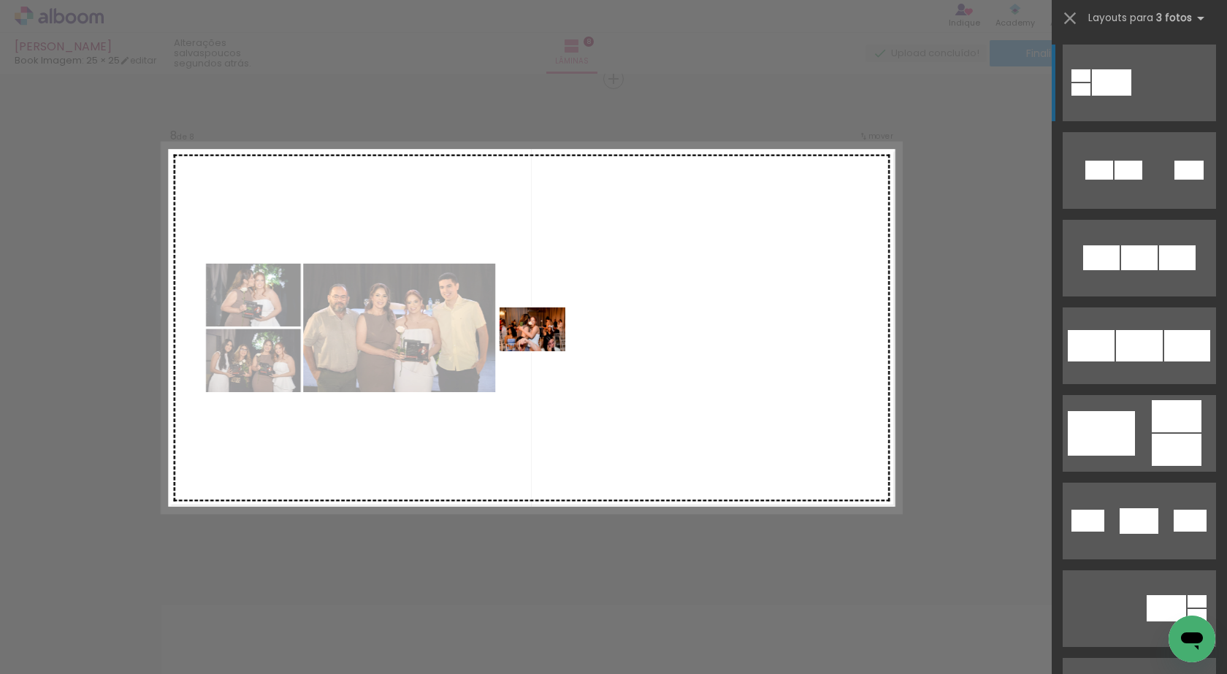
drag, startPoint x: 795, startPoint y: 575, endPoint x: 543, endPoint y: 351, distance: 337.2
click at [543, 351] on quentale-workspace at bounding box center [613, 337] width 1227 height 674
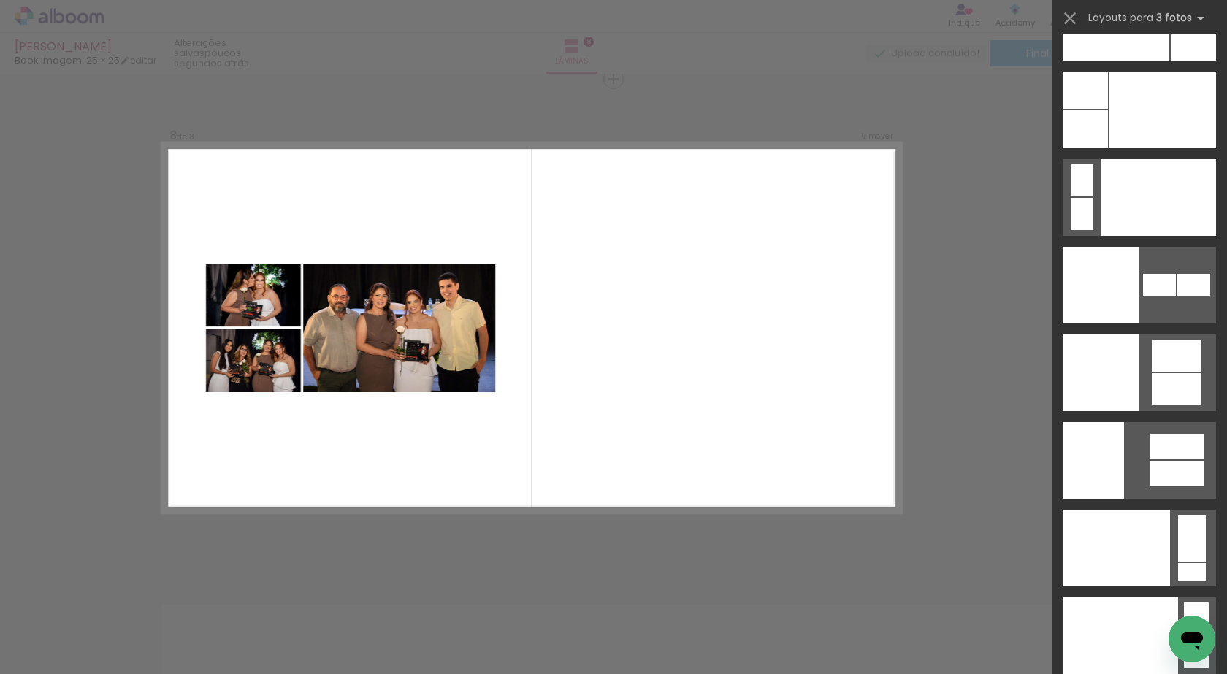
scroll to position [18459, 0]
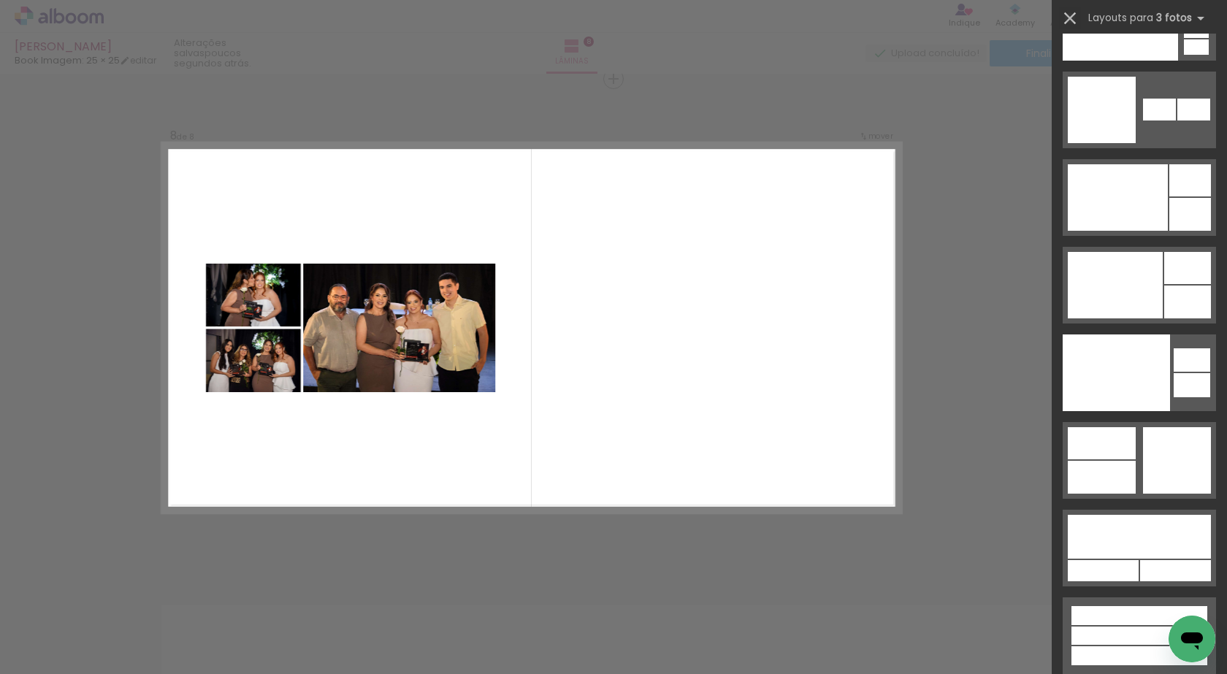
click at [1070, 14] on iron-icon at bounding box center [1069, 18] width 20 height 20
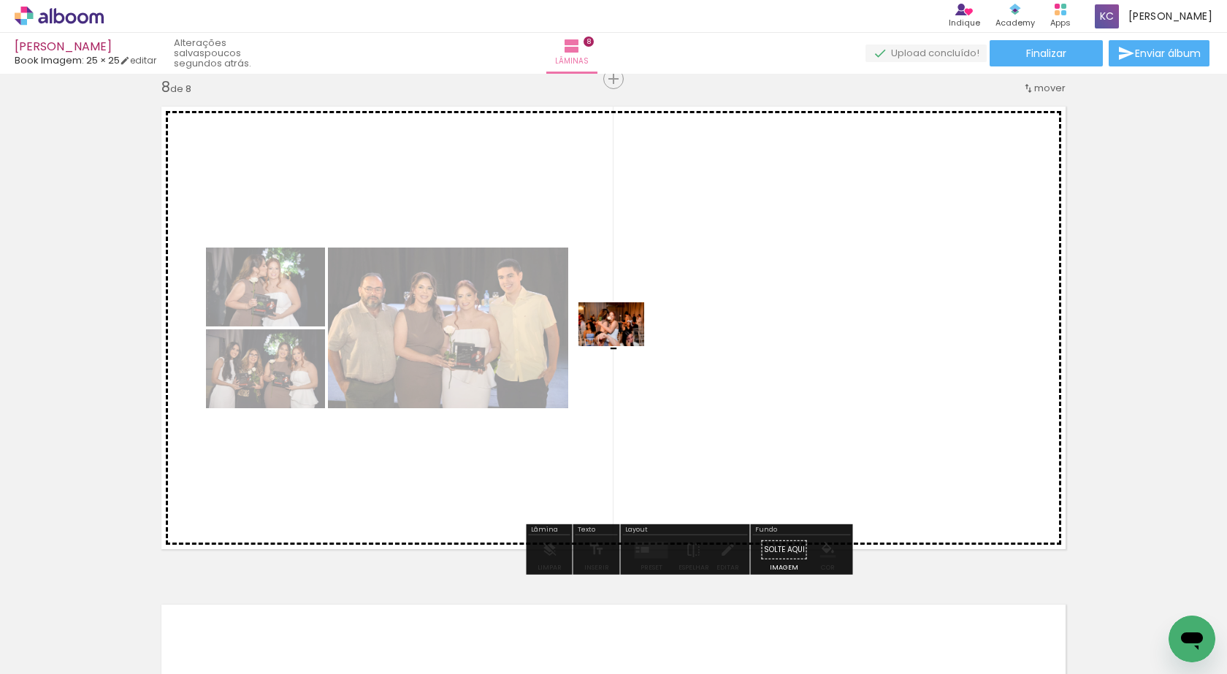
drag, startPoint x: 783, startPoint y: 596, endPoint x: 622, endPoint y: 348, distance: 295.7
click at [622, 348] on quentale-workspace at bounding box center [613, 337] width 1227 height 674
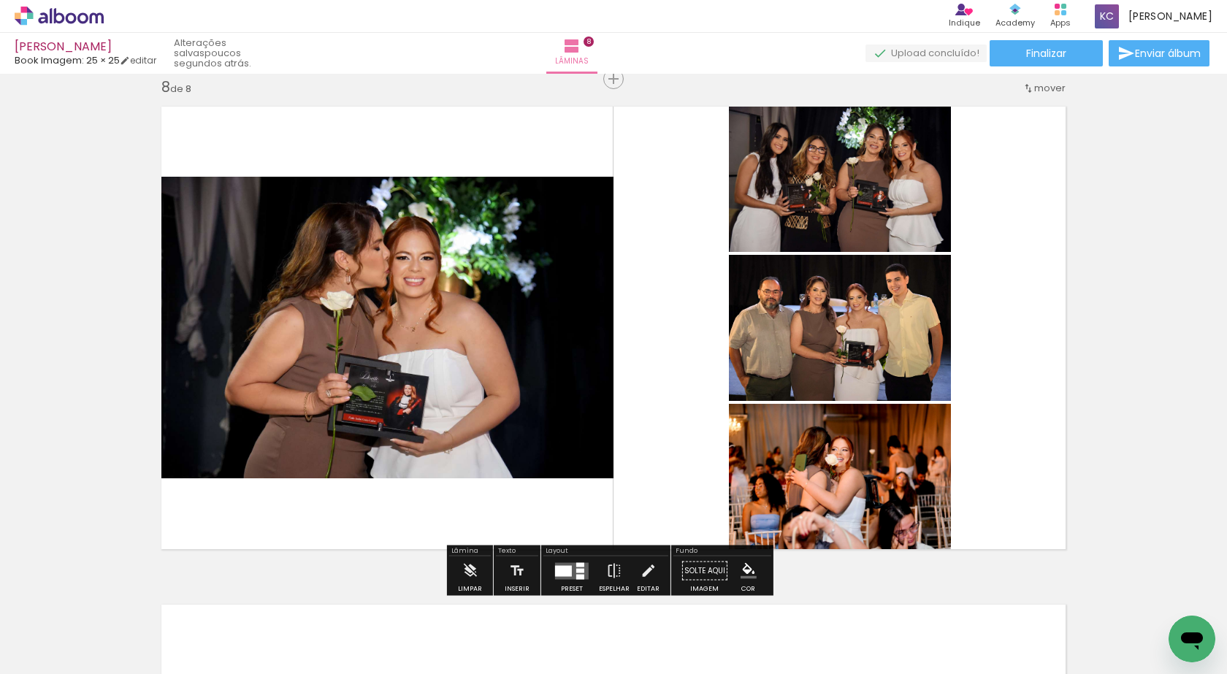
drag, startPoint x: 570, startPoint y: 569, endPoint x: 1069, endPoint y: 256, distance: 588.8
click at [572, 568] on quentale-layouter at bounding box center [572, 570] width 34 height 17
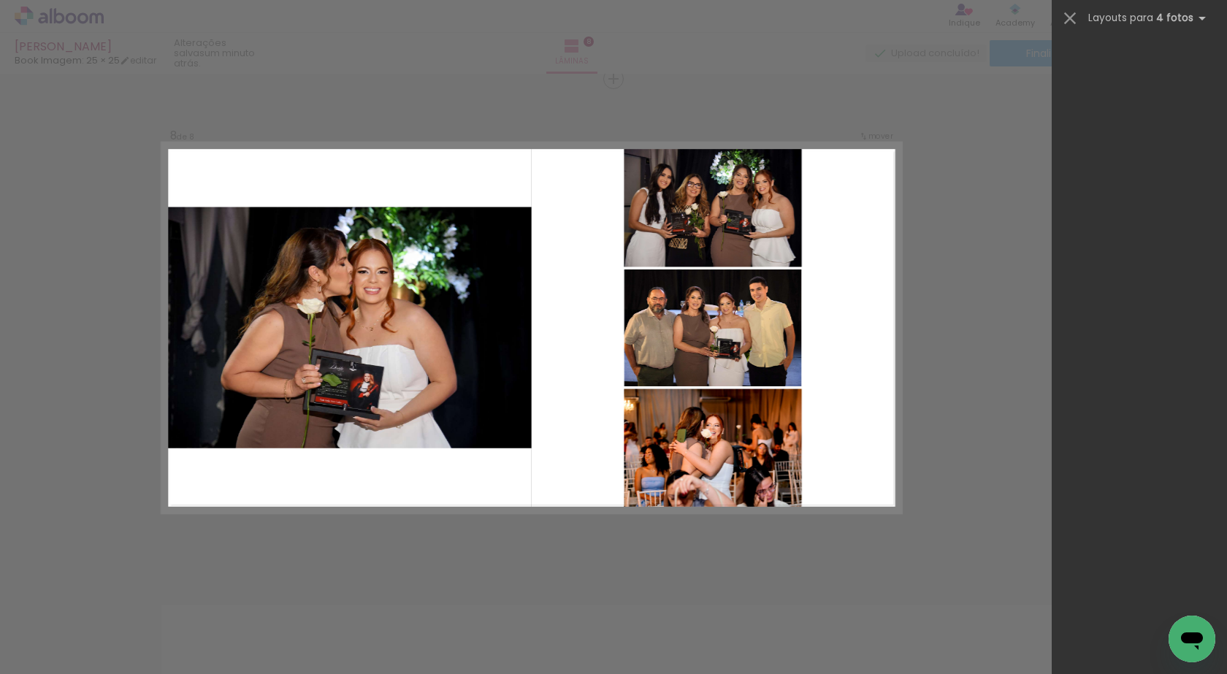
scroll to position [31727, 0]
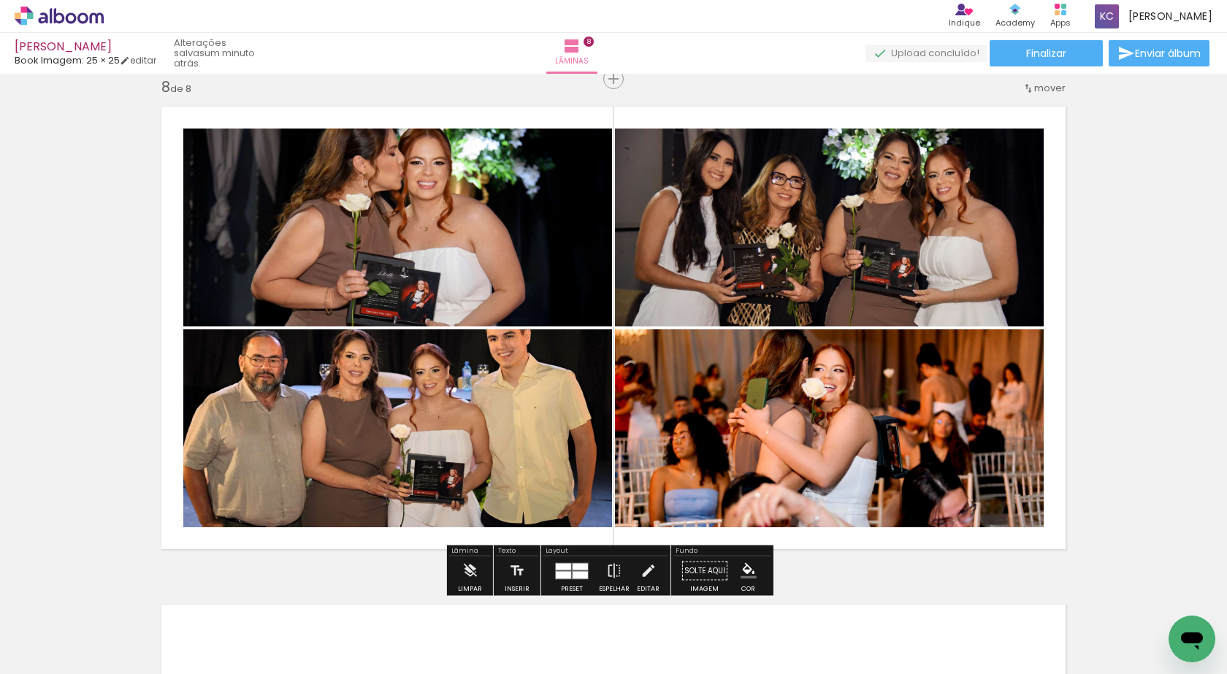
scroll to position [0, 778]
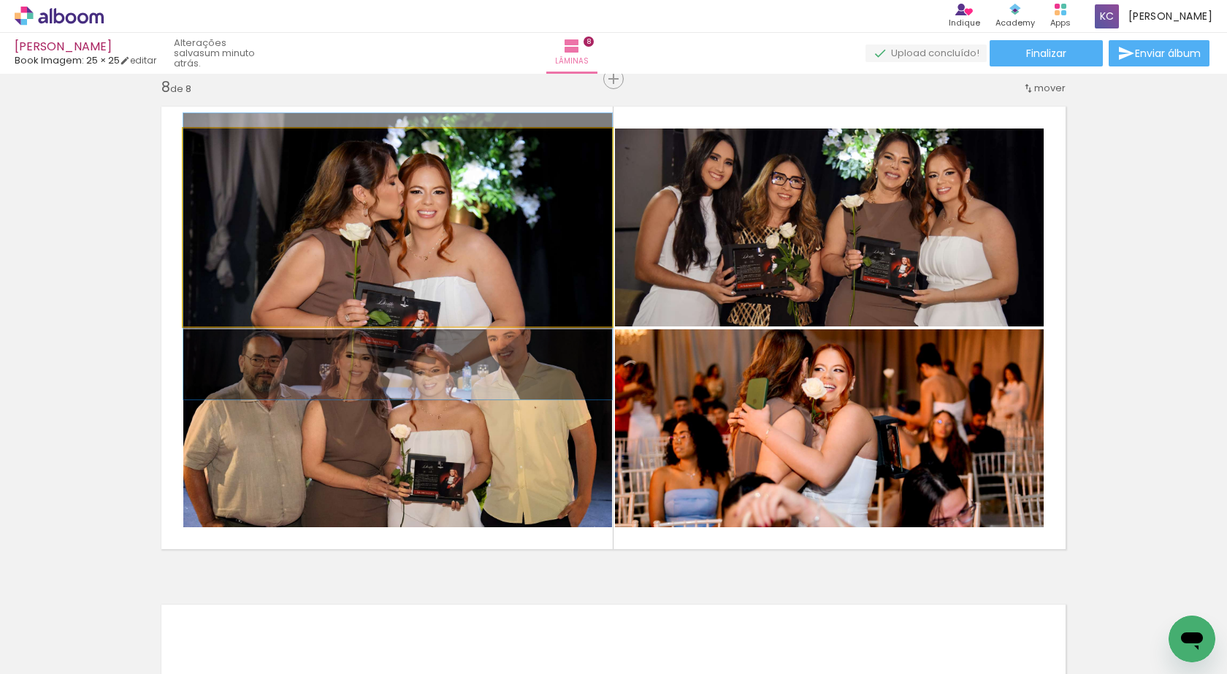
drag, startPoint x: 513, startPoint y: 196, endPoint x: 517, endPoint y: 225, distance: 29.4
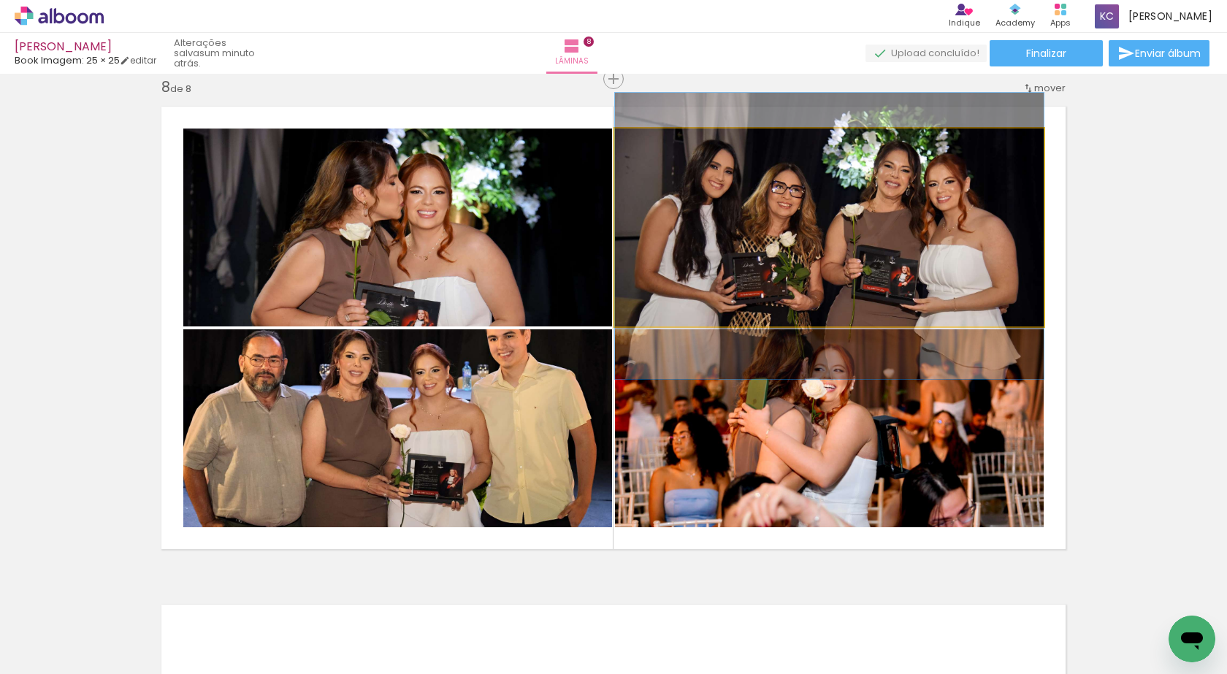
drag, startPoint x: 846, startPoint y: 180, endPoint x: 845, endPoint y: 189, distance: 8.8
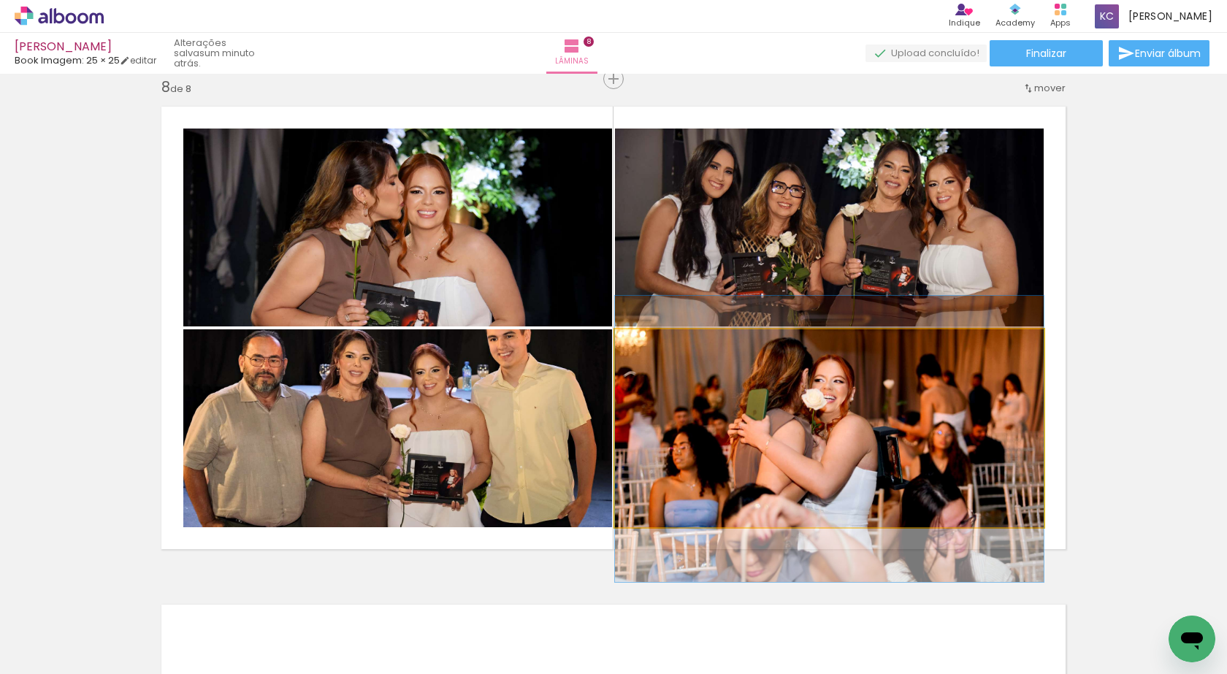
drag, startPoint x: 888, startPoint y: 408, endPoint x: 897, endPoint y: 420, distance: 14.6
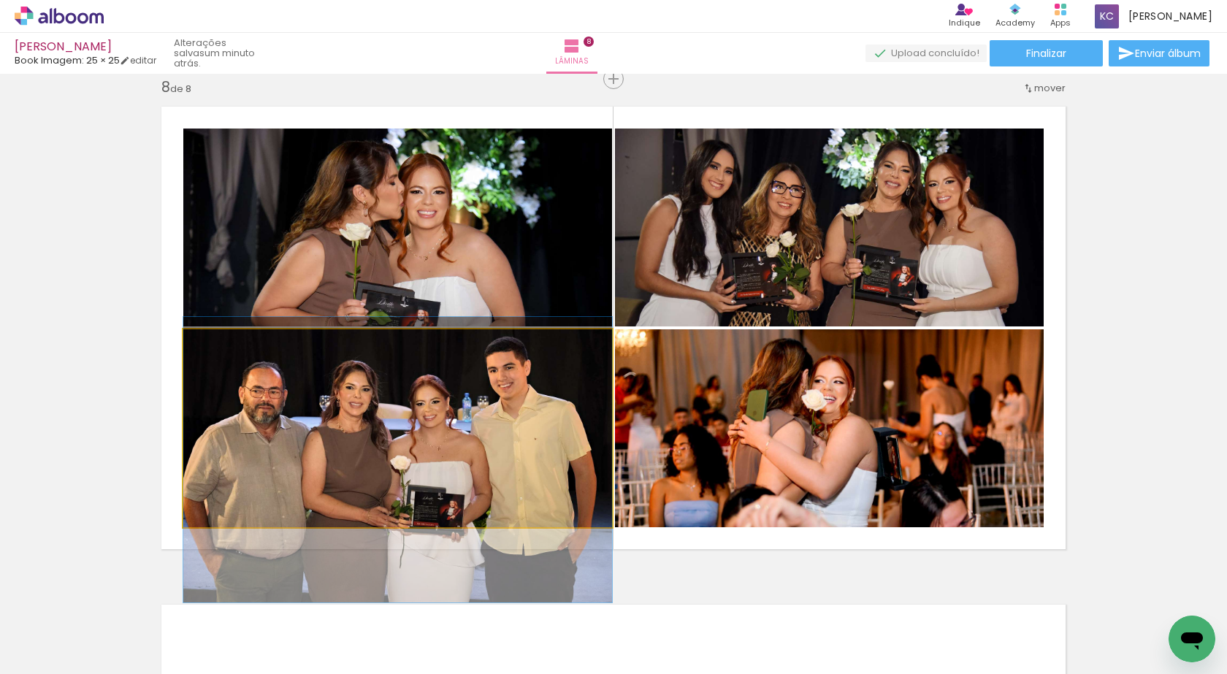
drag, startPoint x: 480, startPoint y: 400, endPoint x: 489, endPoint y: 431, distance: 32.8
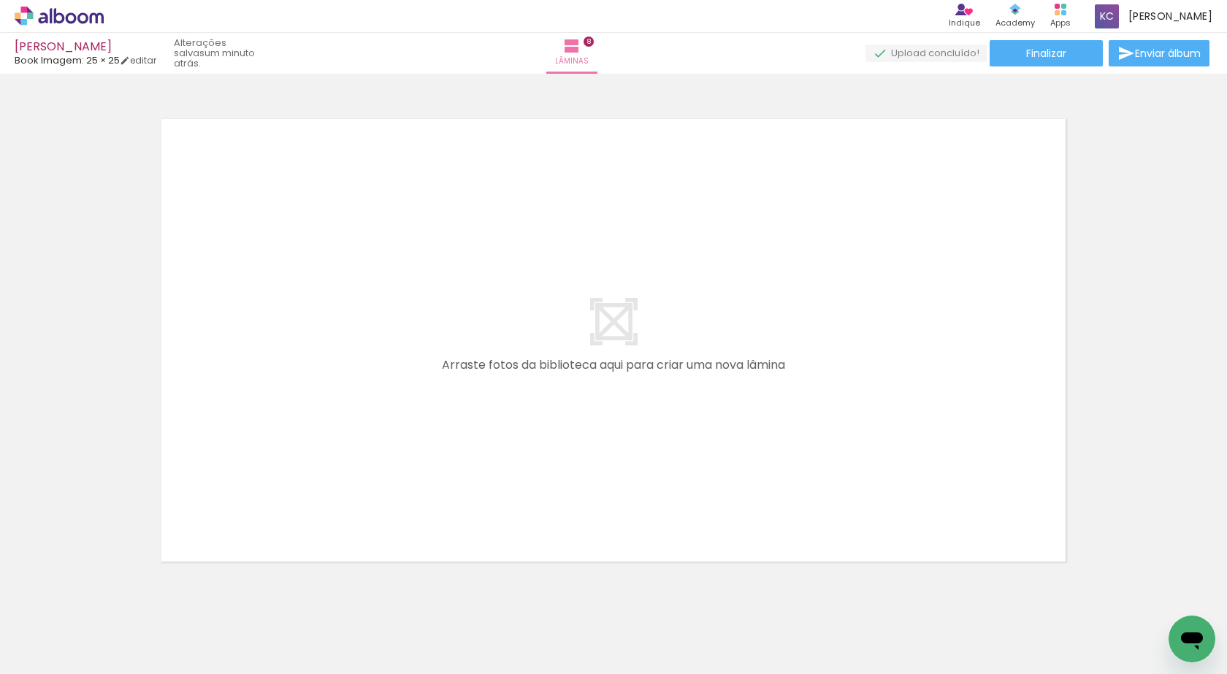
scroll to position [4015, 0]
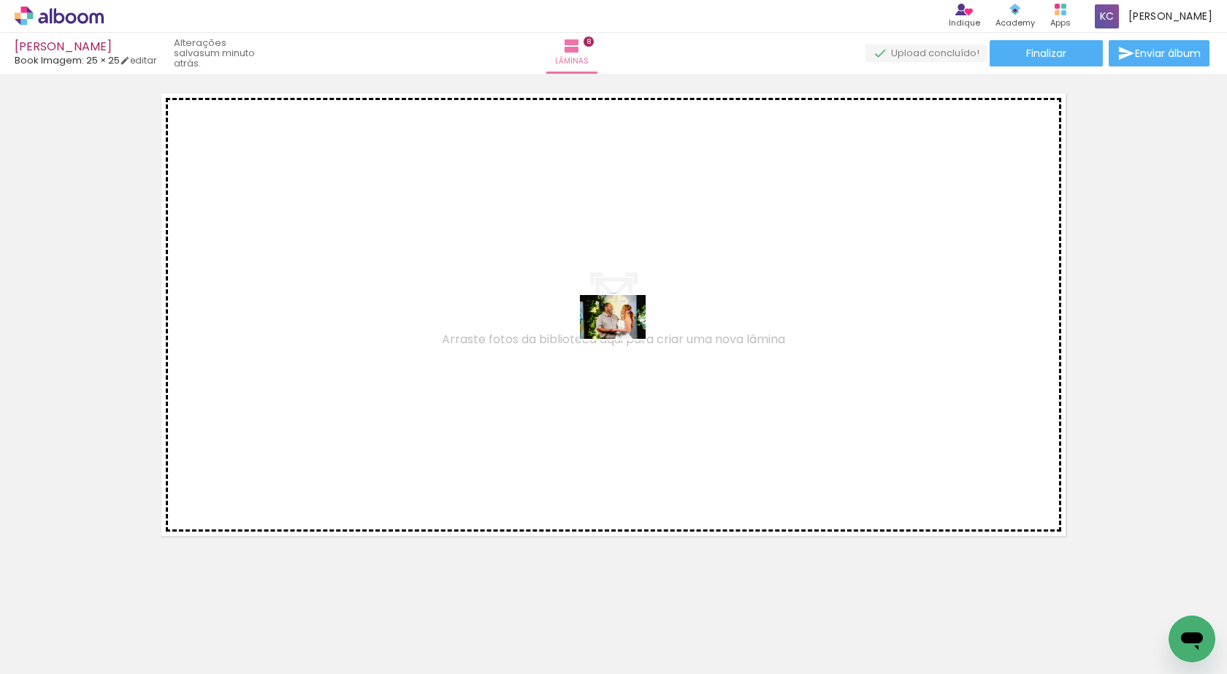
drag, startPoint x: 1013, startPoint y: 624, endPoint x: 621, endPoint y: 331, distance: 489.3
click at [621, 331] on quentale-workspace at bounding box center [613, 337] width 1227 height 674
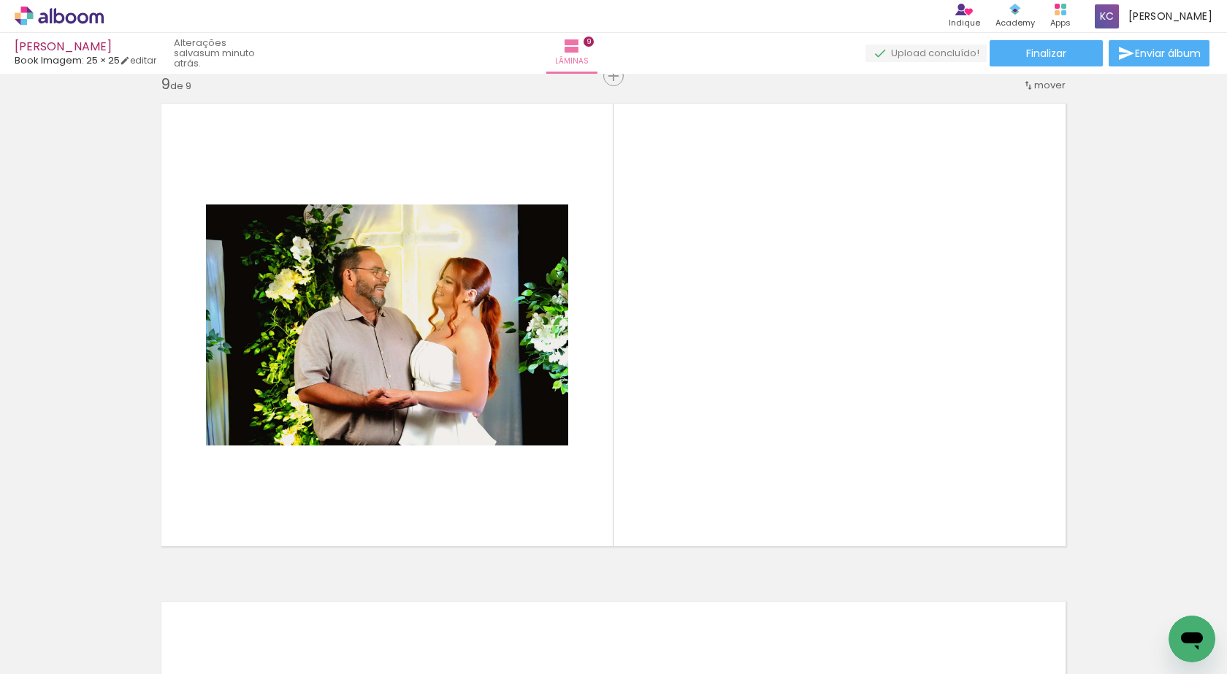
scroll to position [4002, 0]
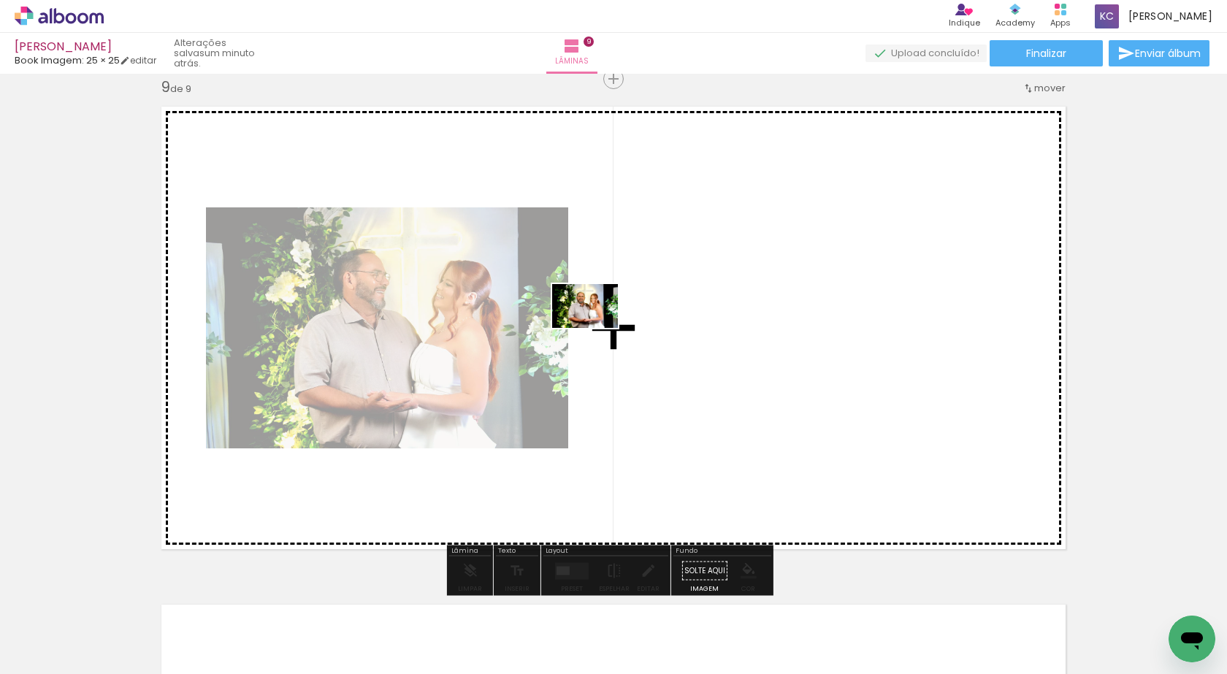
drag, startPoint x: 1069, startPoint y: 629, endPoint x: 619, endPoint y: 346, distance: 531.5
click at [619, 346] on quentale-workspace at bounding box center [613, 337] width 1227 height 674
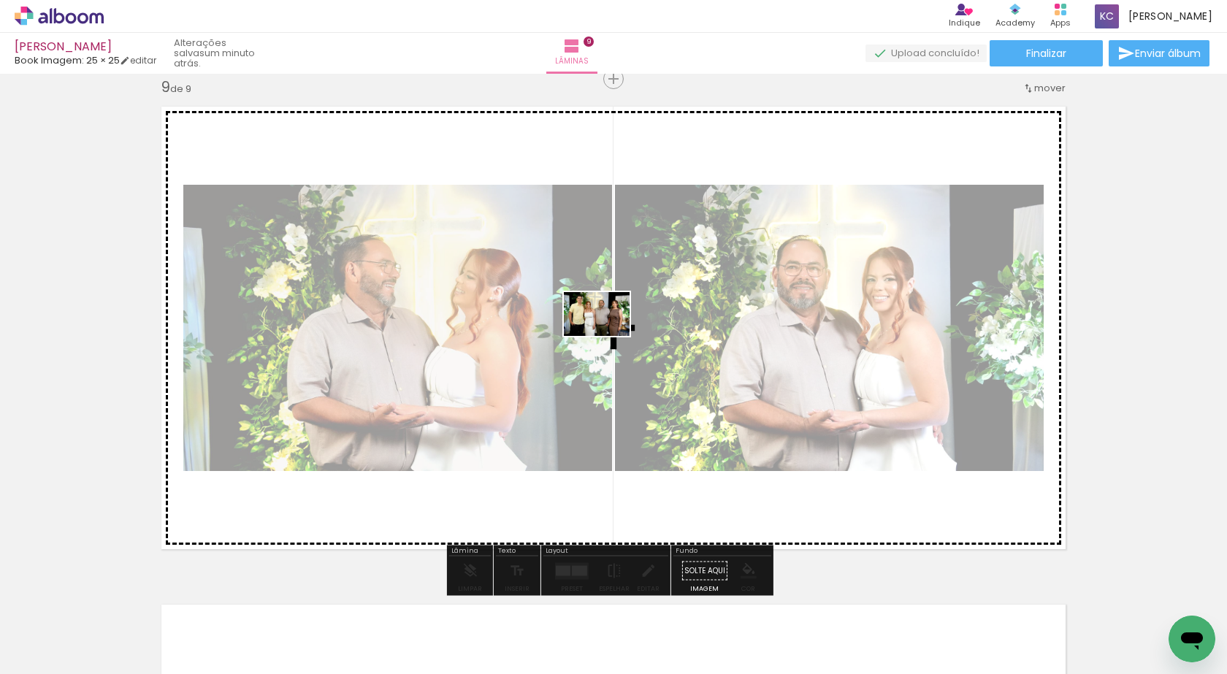
drag, startPoint x: 1158, startPoint y: 605, endPoint x: 607, endPoint y: 336, distance: 612.5
click at [607, 336] on quentale-workspace at bounding box center [613, 337] width 1227 height 674
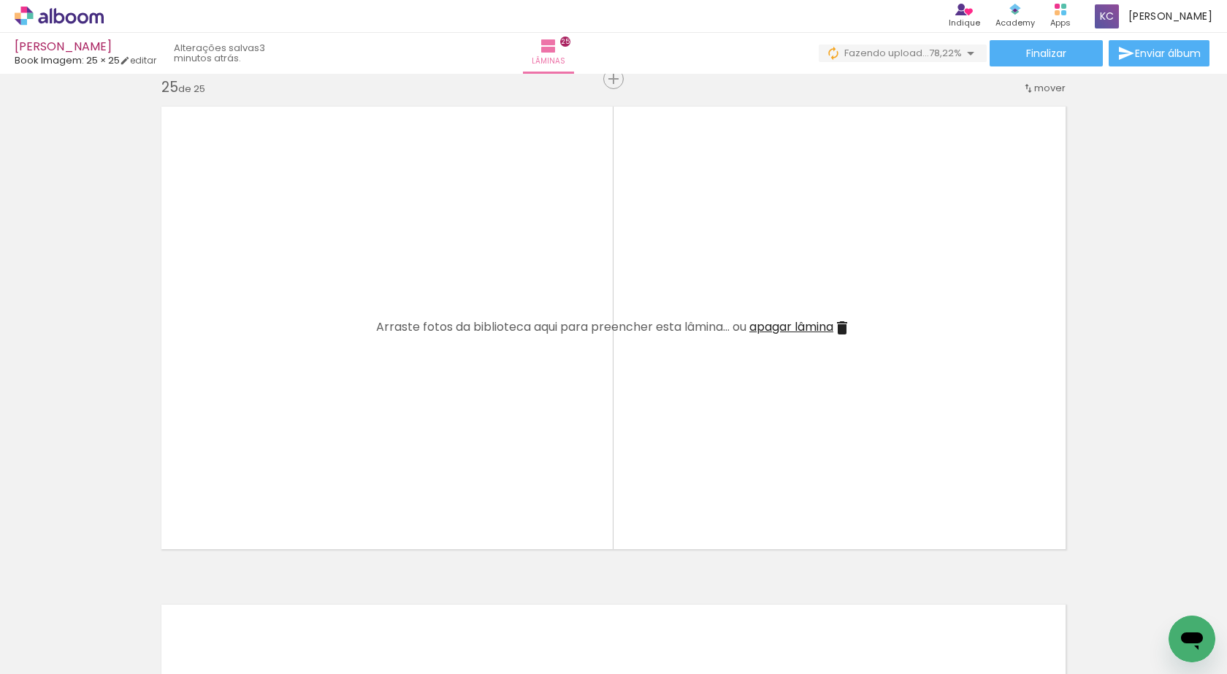
scroll to position [0, 4553]
click at [392, 602] on iron-icon at bounding box center [384, 595] width 15 height 15
click at [58, 656] on span "Adicionar Fotos" at bounding box center [52, 654] width 44 height 16
click at [0, 0] on input "file" at bounding box center [0, 0] width 0 height 0
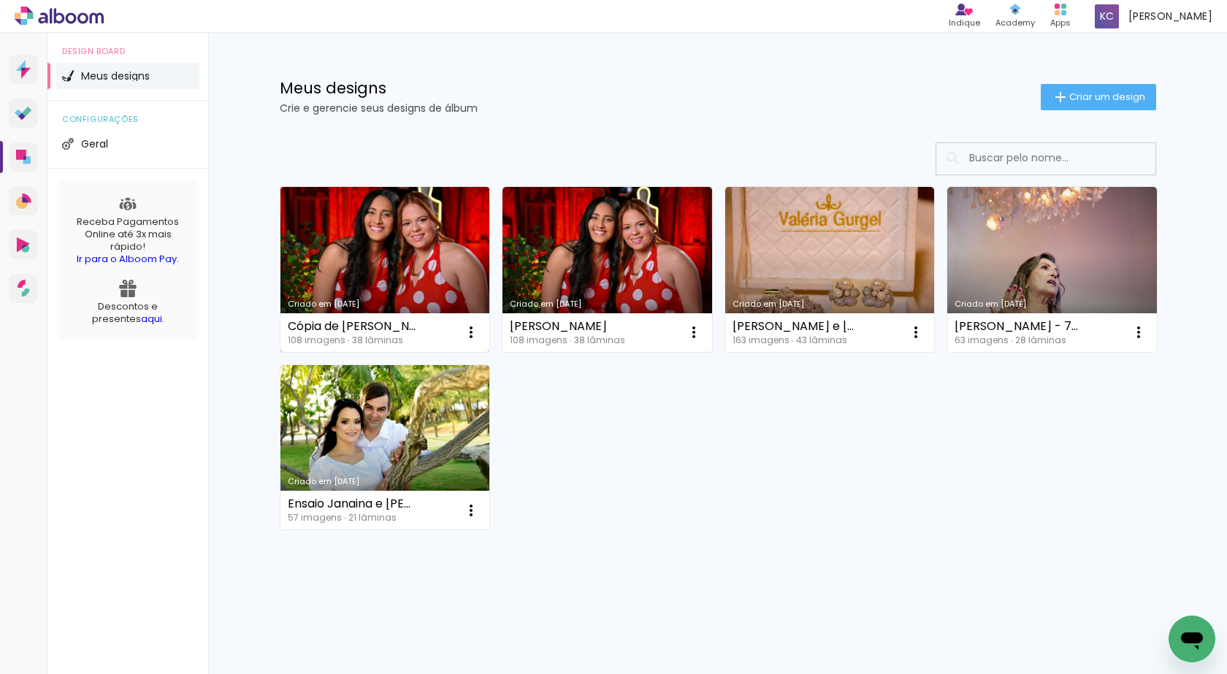
click at [418, 251] on link "Criado em [DATE]" at bounding box center [385, 269] width 210 height 165
